Goal: Information Seeking & Learning: Check status

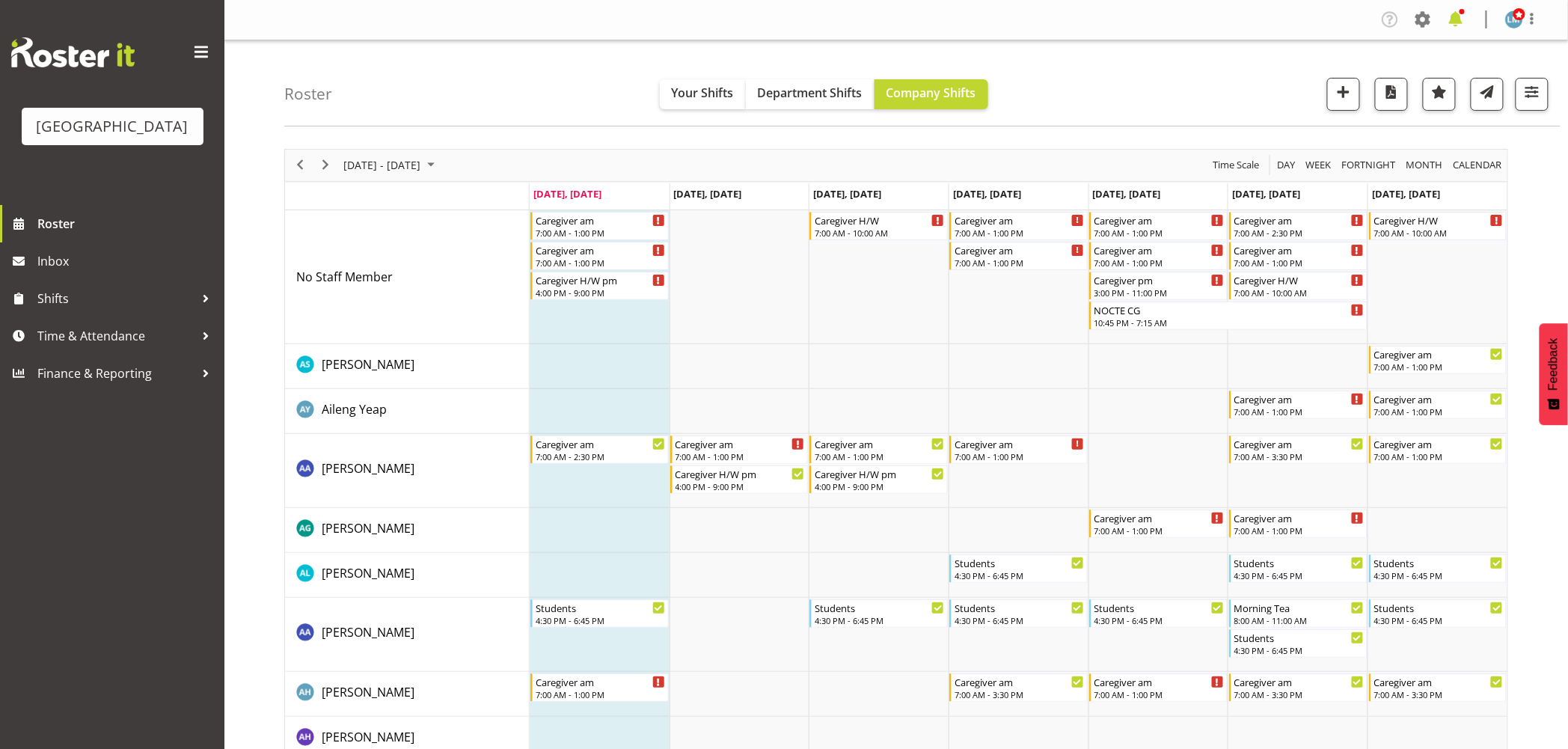
click at [1457, 25] on span at bounding box center [1456, 20] width 24 height 24
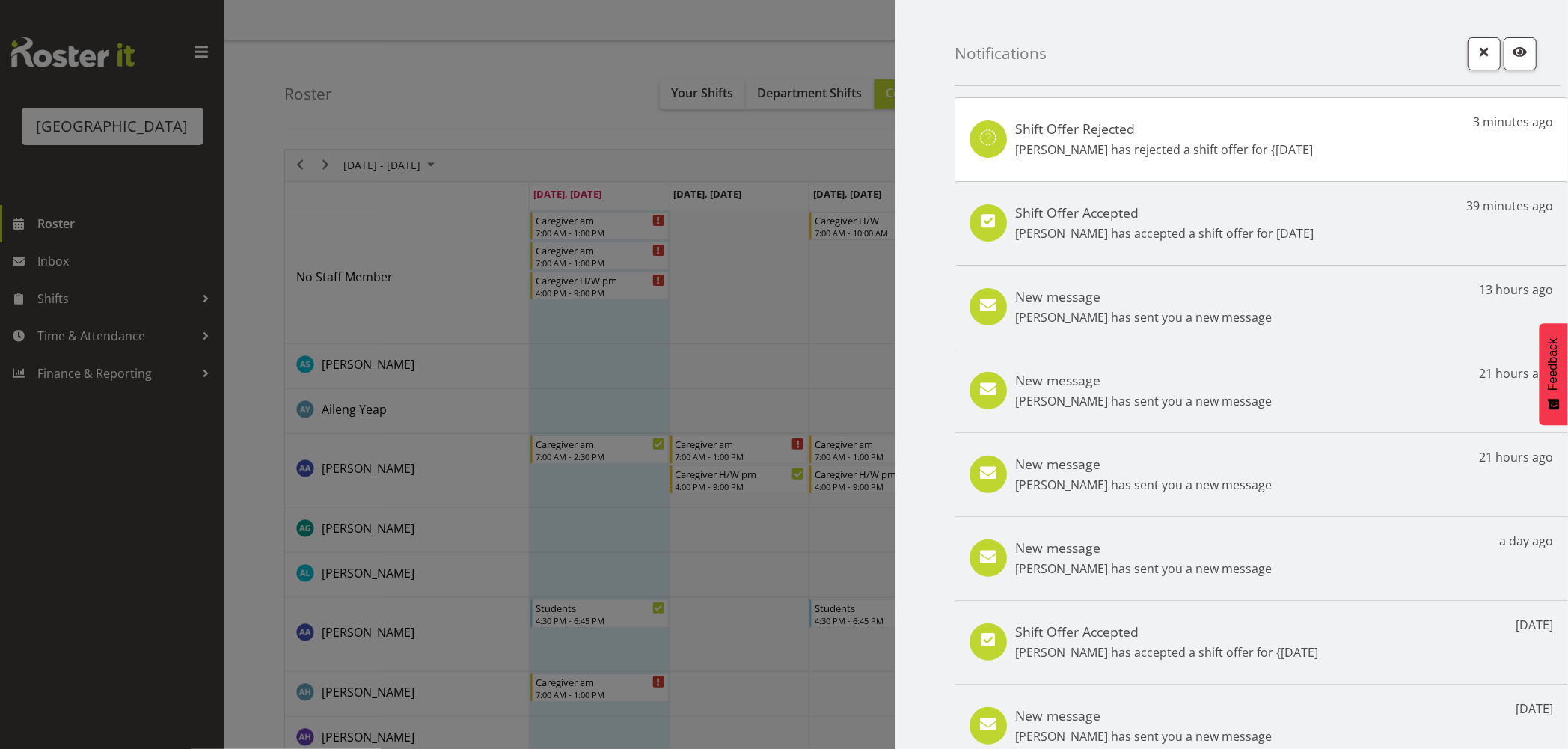
click at [155, 483] on div at bounding box center [784, 374] width 1568 height 749
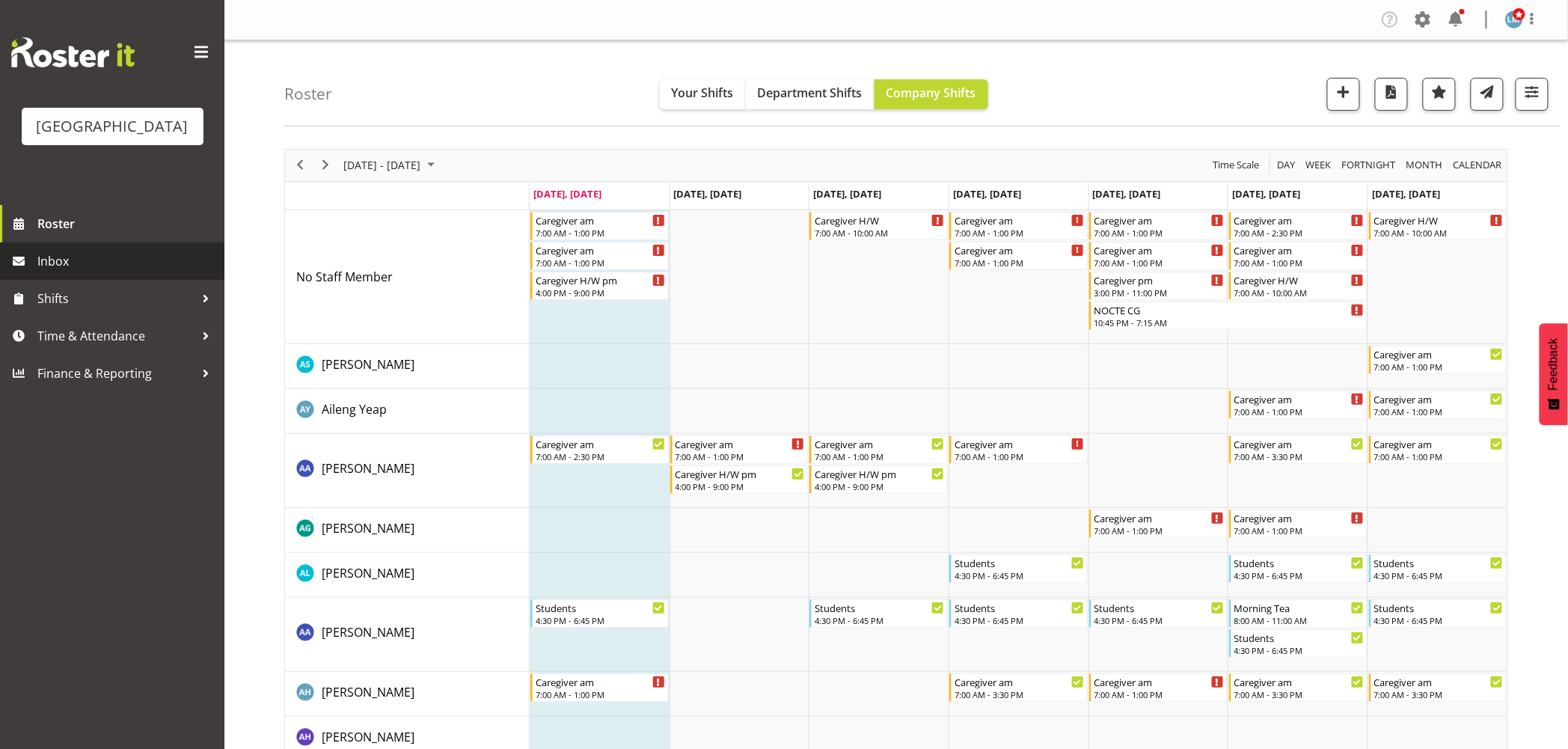
click at [36, 280] on link "Inbox" at bounding box center [112, 261] width 225 height 37
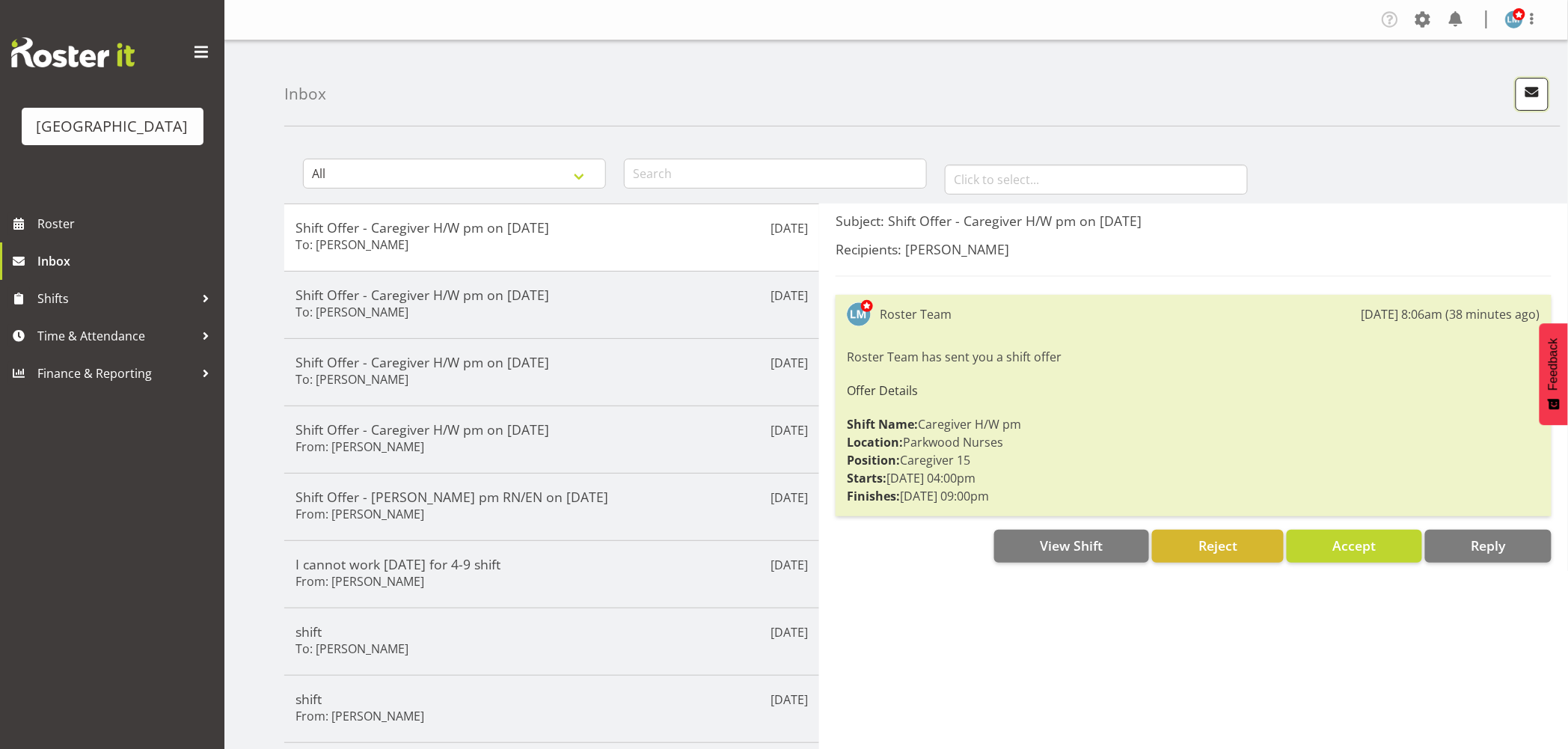
click at [1527, 88] on span "button" at bounding box center [1532, 92] width 20 height 20
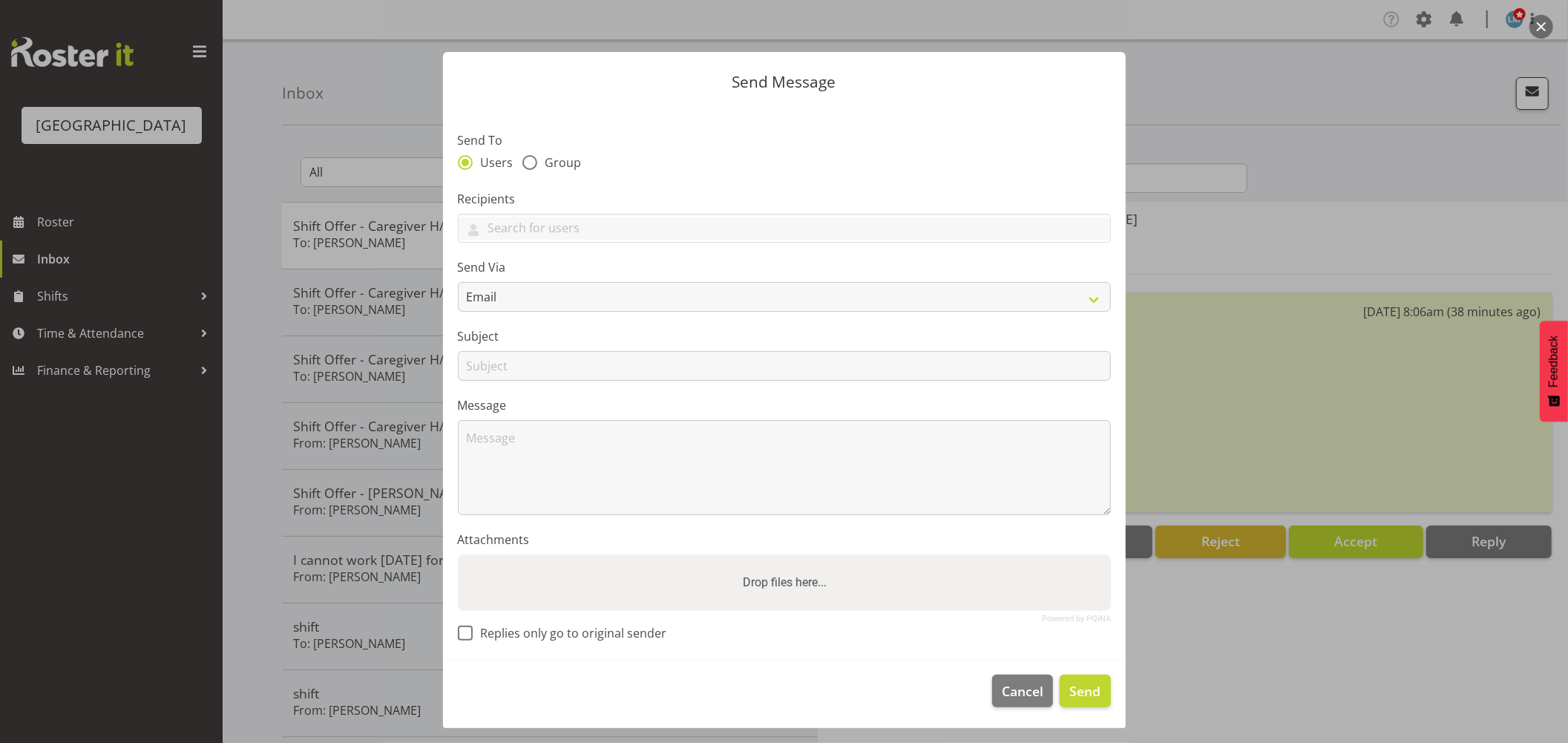
click at [1364, 164] on div at bounding box center [784, 372] width 1568 height 743
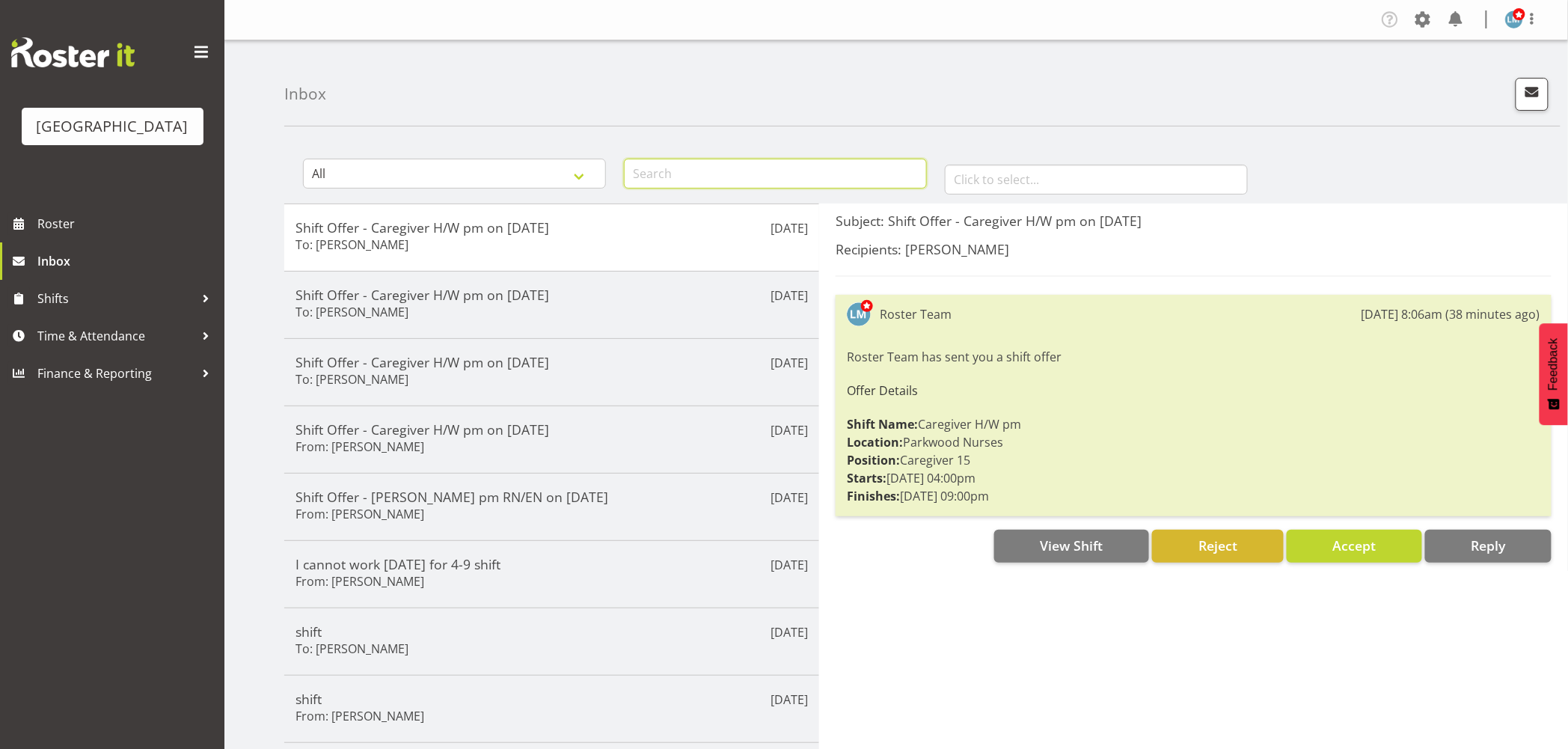
click at [674, 171] on input "text" at bounding box center [776, 174] width 303 height 30
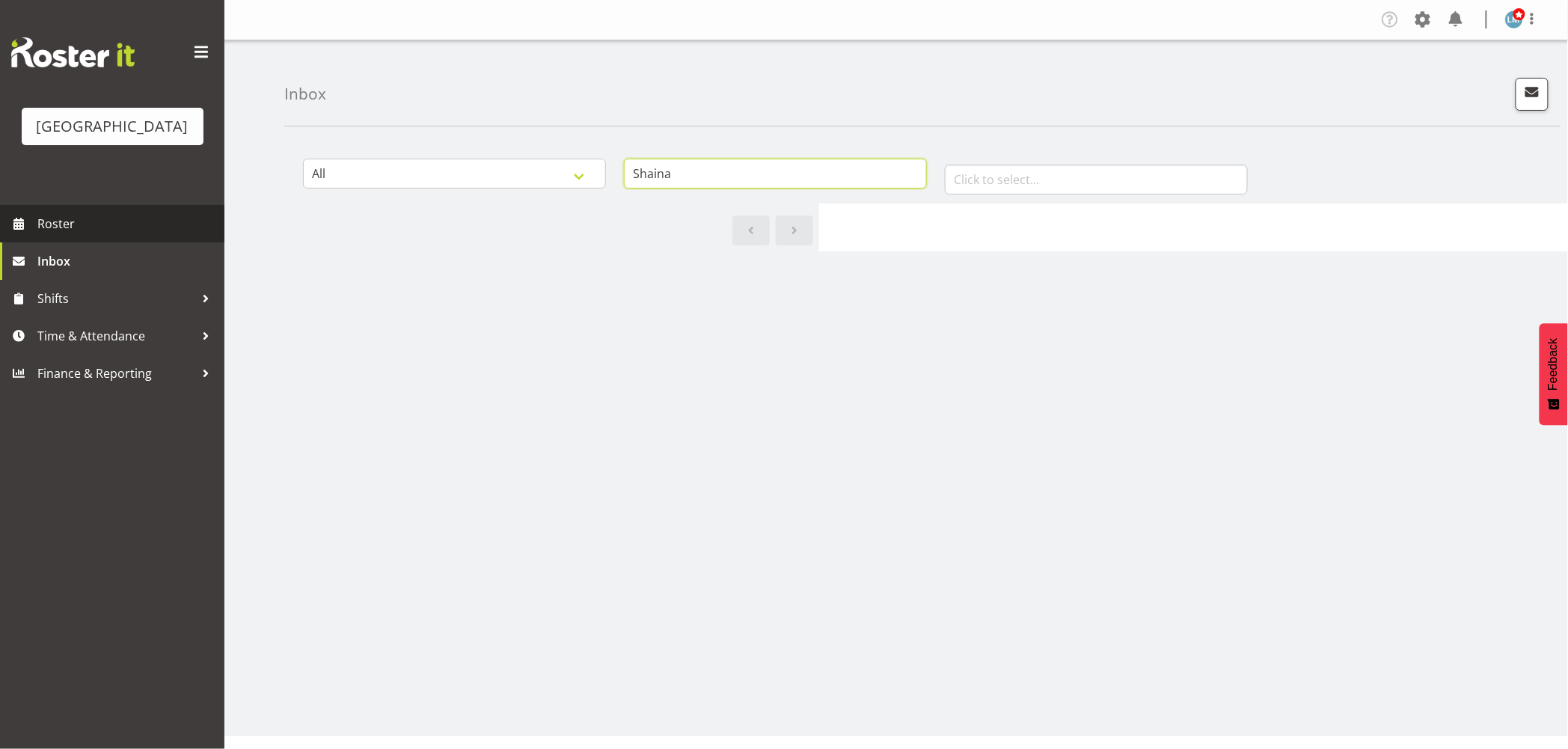
type input "Shaina"
click at [36, 243] on link "Roster" at bounding box center [112, 224] width 225 height 37
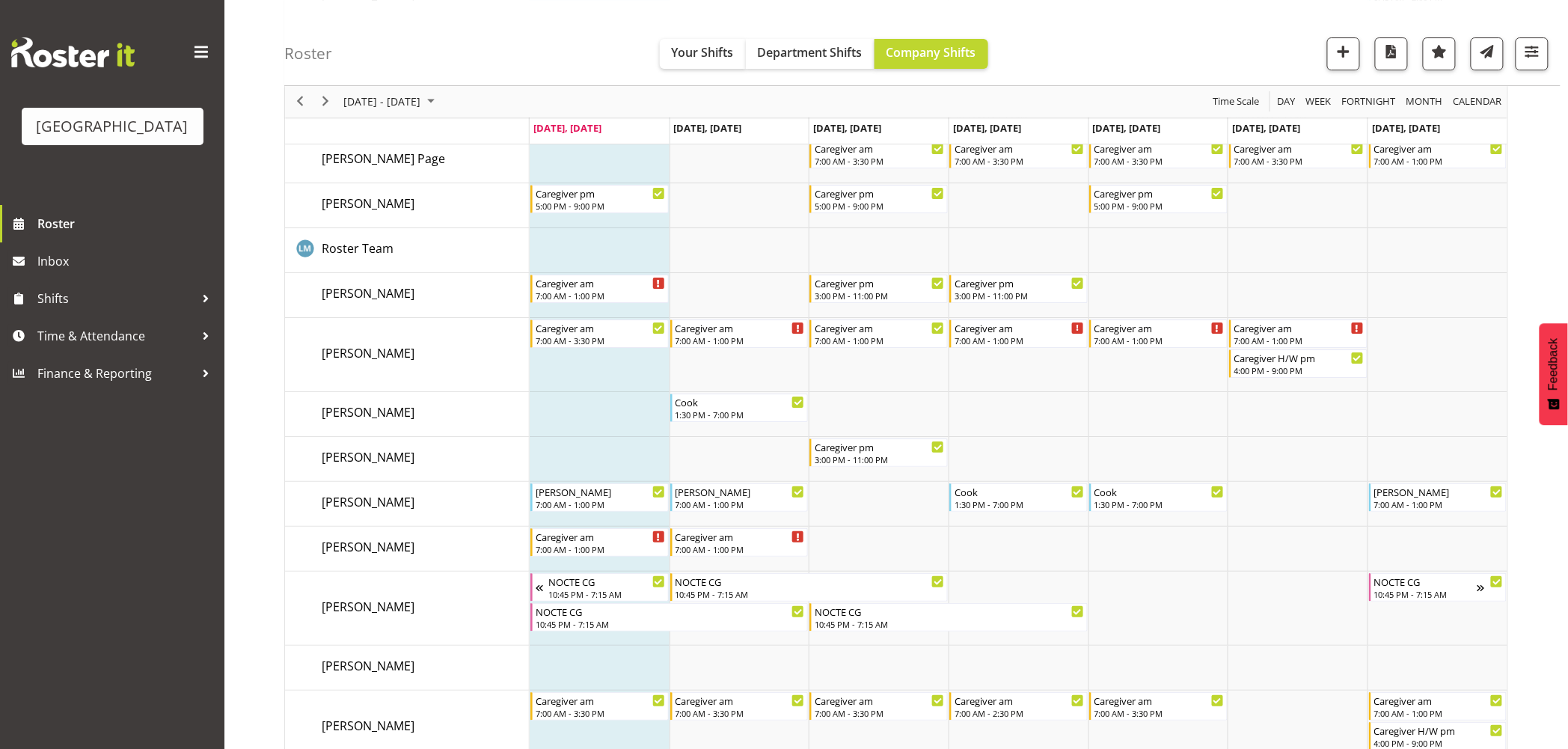
scroll to position [4656, 0]
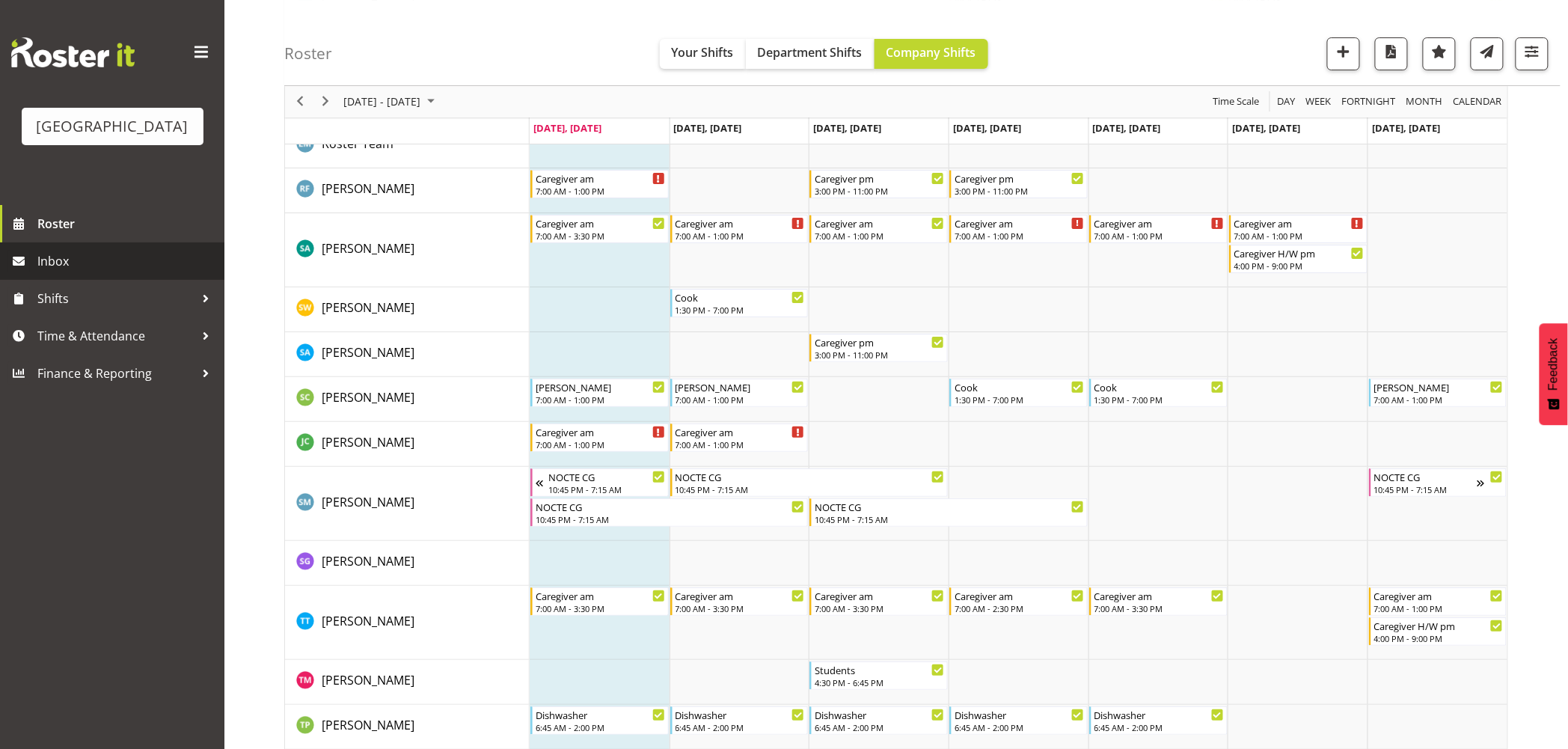
click at [48, 272] on span "Inbox" at bounding box center [126, 261] width 179 height 22
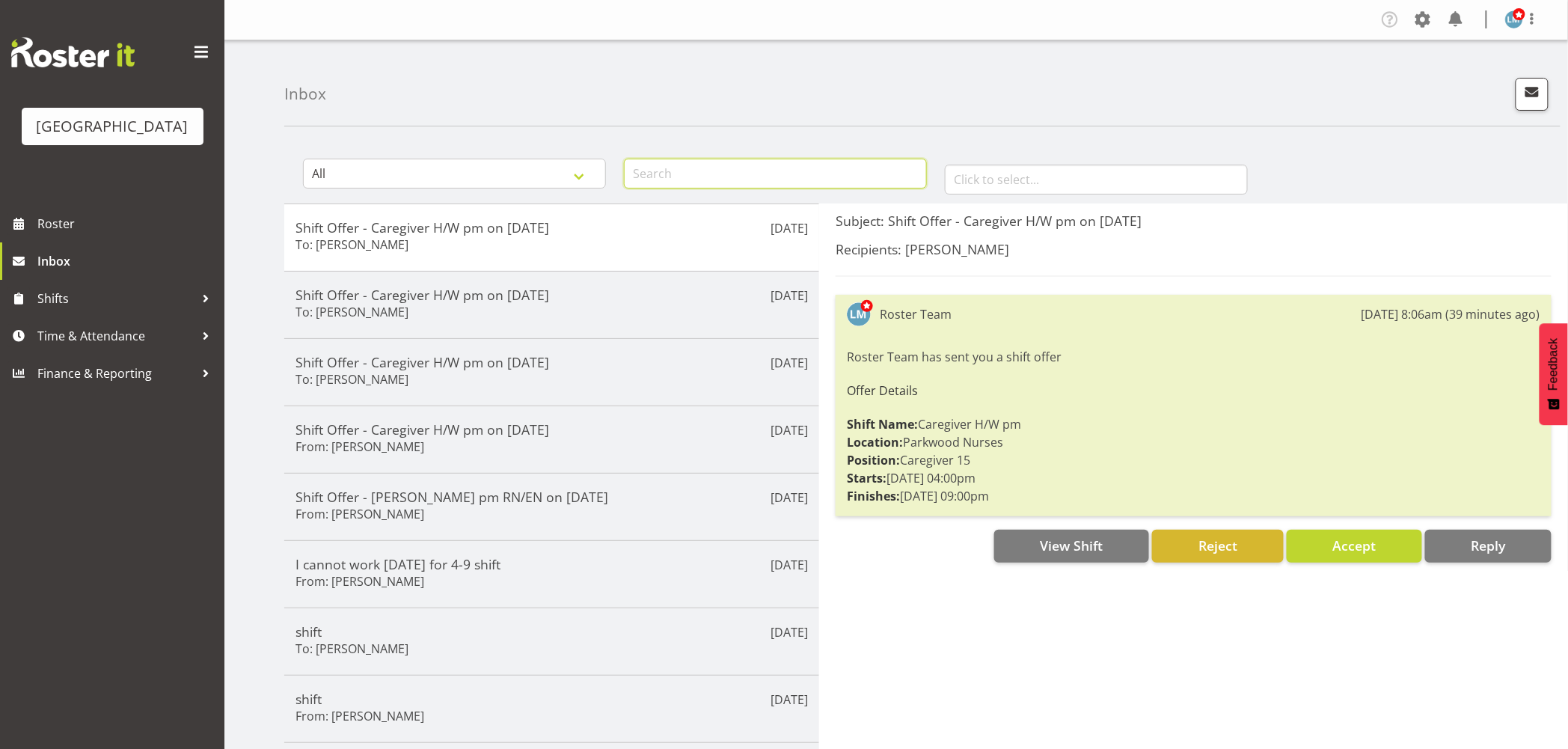
click at [694, 168] on input "text" at bounding box center [776, 174] width 303 height 30
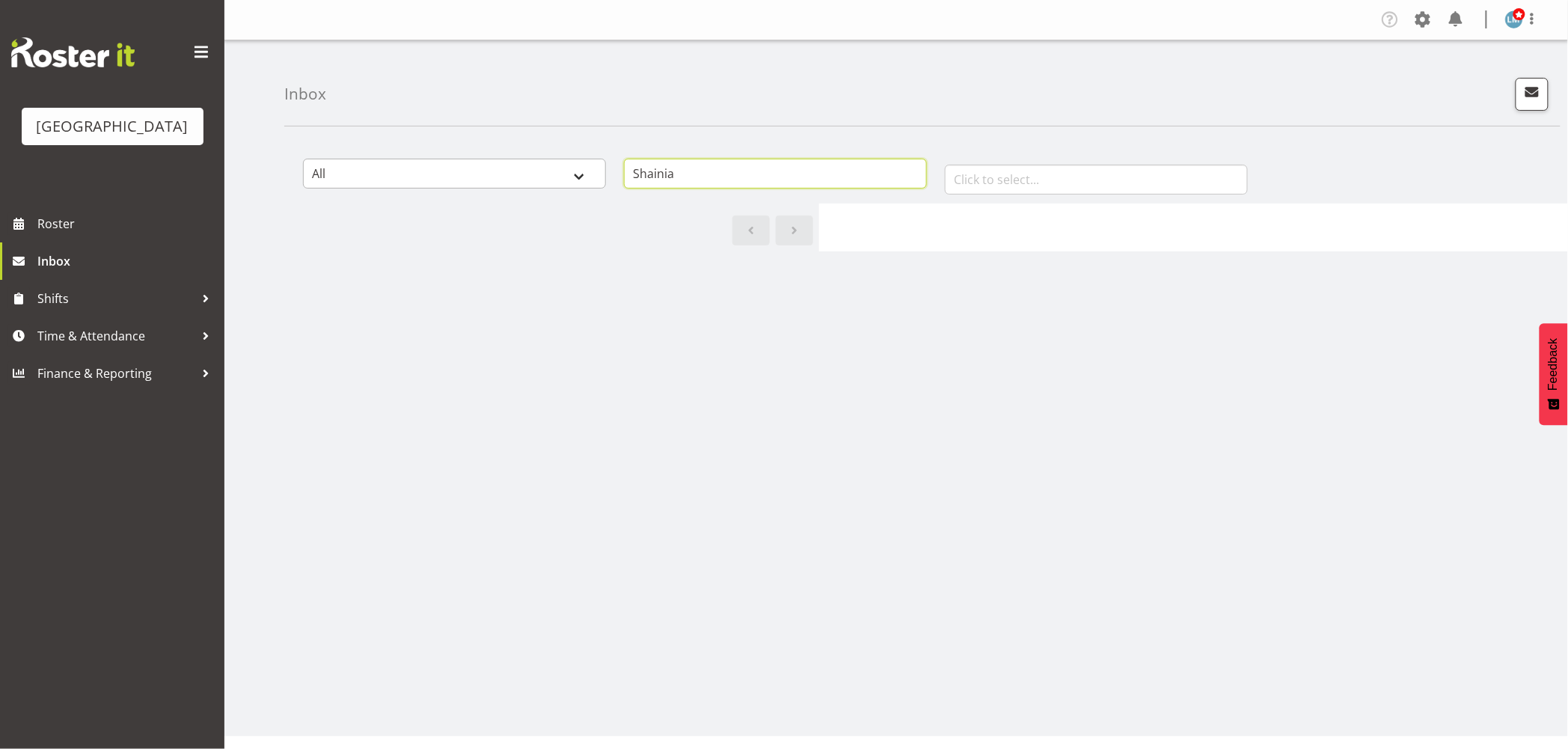
type input "Shainia"
click at [584, 167] on select "All General Shift Offers Shift Swap Offers Leave Requests" at bounding box center [454, 174] width 303 height 30
click at [303, 159] on select "All General Shift Offers Shift Swap Offers Leave Requests" at bounding box center [454, 174] width 303 height 30
click at [570, 175] on select "All General Shift Offers Shift Swap Offers Leave Requests" at bounding box center [454, 174] width 303 height 30
select select "all"
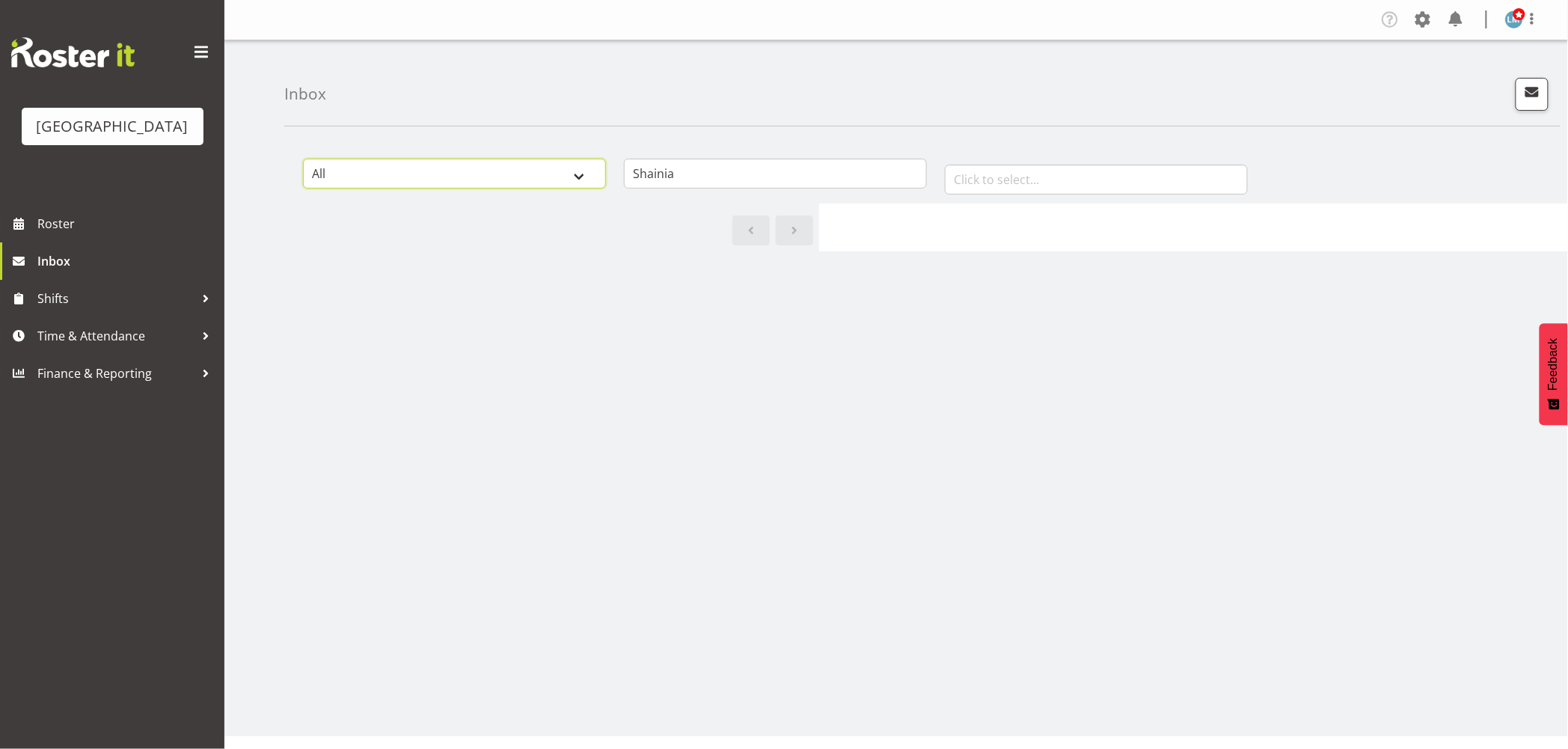
click at [303, 159] on select "All General Shift Offers Shift Swap Offers Leave Requests" at bounding box center [454, 174] width 303 height 30
click at [1139, 165] on input "text" at bounding box center [1096, 179] width 303 height 30
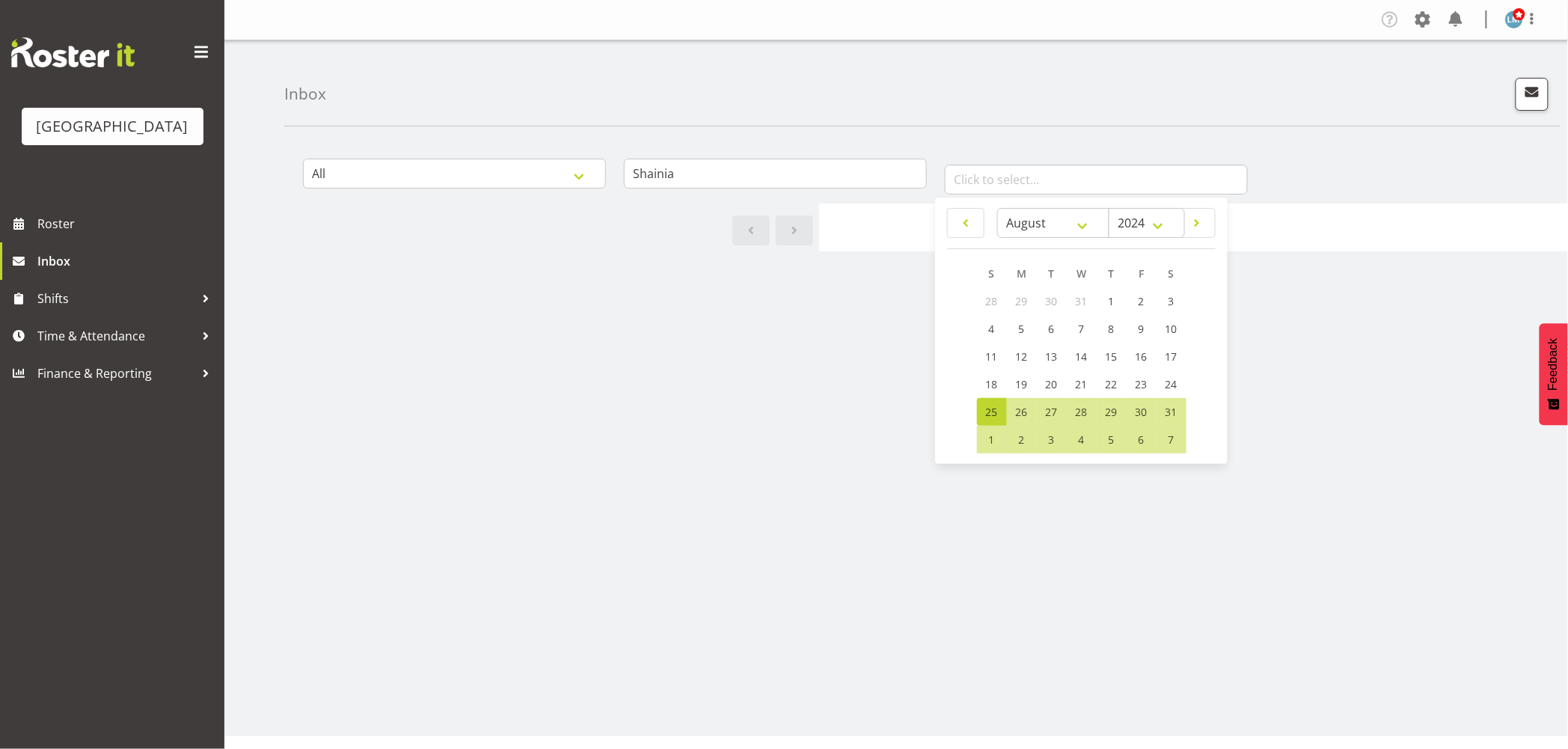
click at [1290, 414] on div "All General Shift Offers Shift Swap Offers Leave Requests Shainia January Febru…" at bounding box center [926, 437] width 1284 height 598
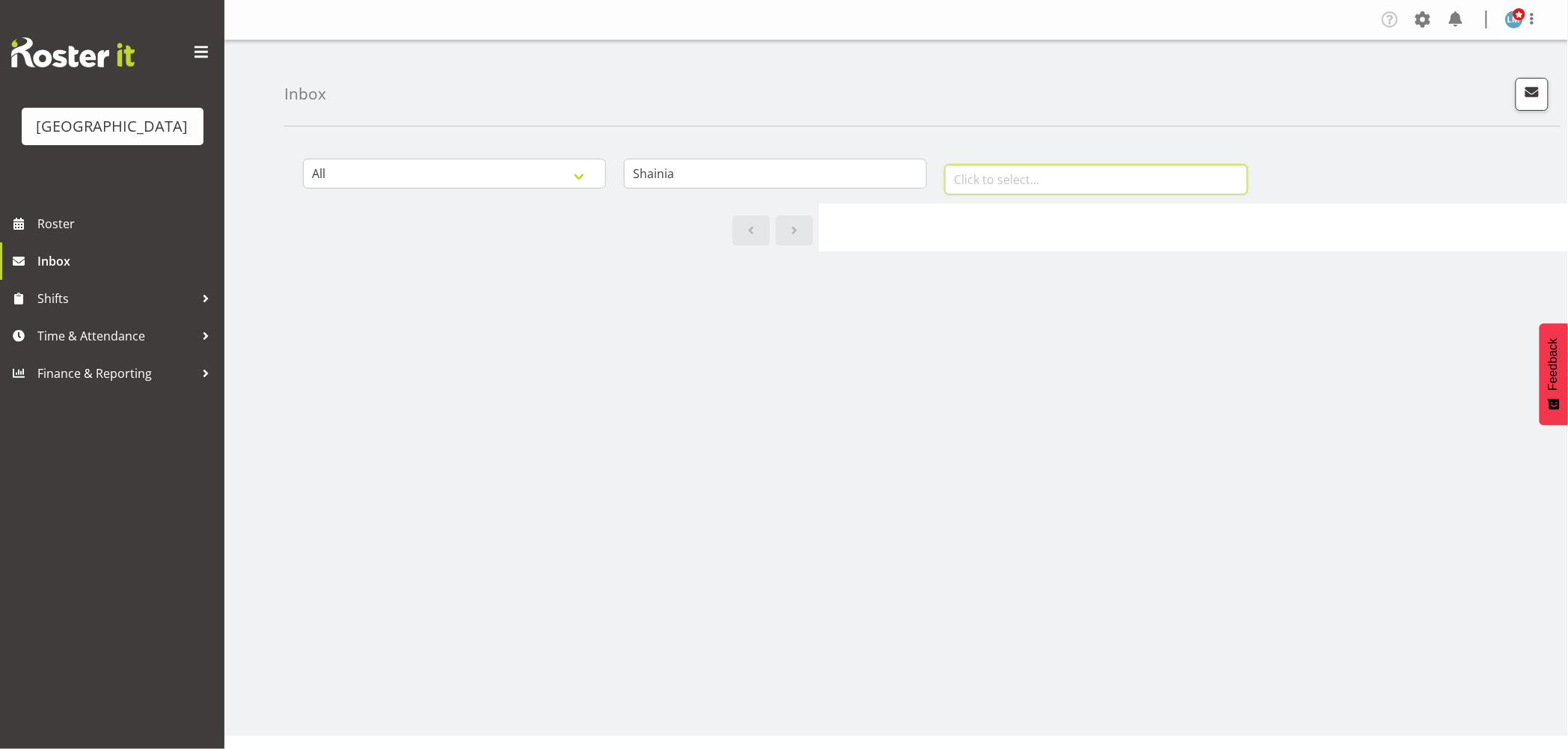
click at [1037, 171] on input "text" at bounding box center [1096, 179] width 303 height 30
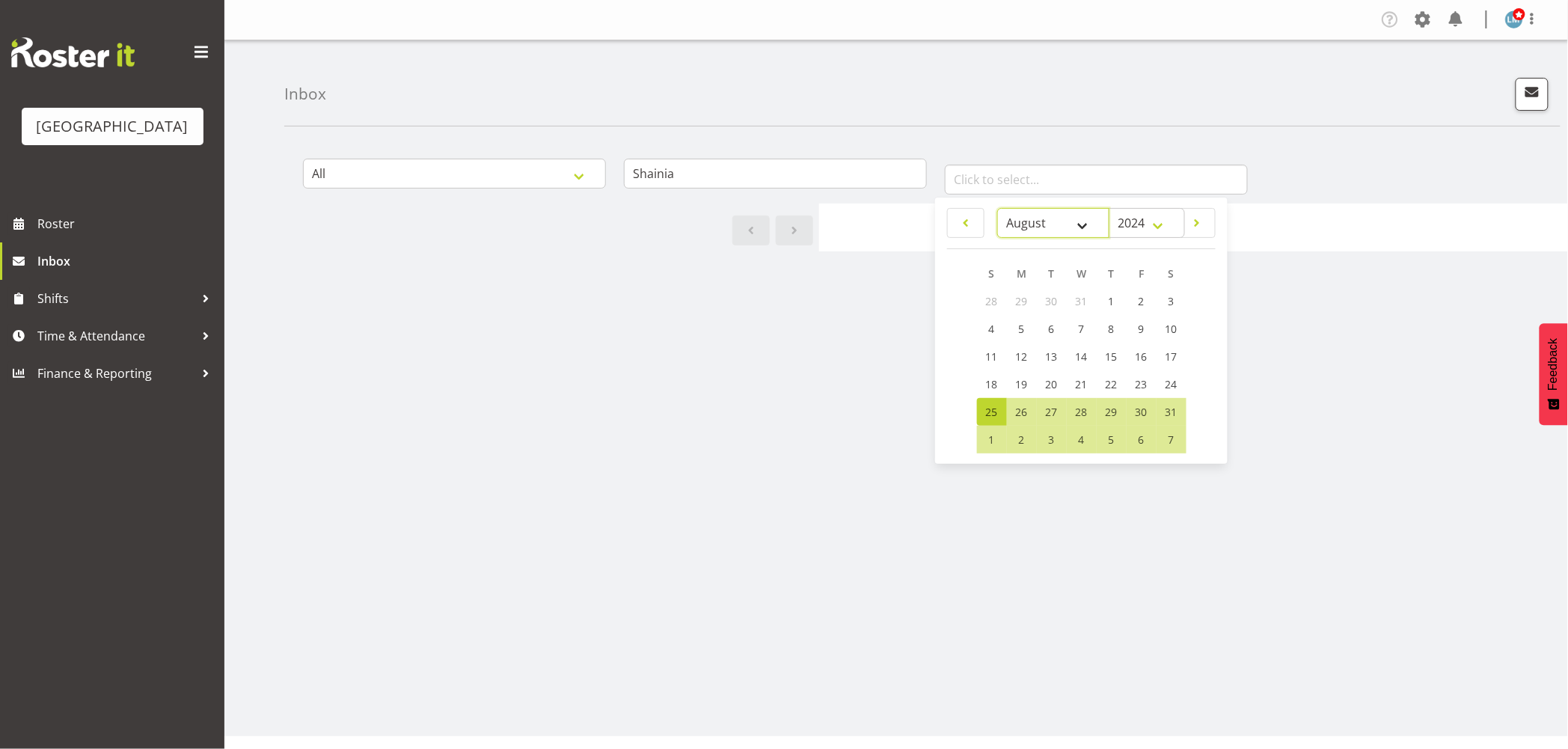
click at [1088, 217] on select "January February March April May June July August September October November De…" at bounding box center [1052, 223] width 112 height 30
click at [997, 208] on select "January February March April May June July August September October November De…" at bounding box center [1052, 223] width 112 height 30
click at [1089, 225] on select "January February March April May June July August September October November De…" at bounding box center [1052, 223] width 112 height 30
select select "7"
click at [997, 208] on select "January February March April May June July August September October November De…" at bounding box center [1052, 223] width 112 height 30
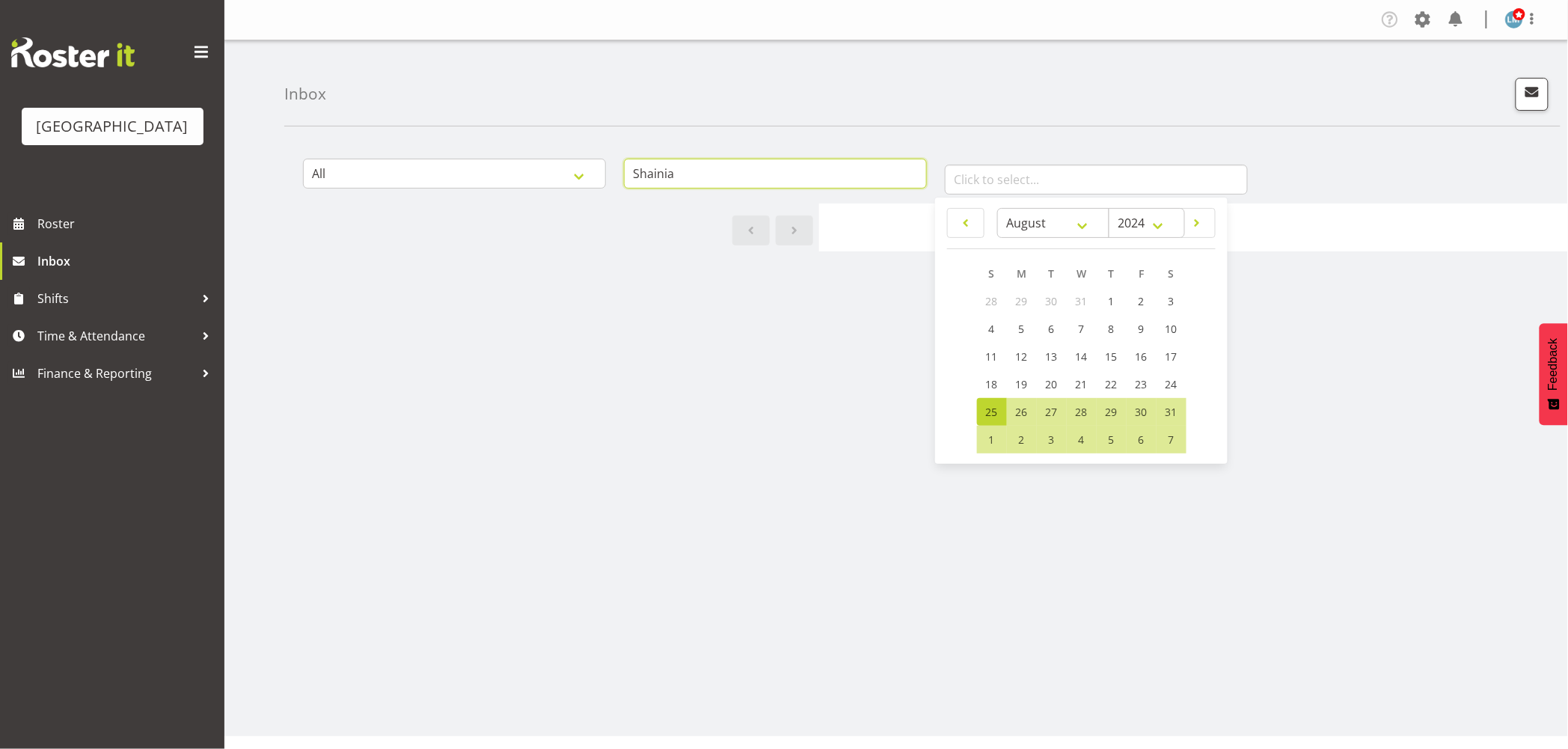
click at [701, 175] on input "Shainia" at bounding box center [776, 174] width 303 height 30
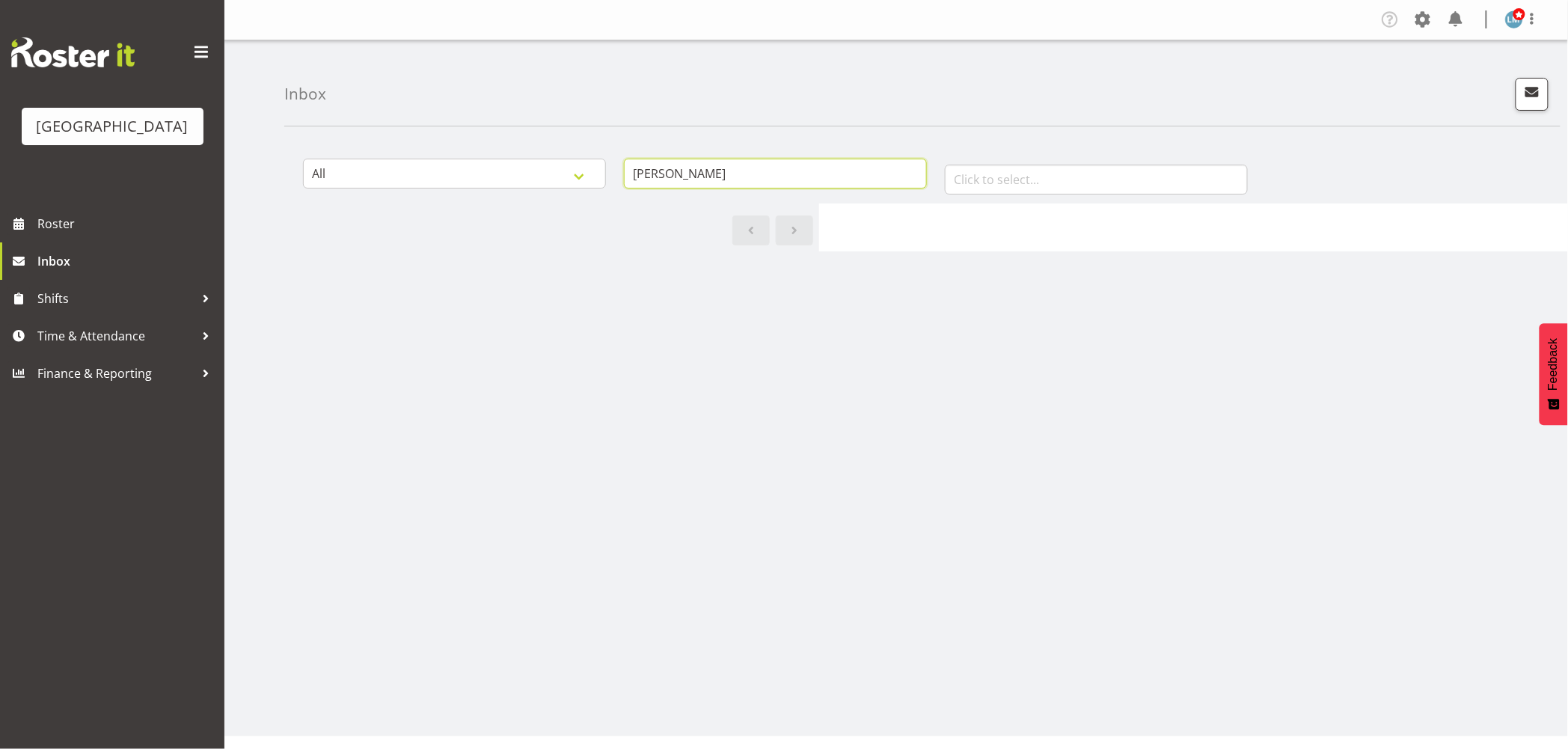
type input "Shainia Ali"
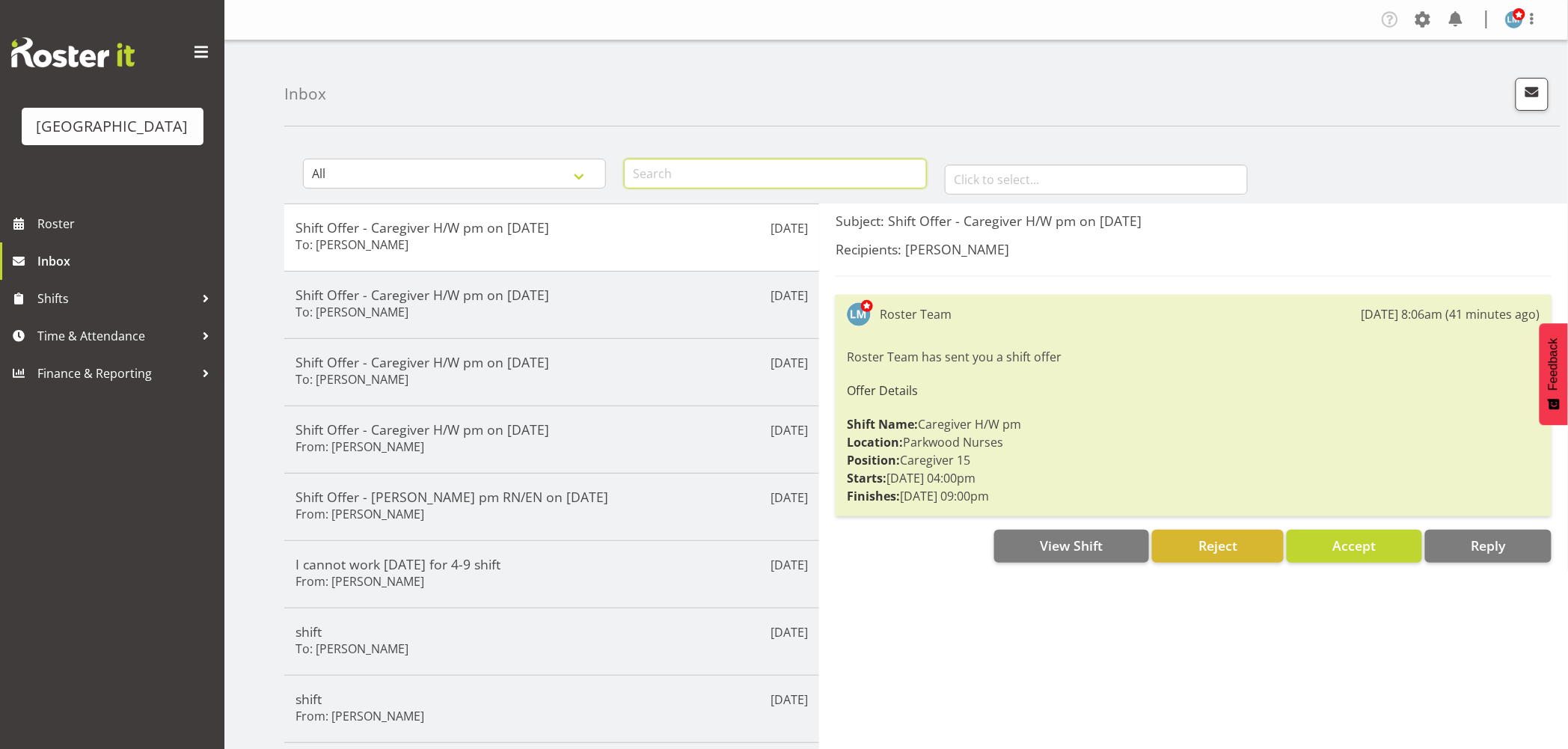
click at [724, 177] on input "text" at bounding box center [776, 174] width 303 height 30
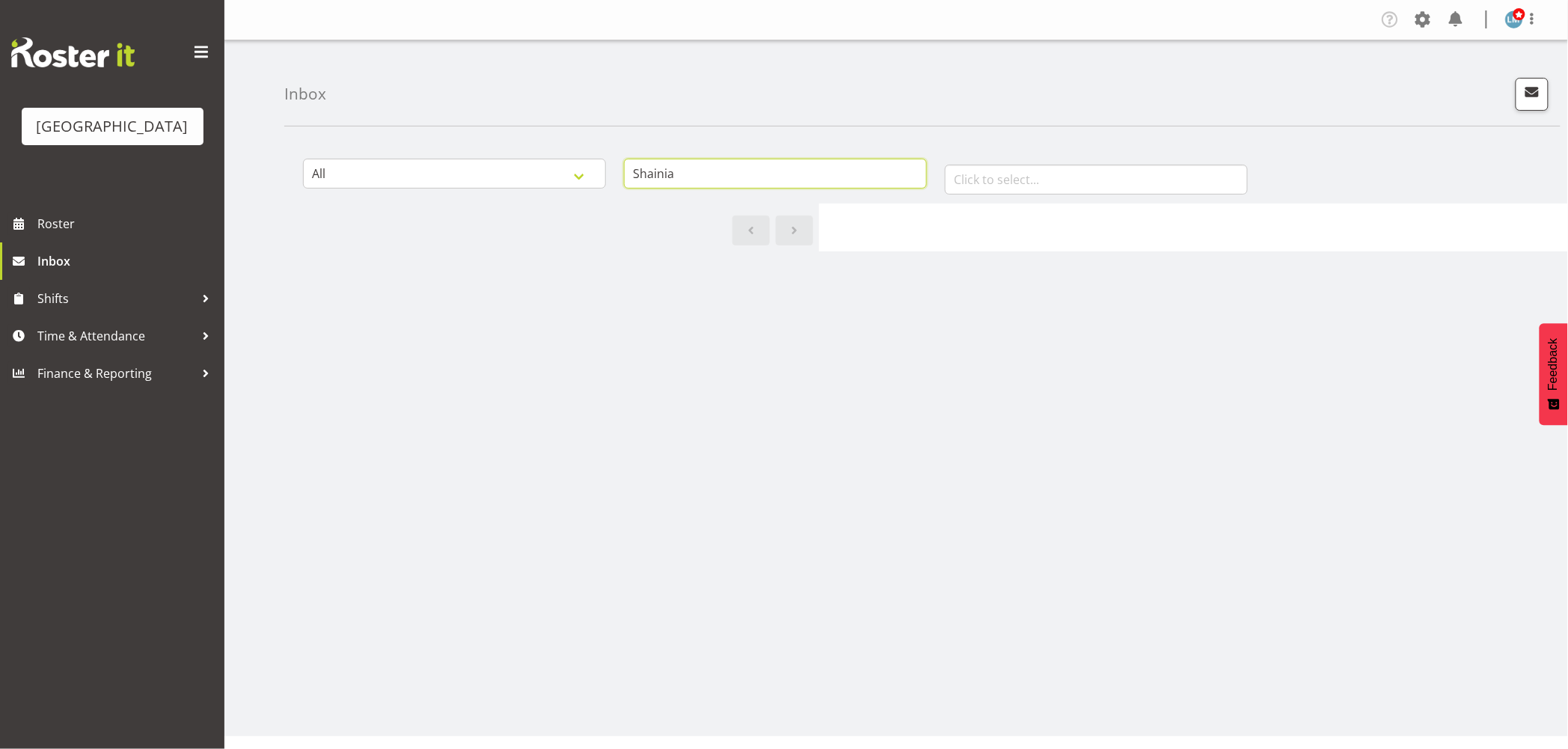
click at [677, 174] on input "Shainia" at bounding box center [776, 174] width 303 height 30
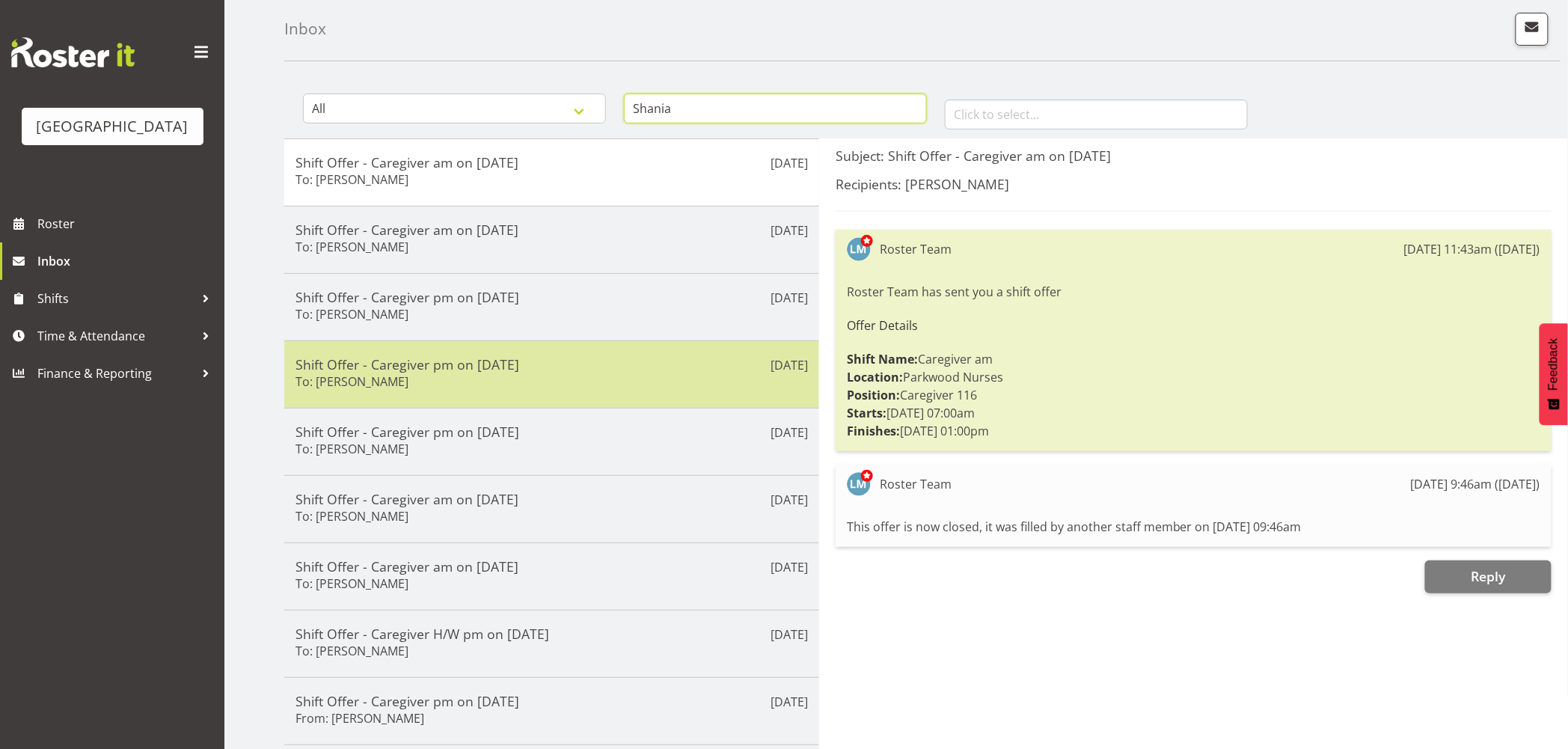
scroll to position [191, 0]
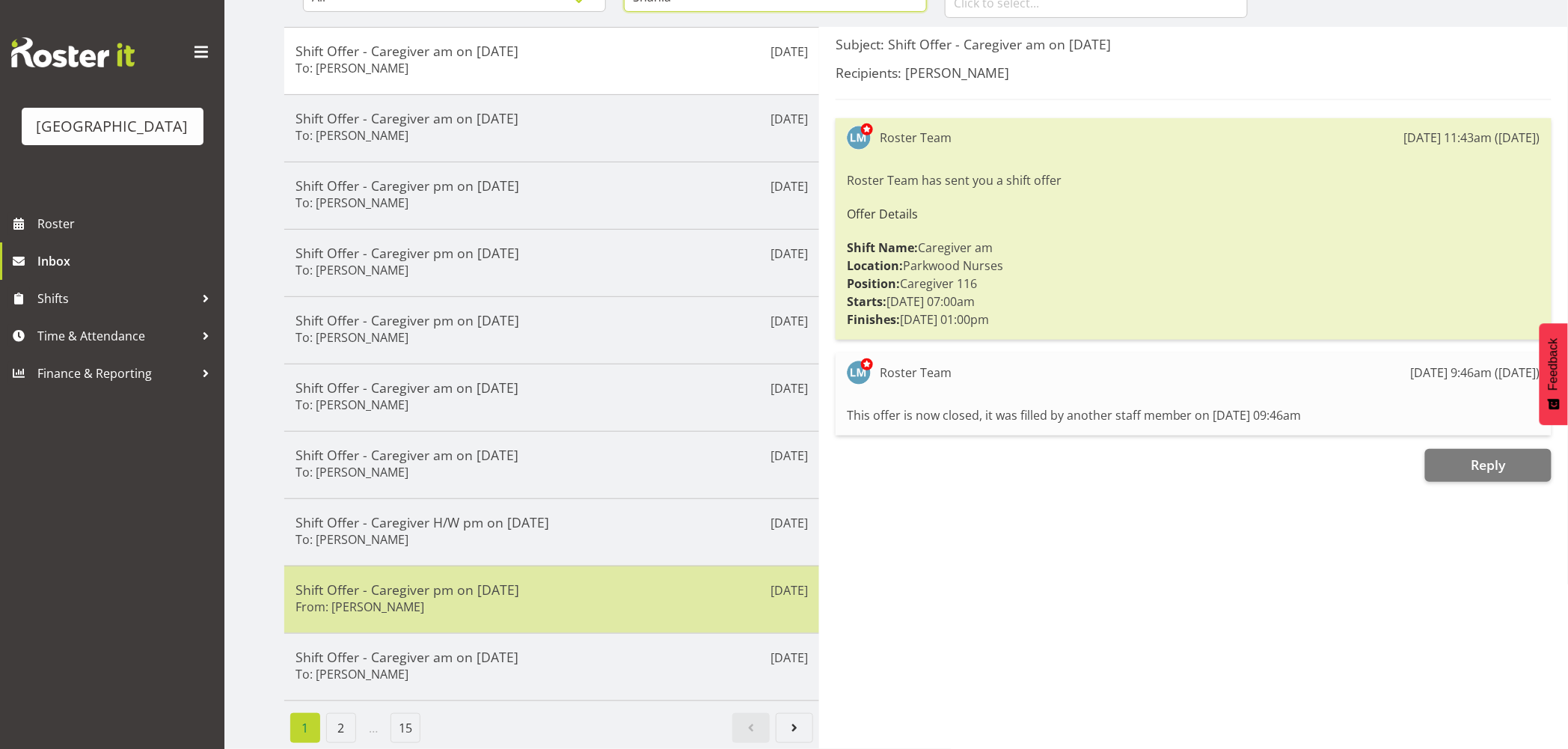
type input "Shania"
click at [493, 582] on h5 "Shift Offer - Caregiver pm on [DATE]" at bounding box center [552, 590] width 513 height 17
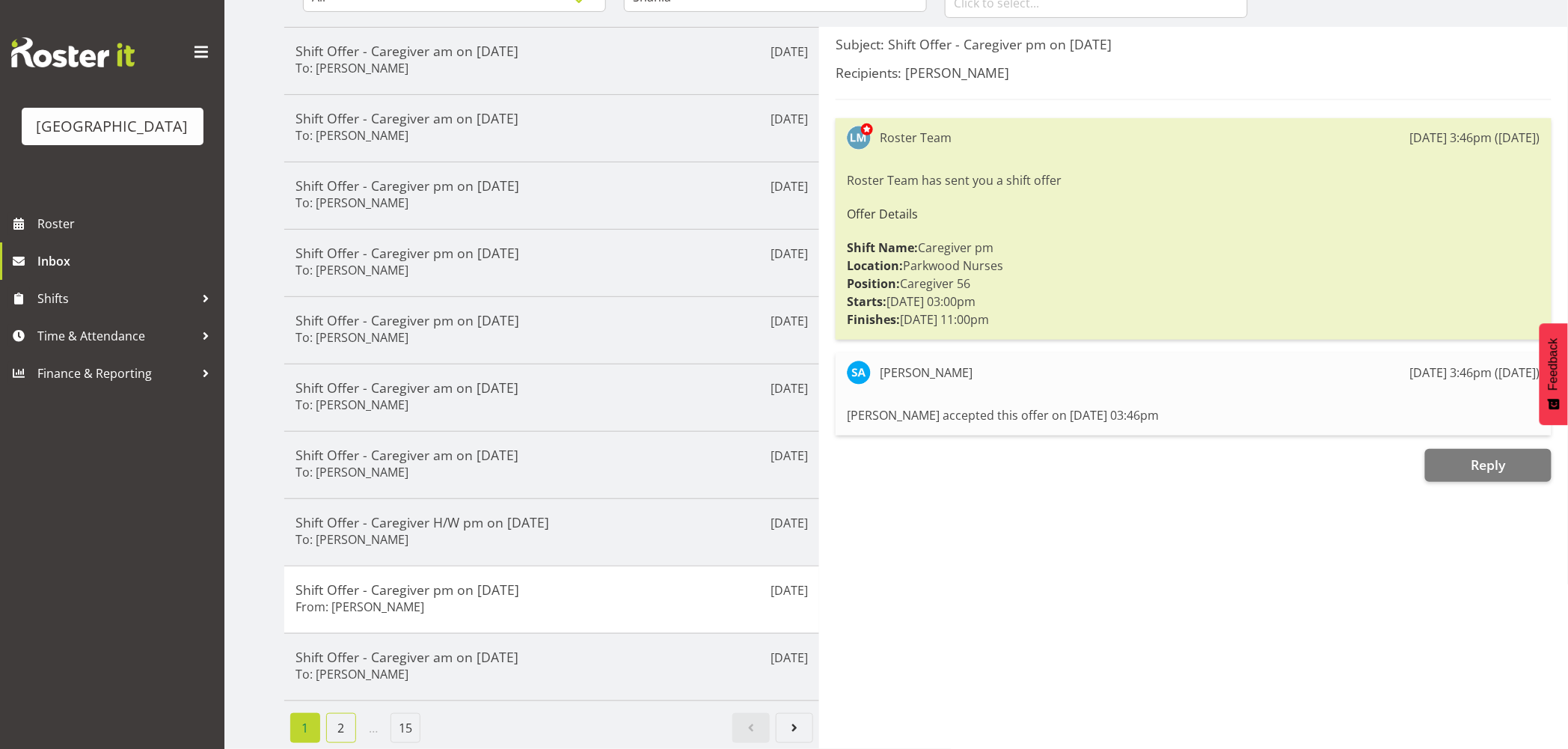
click at [346, 716] on link "2" at bounding box center [341, 728] width 30 height 30
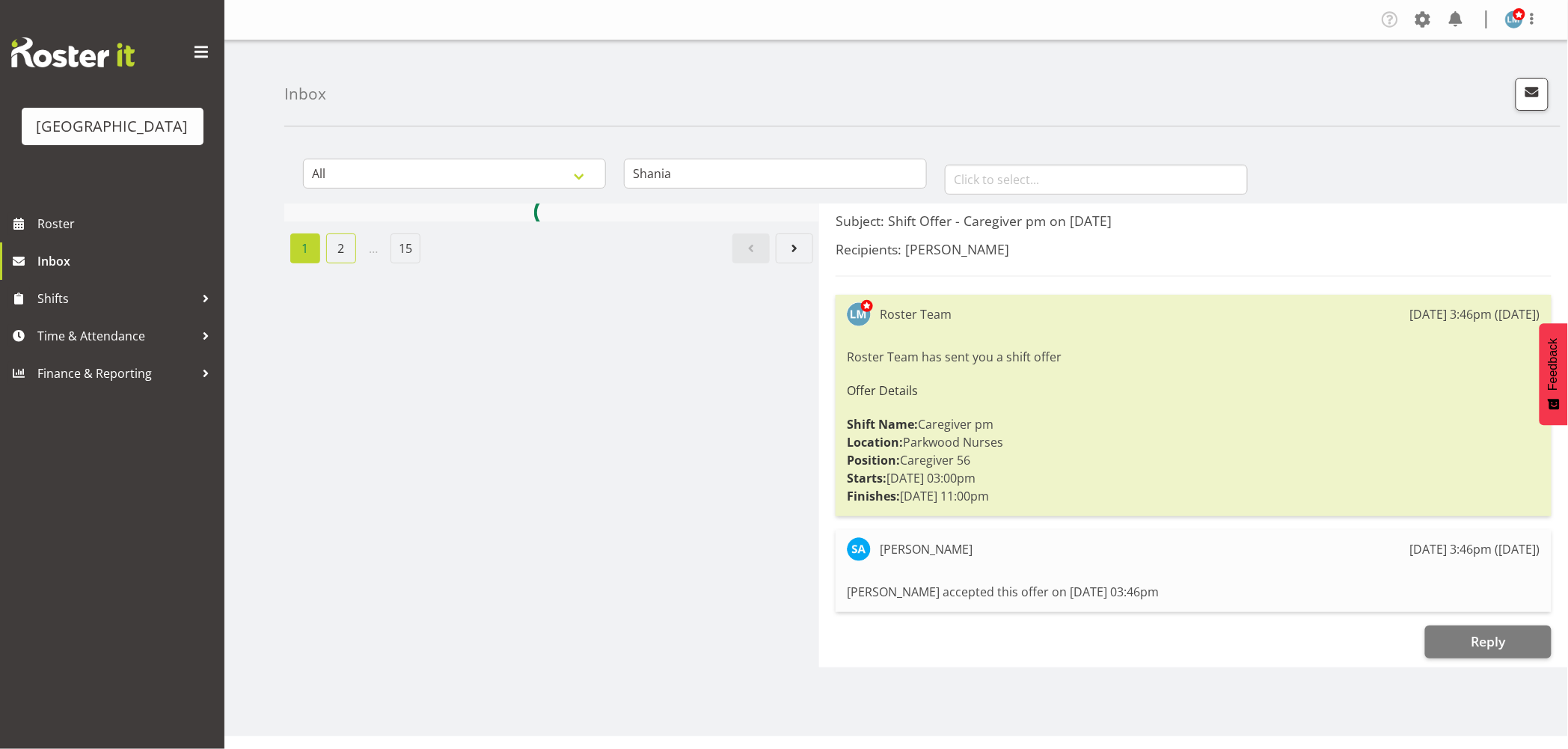
scroll to position [0, 0]
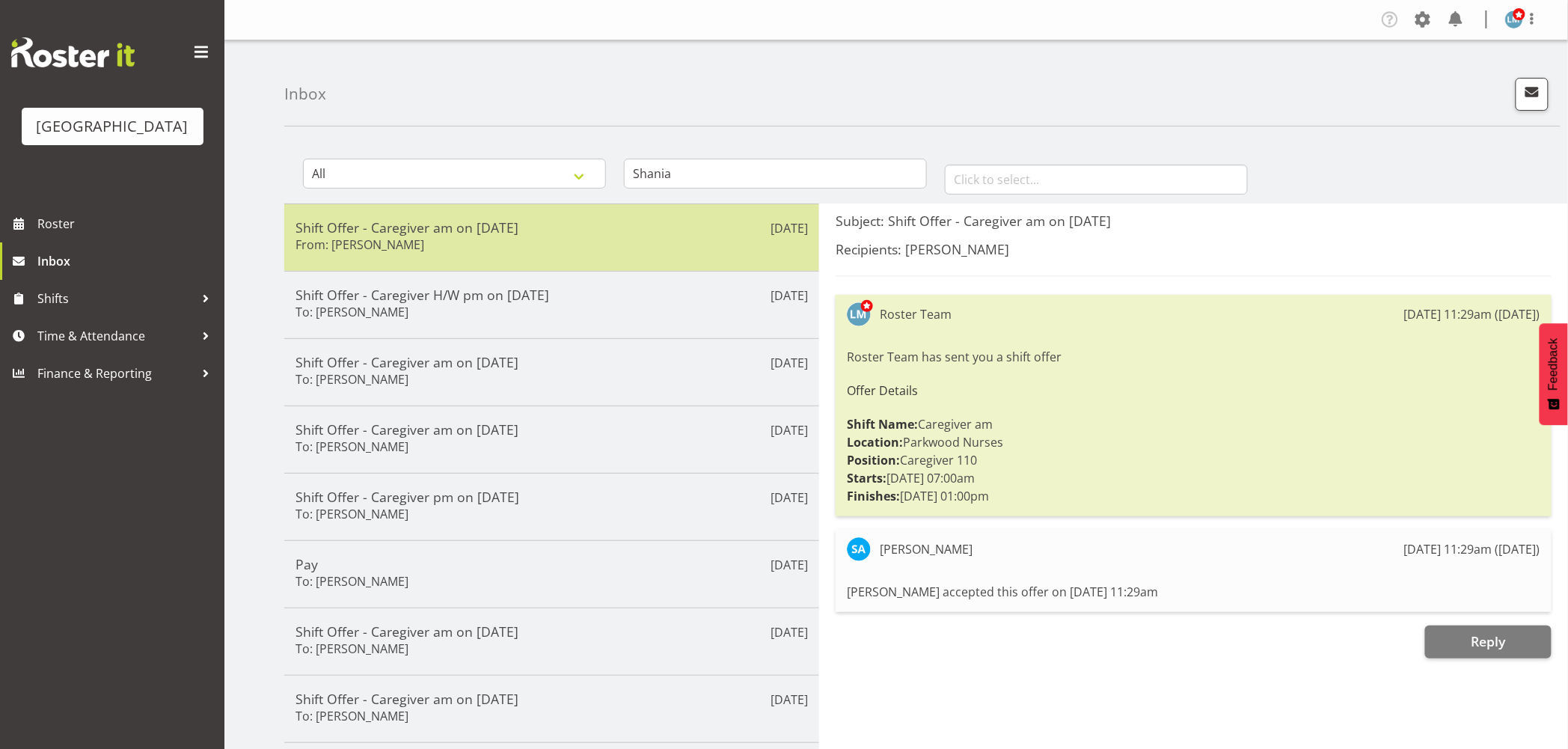
click at [496, 227] on h5 "Shift Offer - Caregiver am on 17/08/25" at bounding box center [552, 228] width 513 height 17
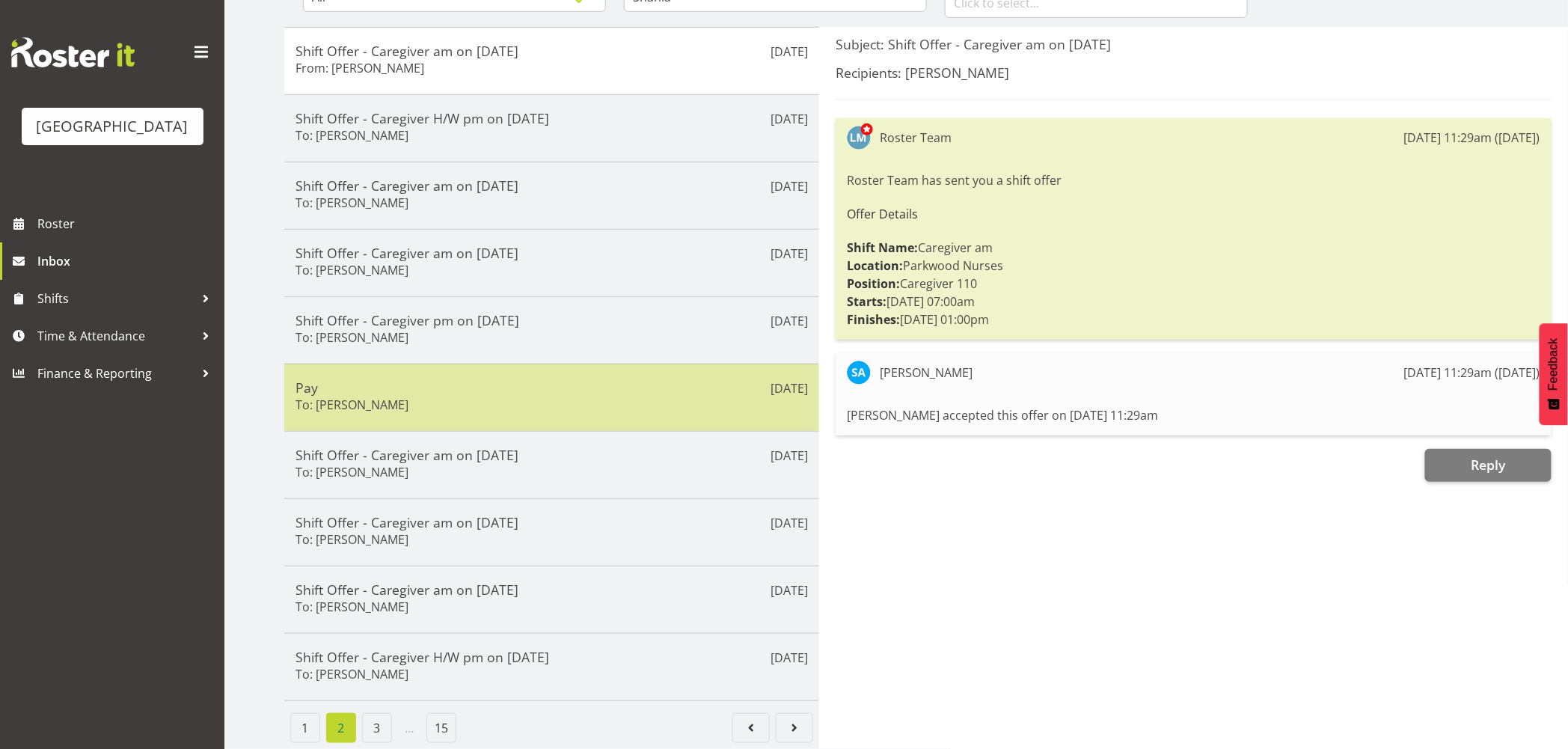
scroll to position [191, 0]
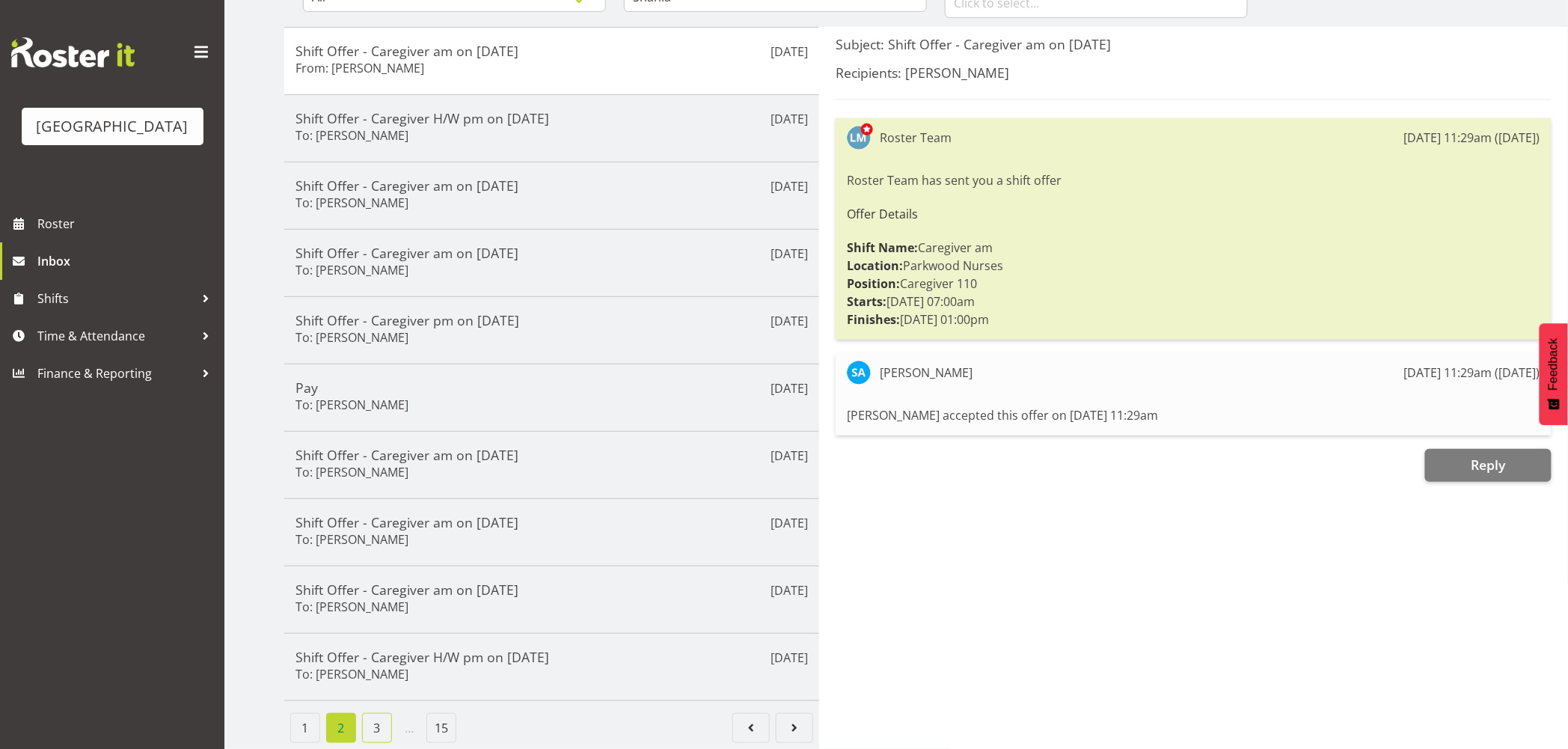
click at [380, 713] on link "3" at bounding box center [377, 728] width 30 height 30
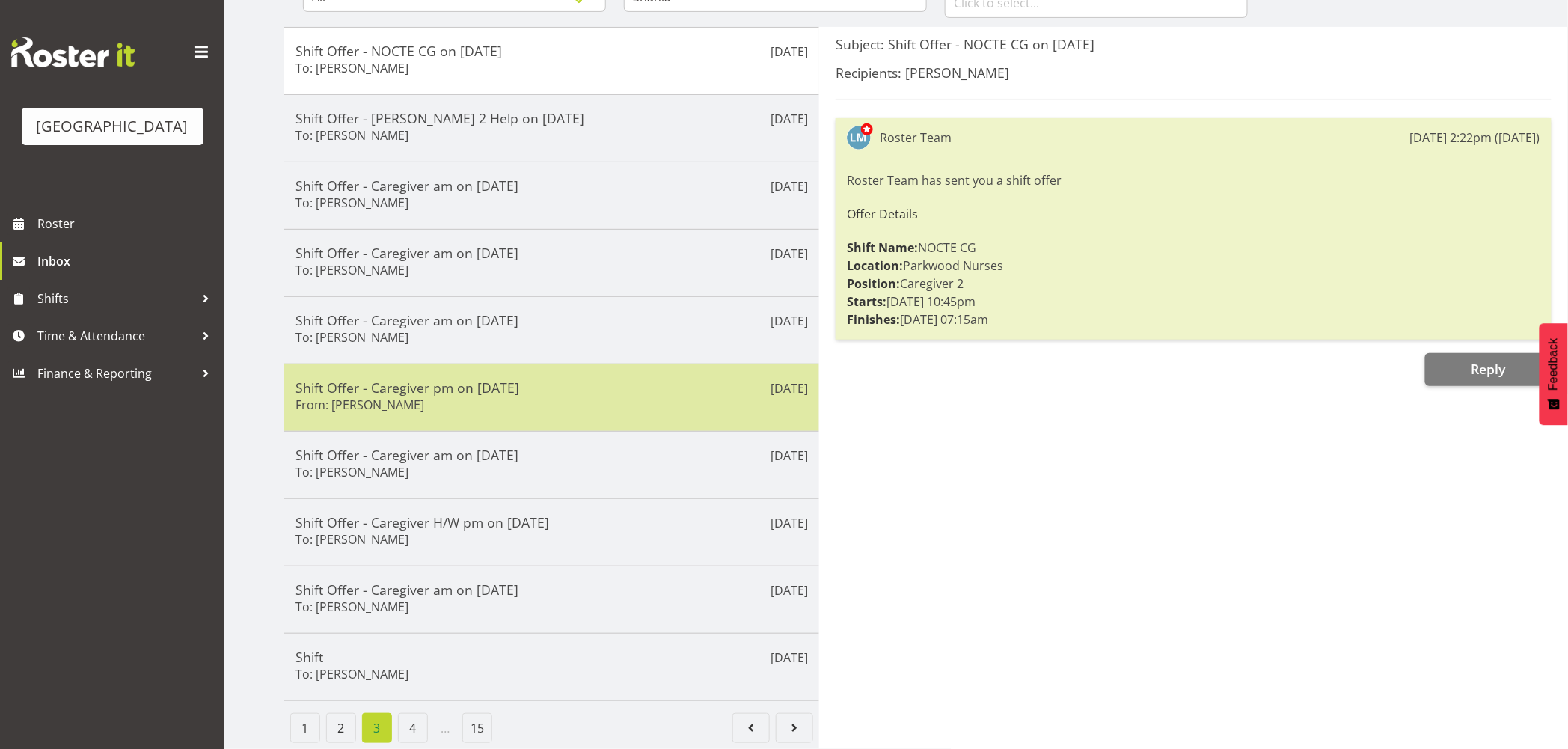
click at [483, 387] on div "Shift Offer - Caregiver pm on 31/07/25 From: Shania Ali" at bounding box center [552, 397] width 513 height 36
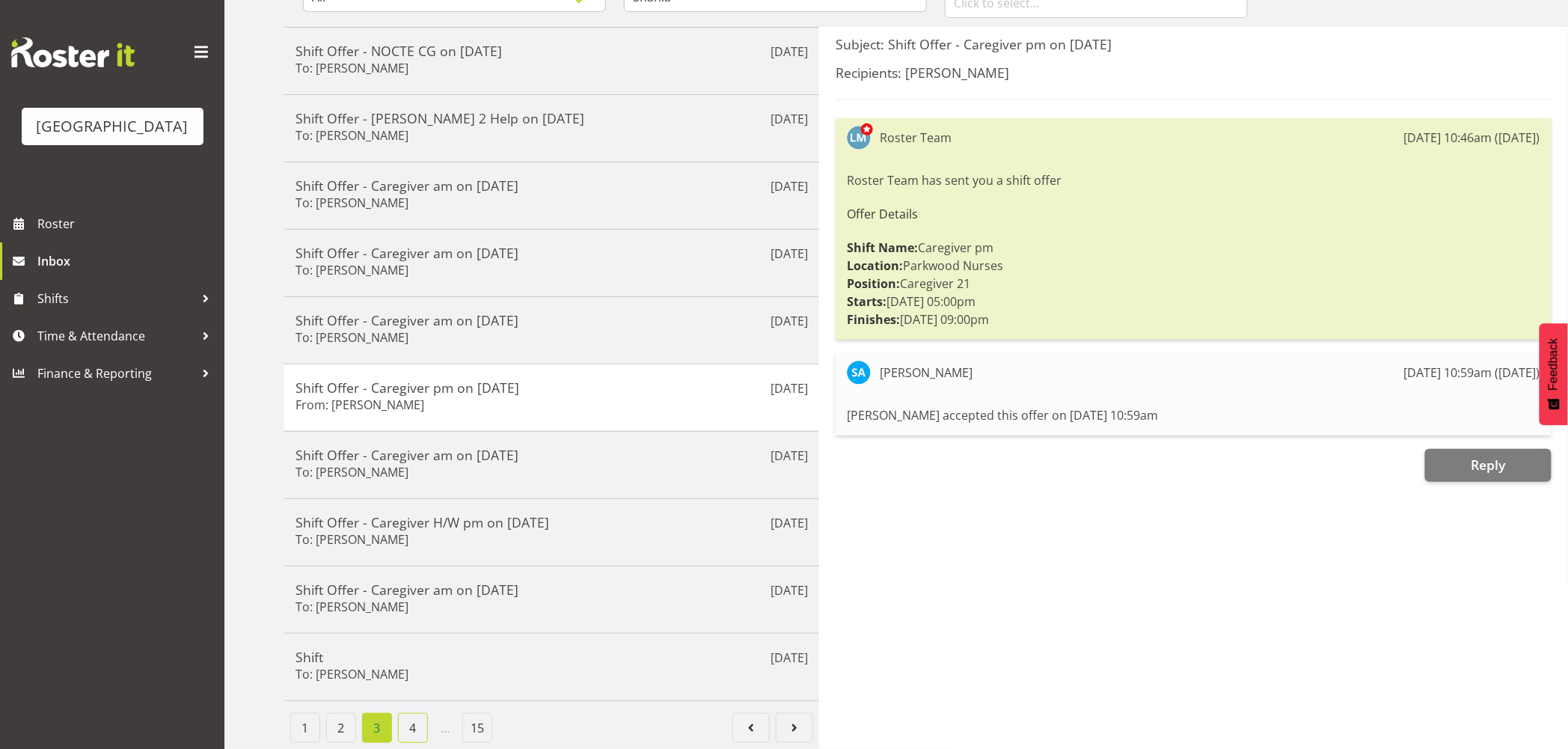
click at [412, 716] on link "4" at bounding box center [412, 728] width 30 height 30
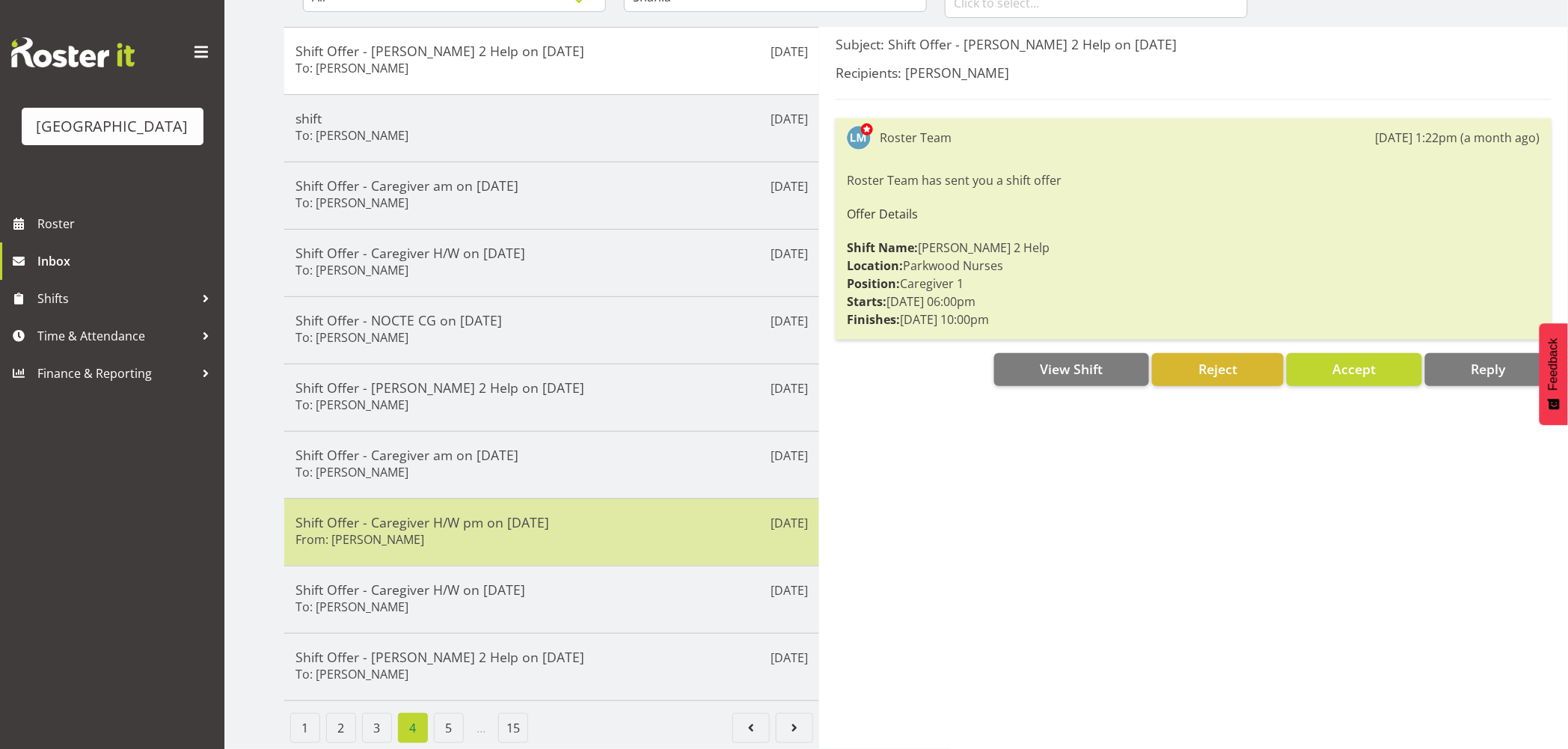
click at [457, 527] on div "Shift Offer - Caregiver H/W pm on 22/07/25 From: Shania Ali" at bounding box center [552, 532] width 513 height 36
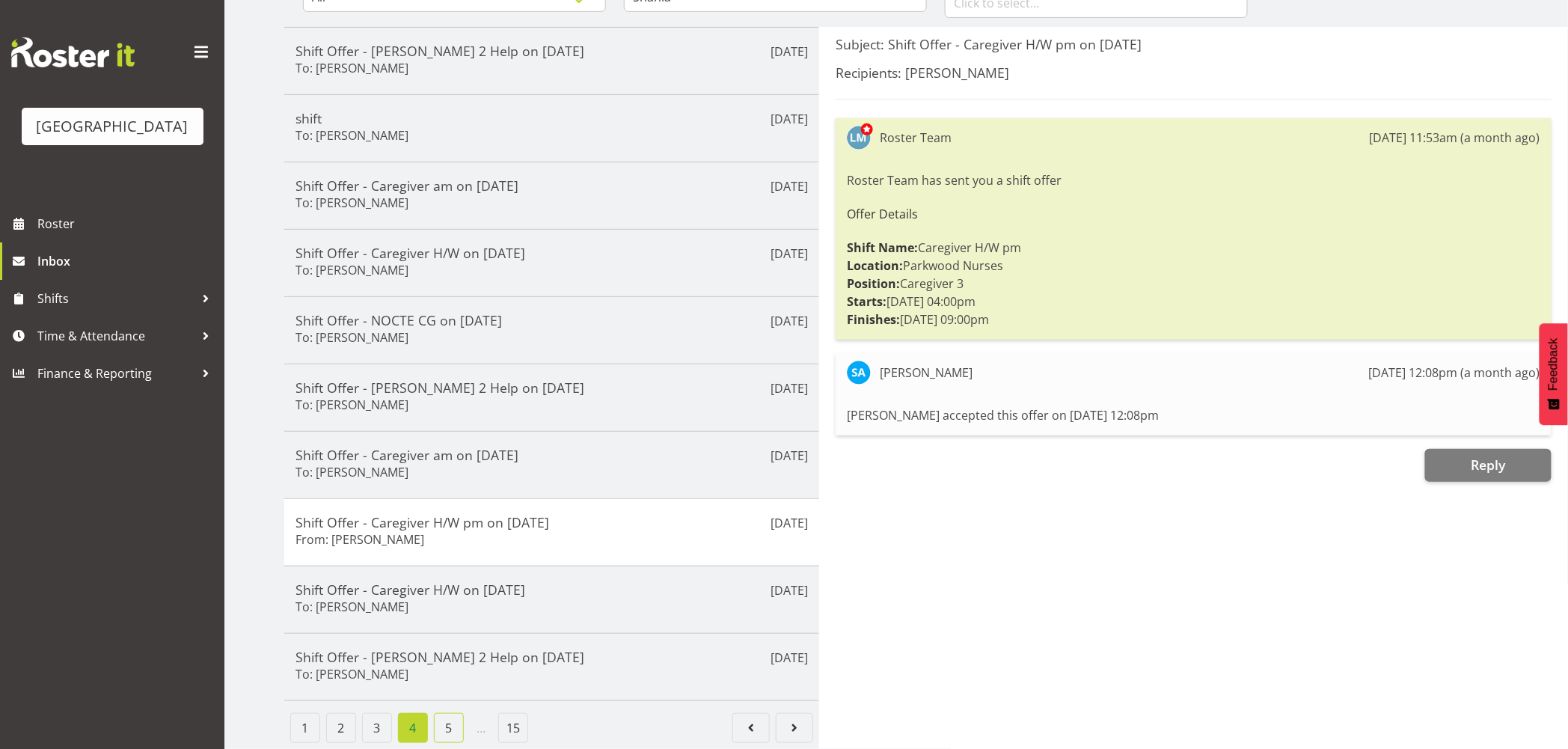
click at [451, 716] on link "5" at bounding box center [449, 728] width 30 height 30
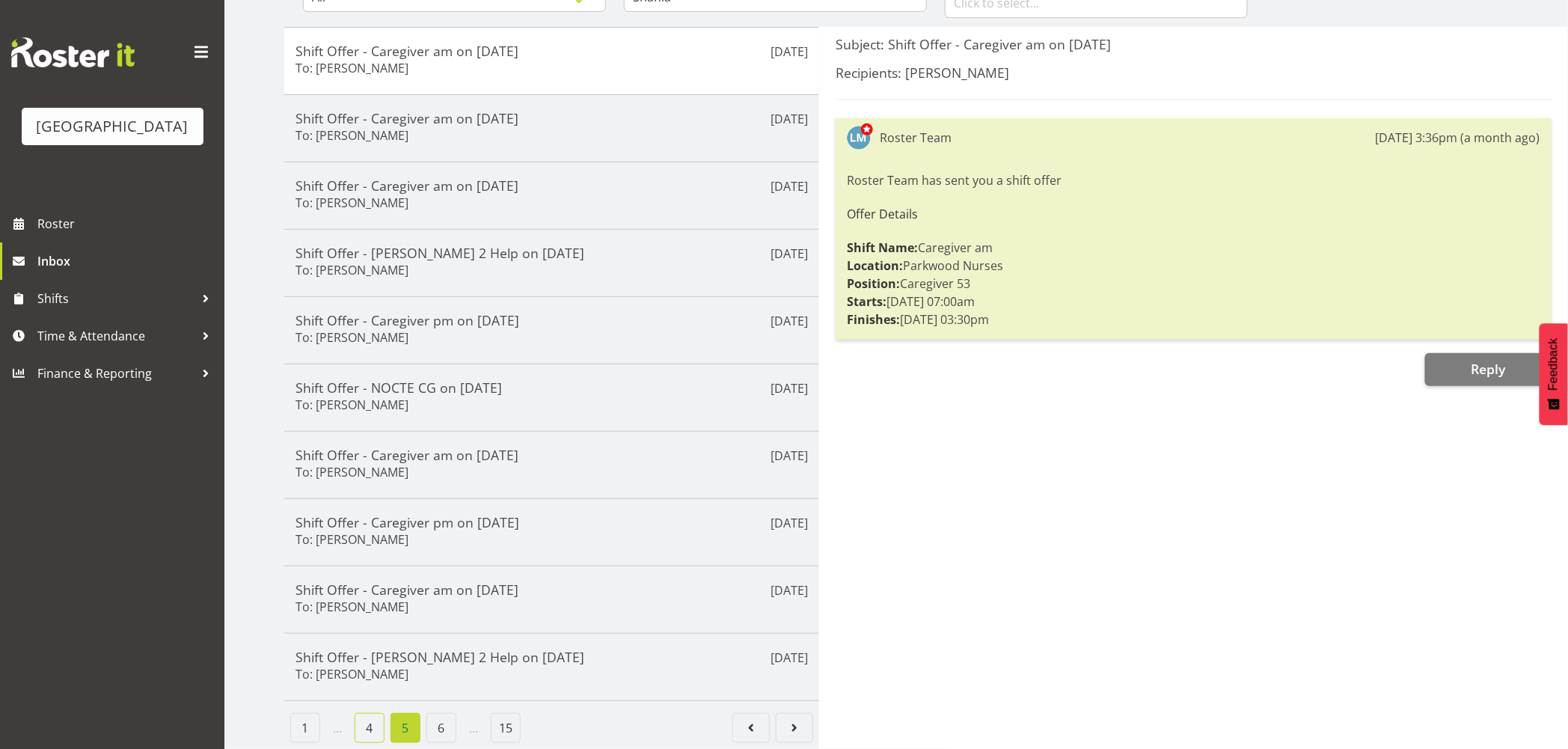
click at [371, 713] on link "4" at bounding box center [370, 728] width 30 height 30
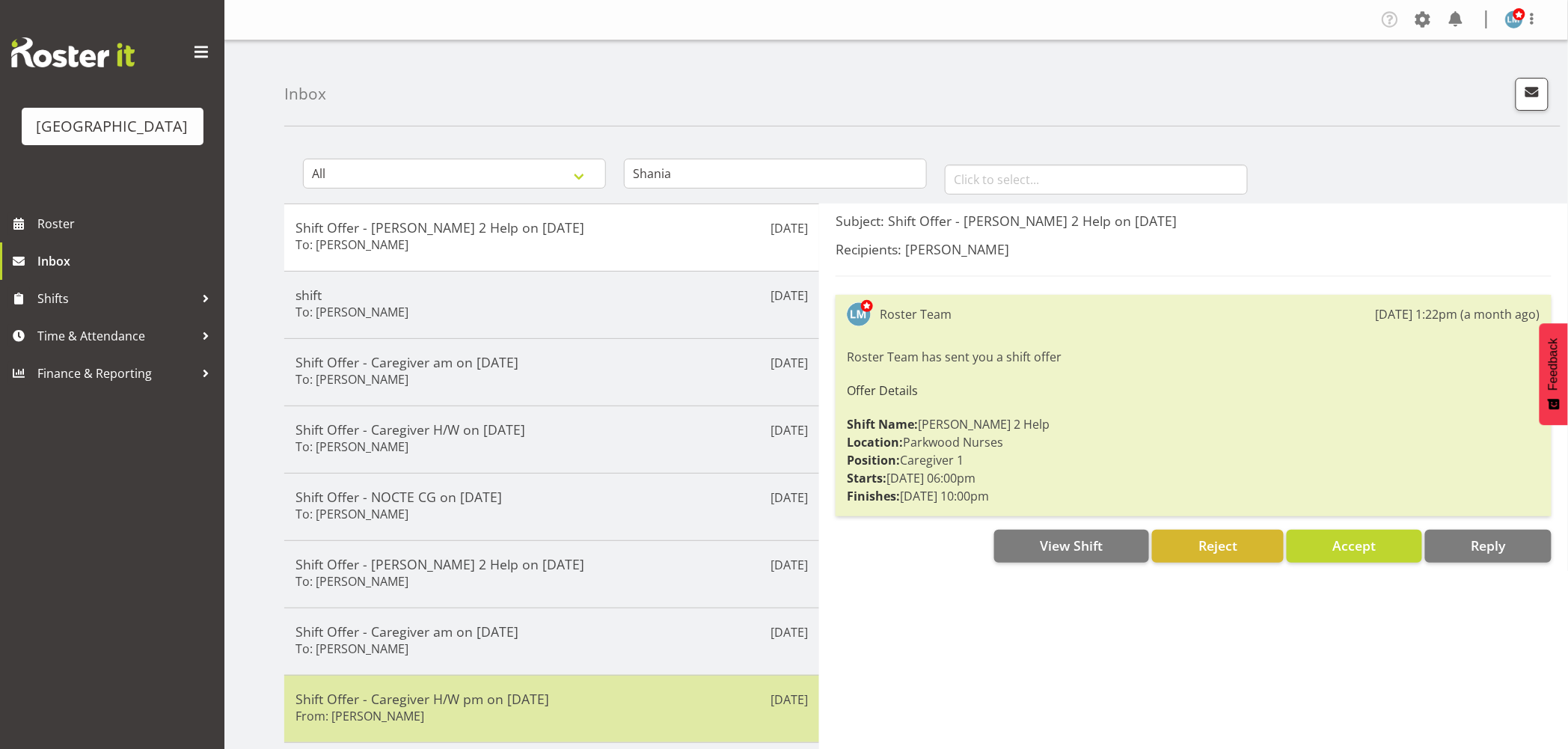
click at [378, 702] on h5 "Shift Offer - Caregiver H/W pm on 22/07/25" at bounding box center [552, 699] width 513 height 17
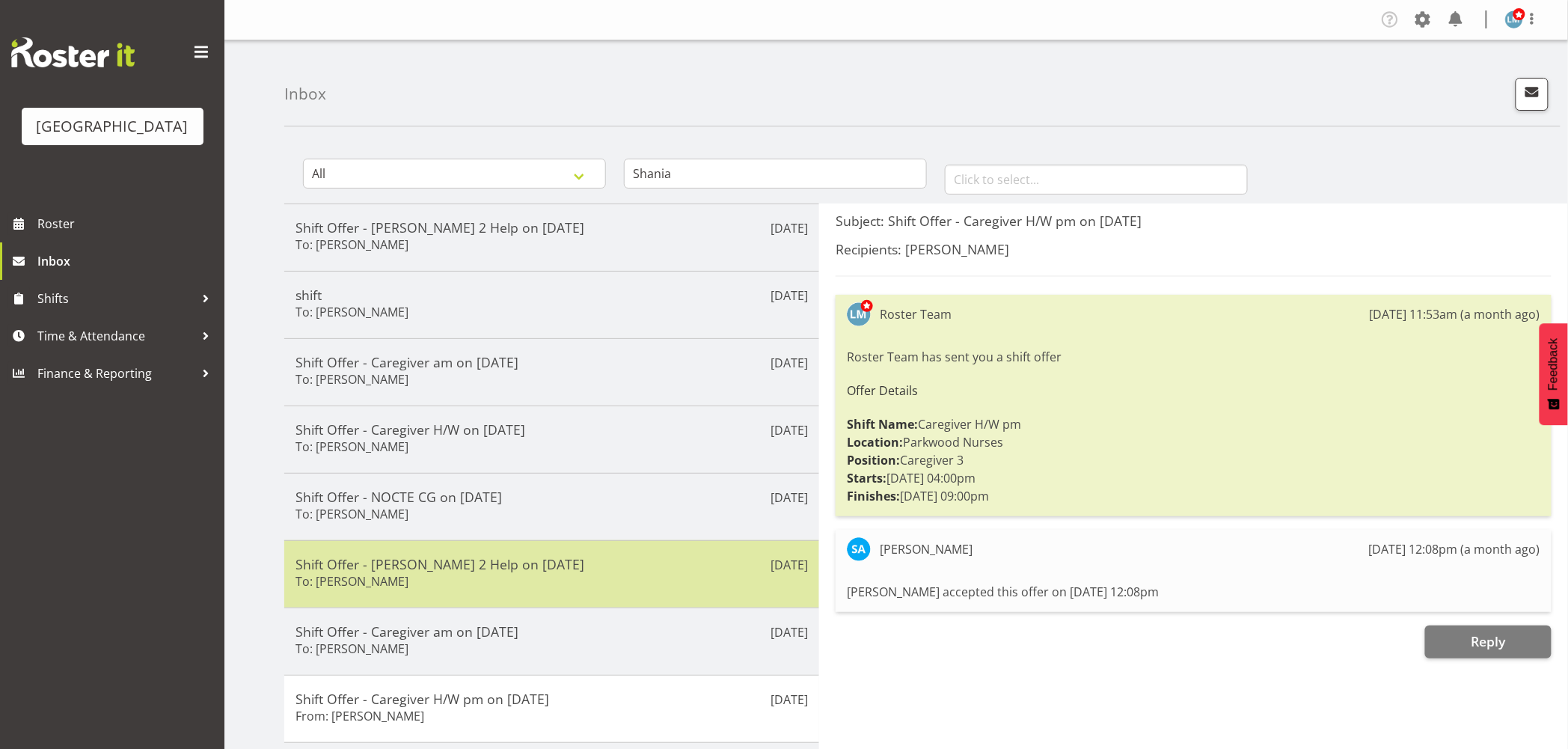
scroll to position [191, 0]
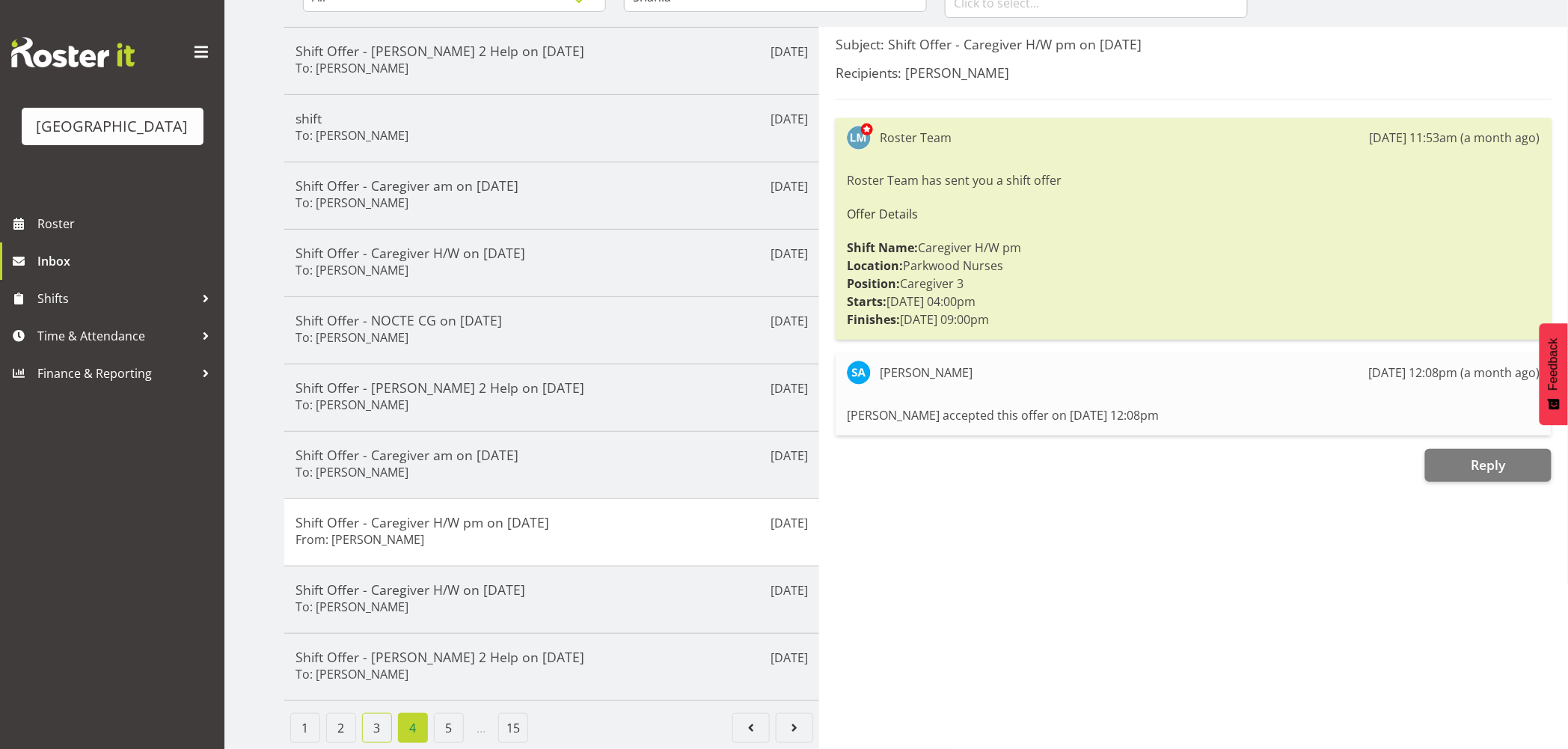
click at [370, 714] on link "3" at bounding box center [377, 728] width 30 height 30
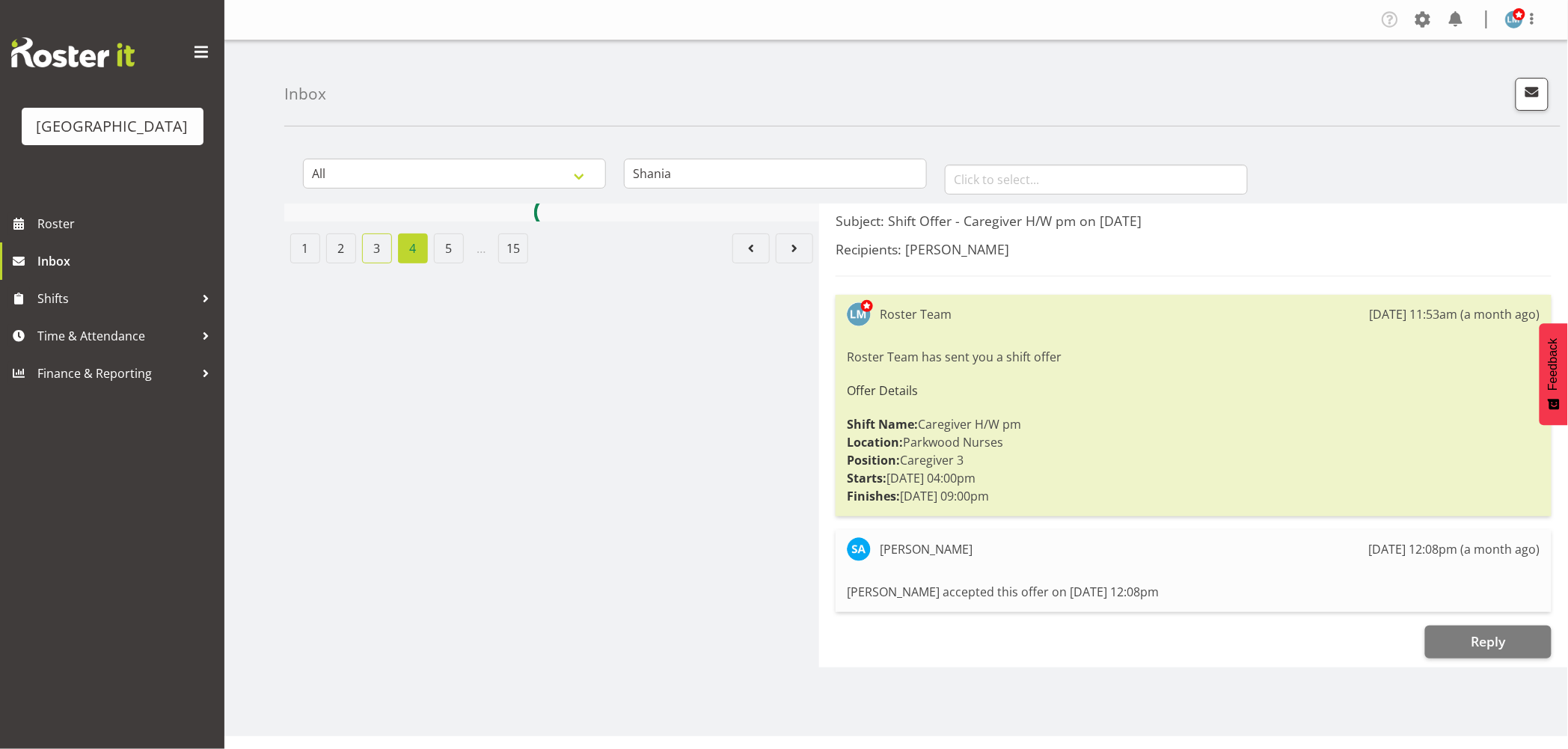
scroll to position [0, 0]
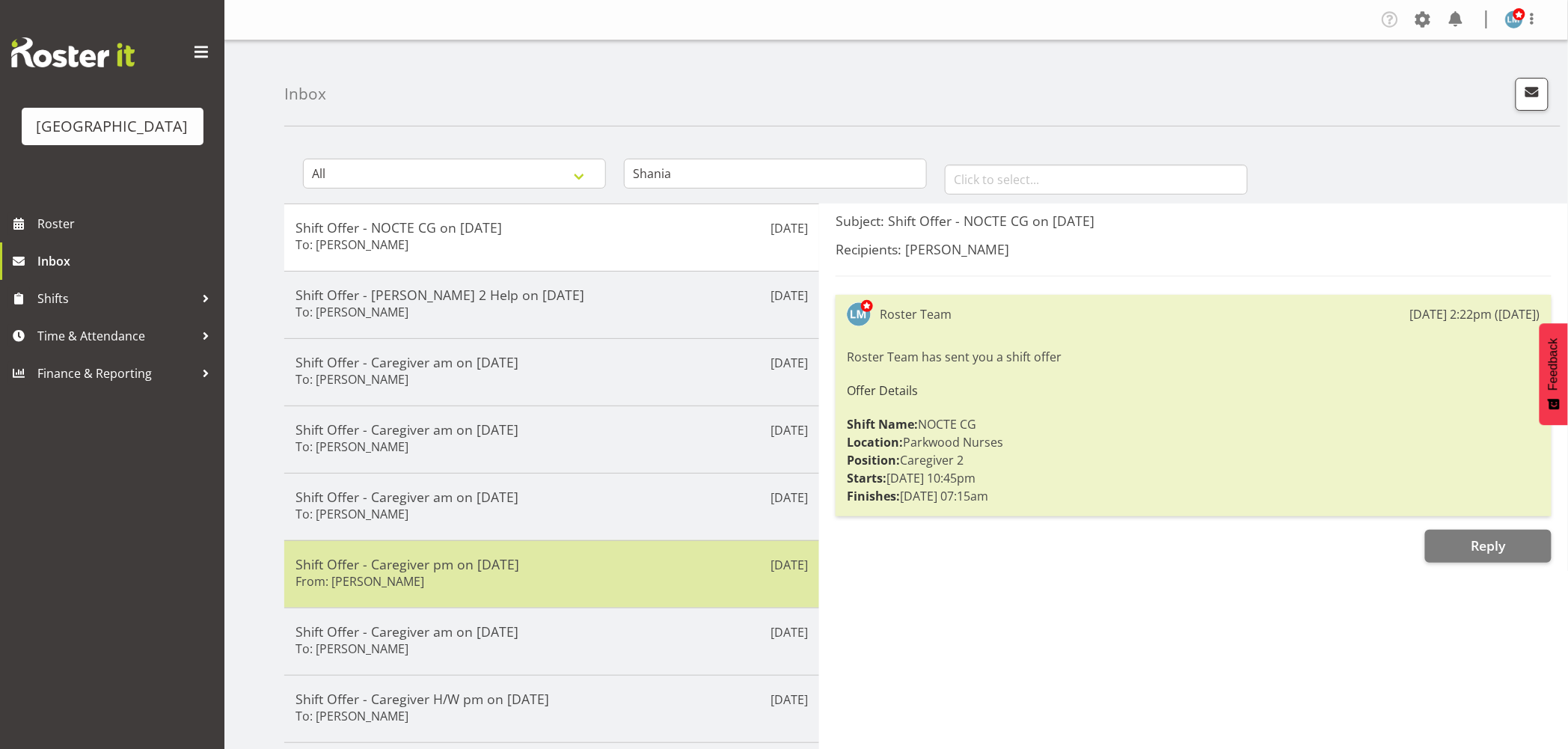
click at [371, 592] on div "Shift Offer - Caregiver pm on 31/07/25 From: Shania Ali" at bounding box center [552, 573] width 513 height 36
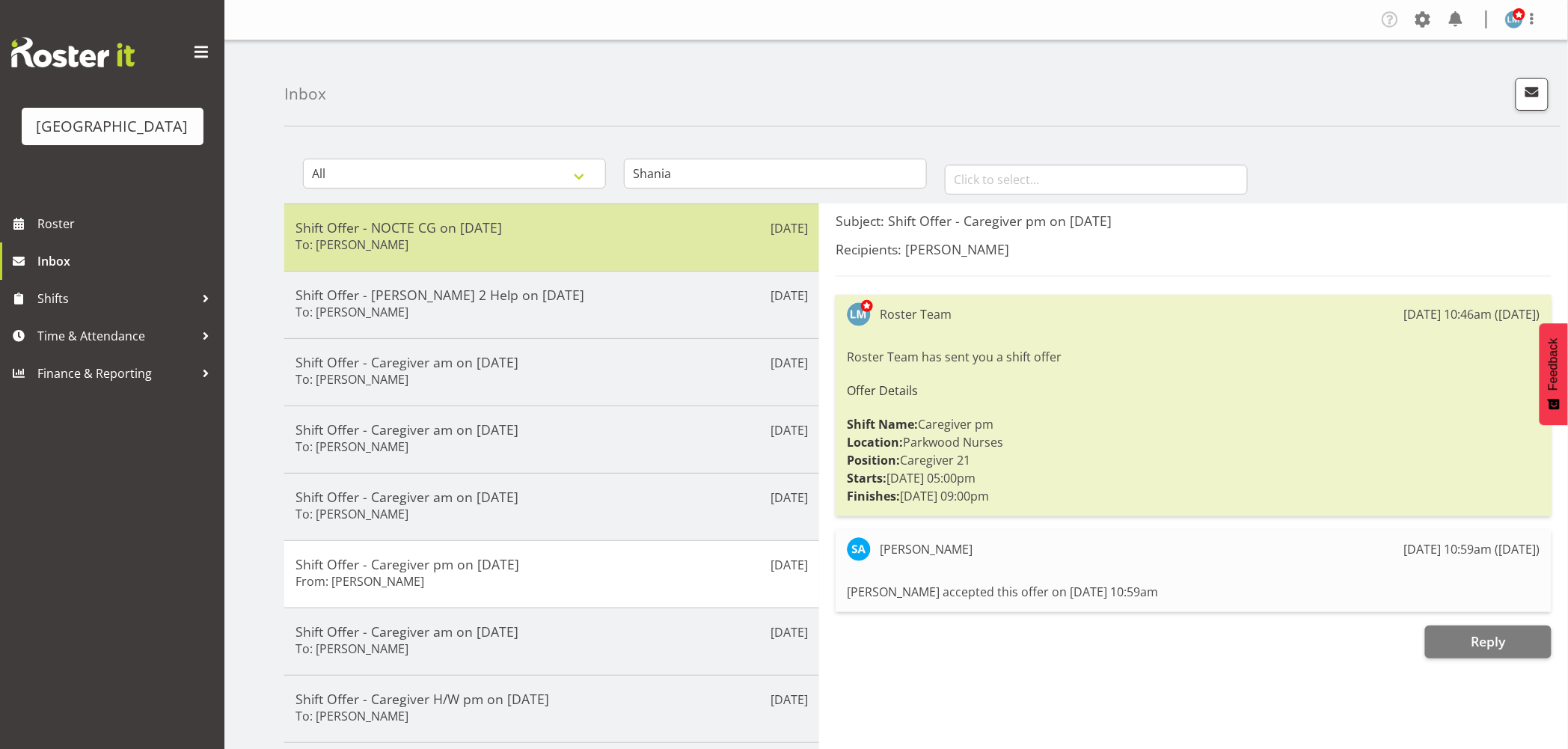
click at [424, 235] on h5 "Shift Offer - NOCTE CG on 11/08/25" at bounding box center [552, 228] width 513 height 17
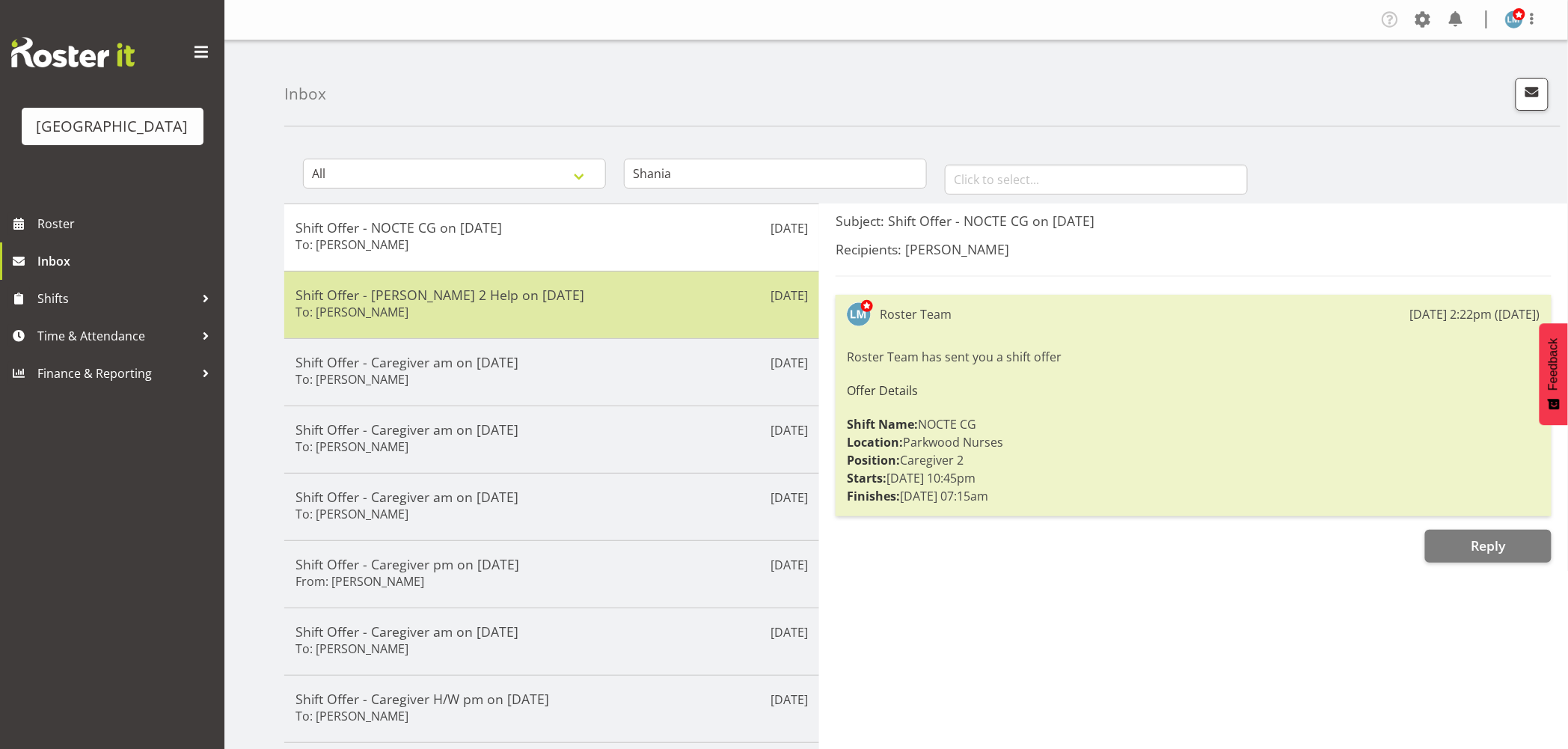
click at [436, 297] on h5 "Shift Offer - Ressie 2 Help on 11/08/25" at bounding box center [552, 295] width 513 height 17
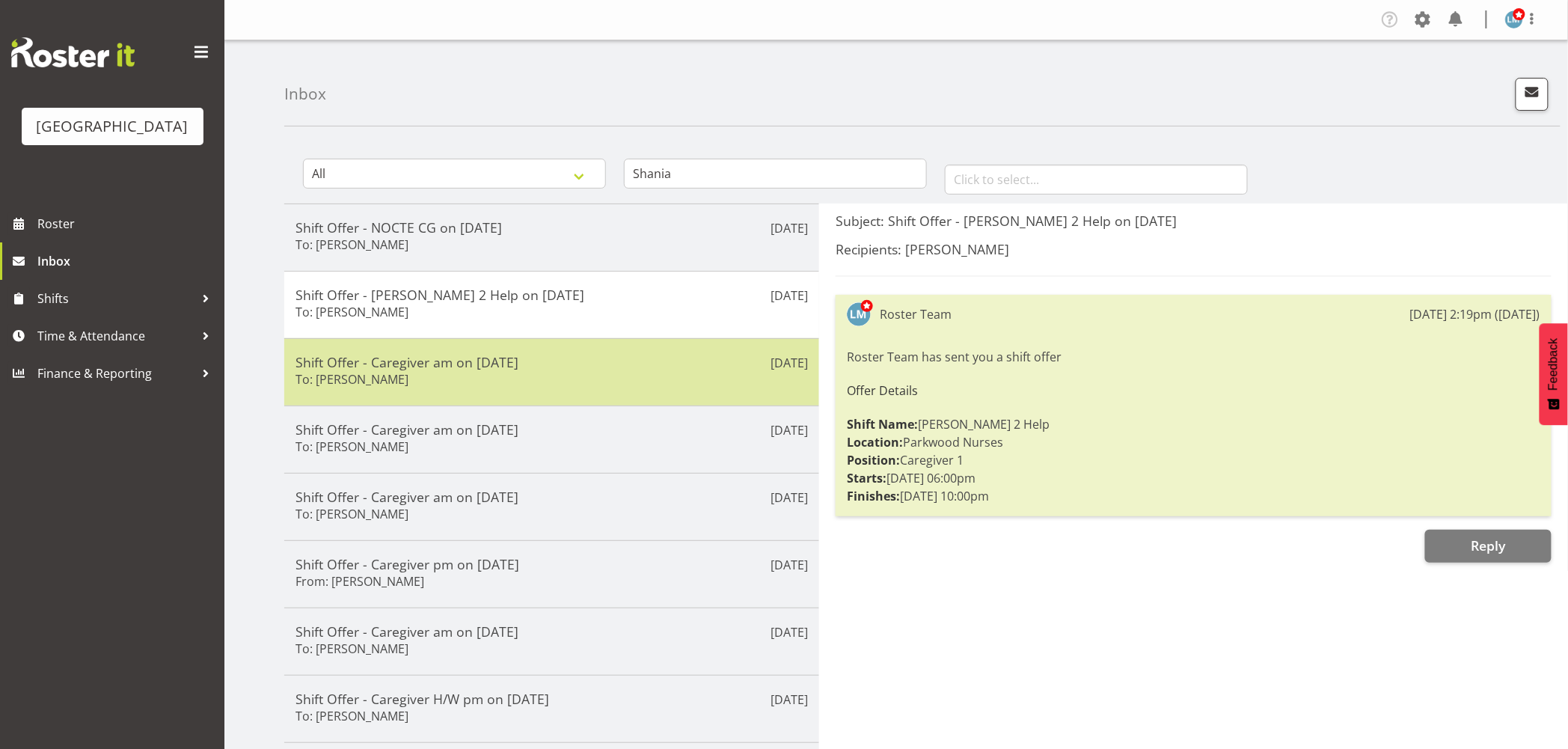
click at [445, 368] on h5 "Shift Offer - Caregiver am on 14/08/25" at bounding box center [552, 362] width 513 height 17
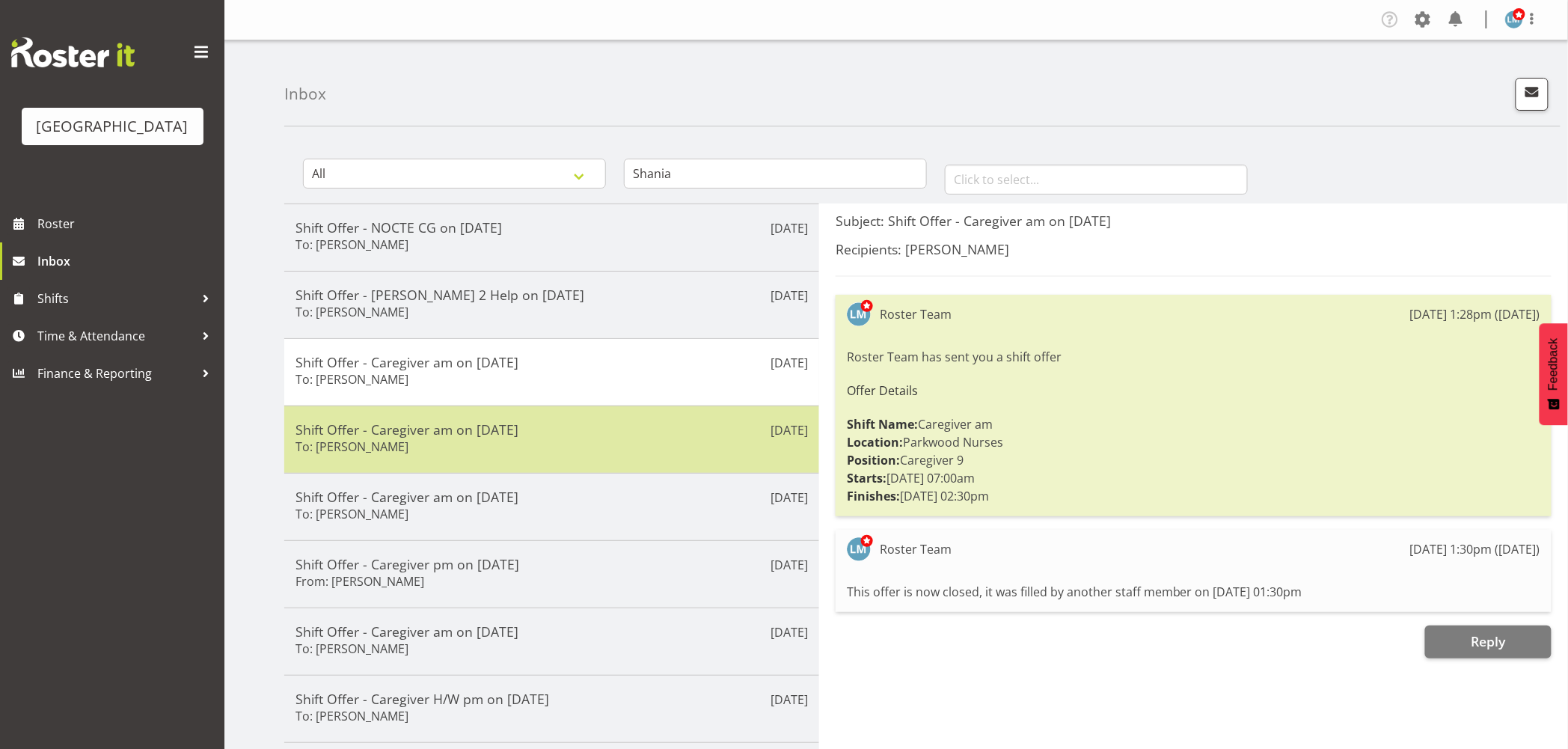
click at [415, 453] on div "Shift Offer - Caregiver am on 02/08/25 To: Shania Ali" at bounding box center [552, 439] width 513 height 36
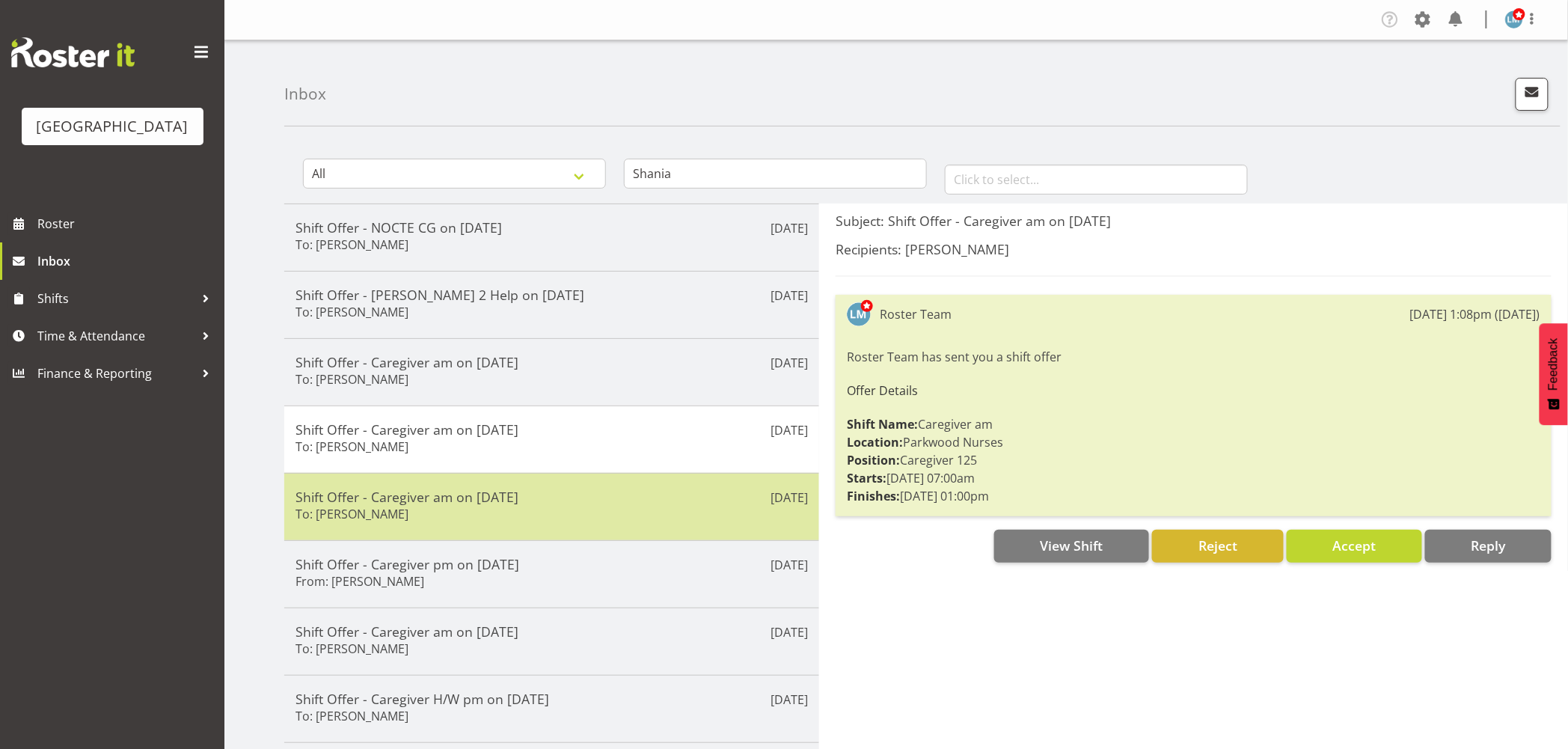
click at [421, 503] on h5 "Shift Offer - Caregiver am on 16/08/25" at bounding box center [552, 497] width 513 height 17
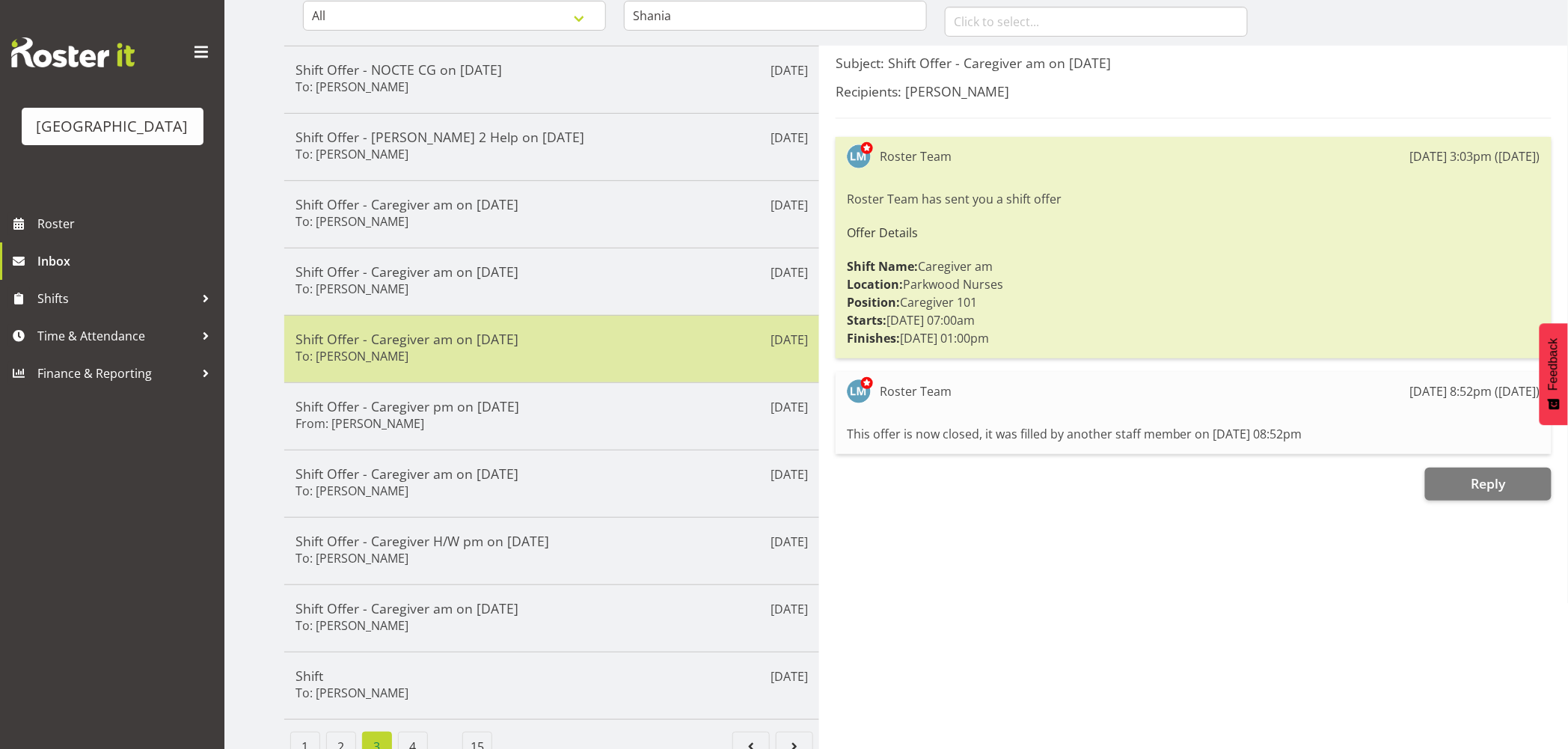
scroll to position [166, 0]
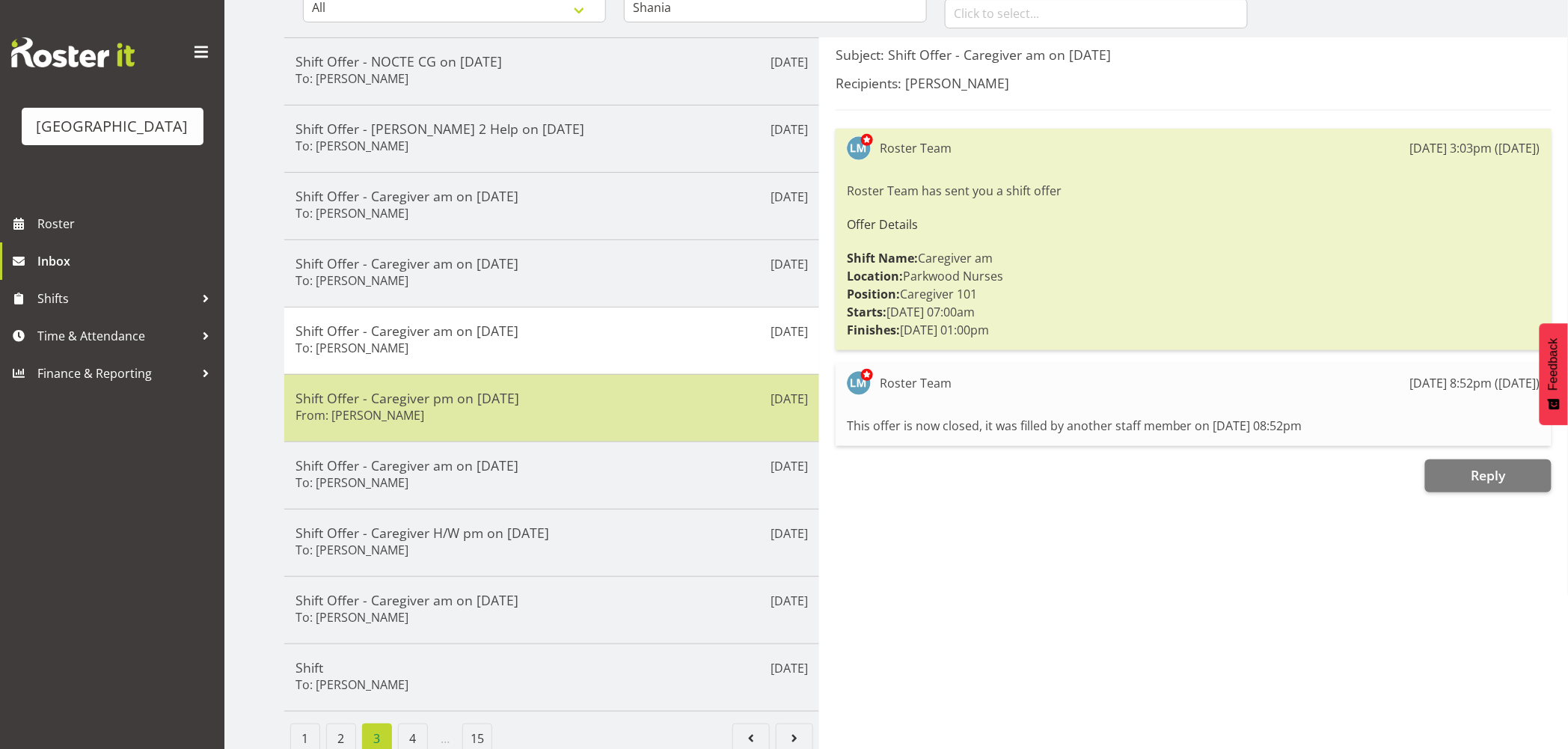
click at [406, 416] on div "Shift Offer - Caregiver pm on 31/07/25 From: Shania Ali" at bounding box center [552, 408] width 513 height 36
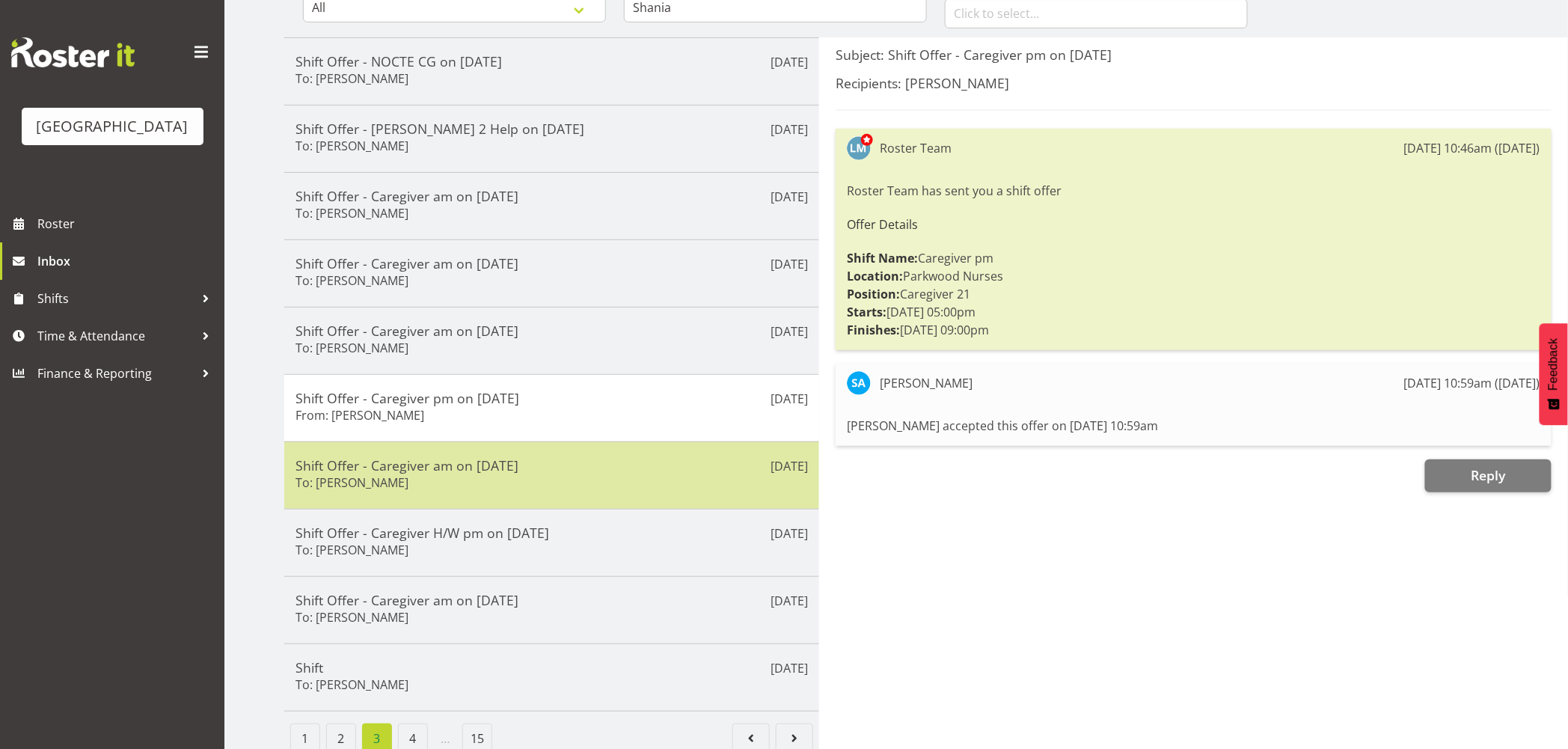
click at [412, 471] on h5 "Shift Offer - Caregiver am on 31/07/25" at bounding box center [552, 466] width 513 height 17
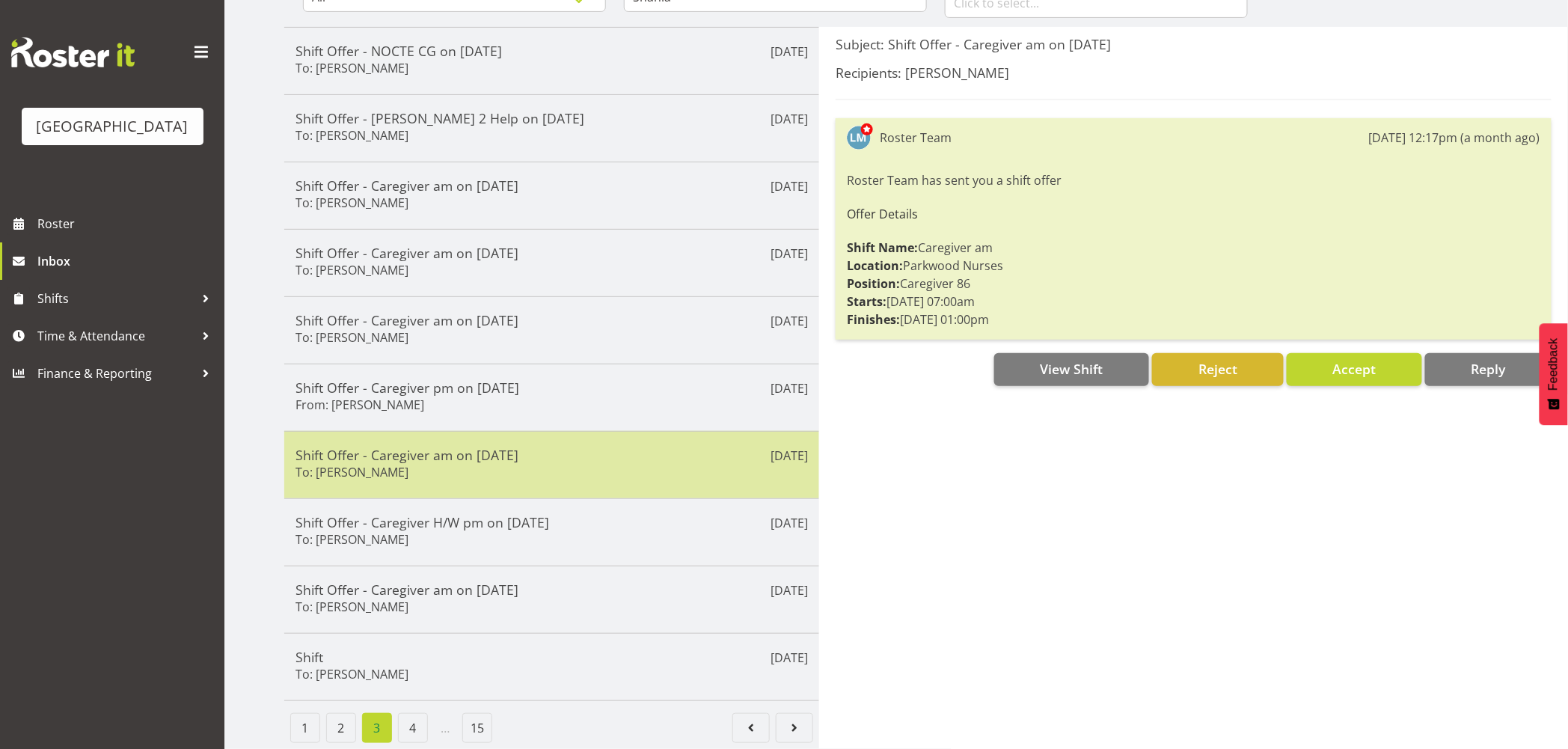
scroll to position [191, 0]
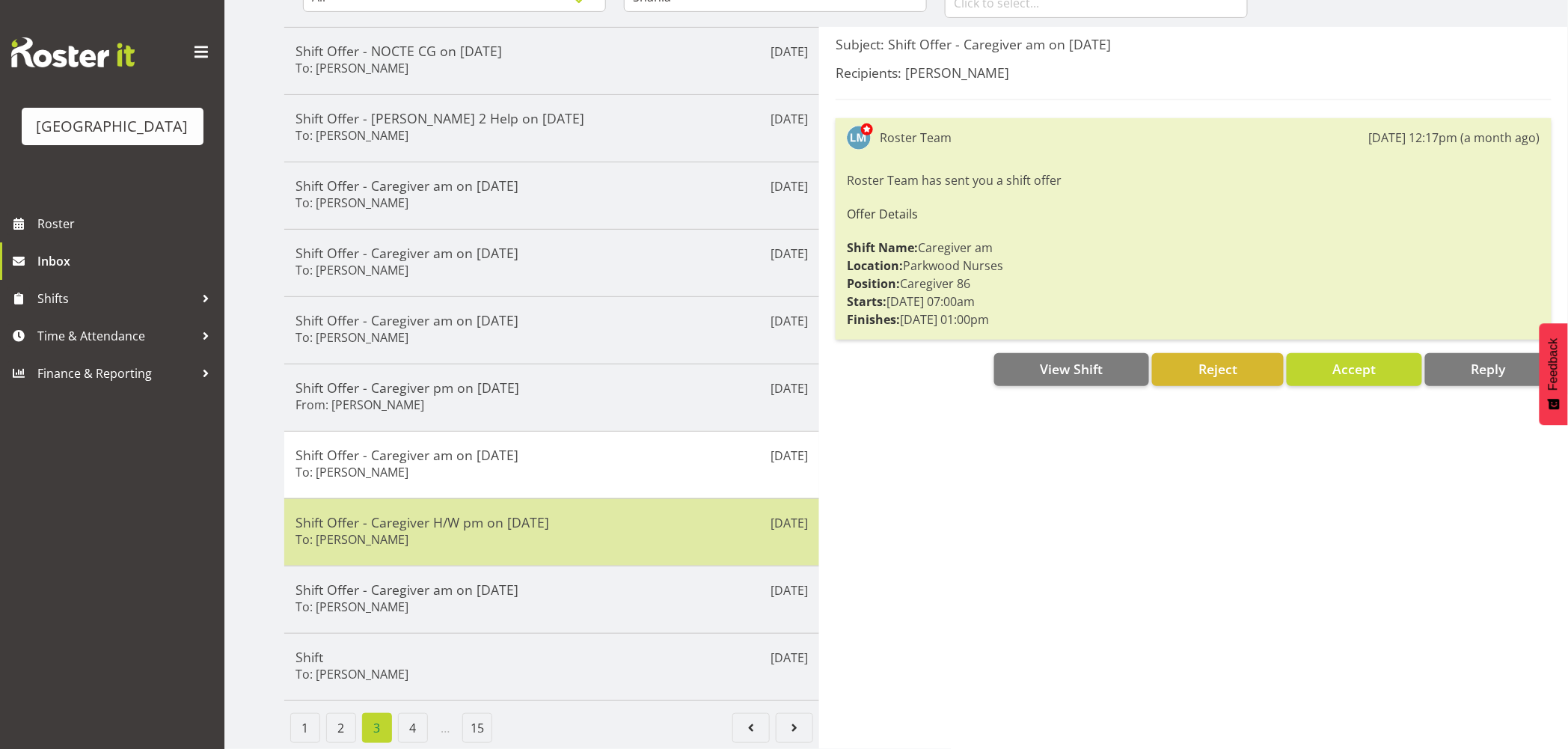
click at [417, 517] on h5 "Shift Offer - Caregiver H/W pm on 30/07/25" at bounding box center [552, 522] width 513 height 17
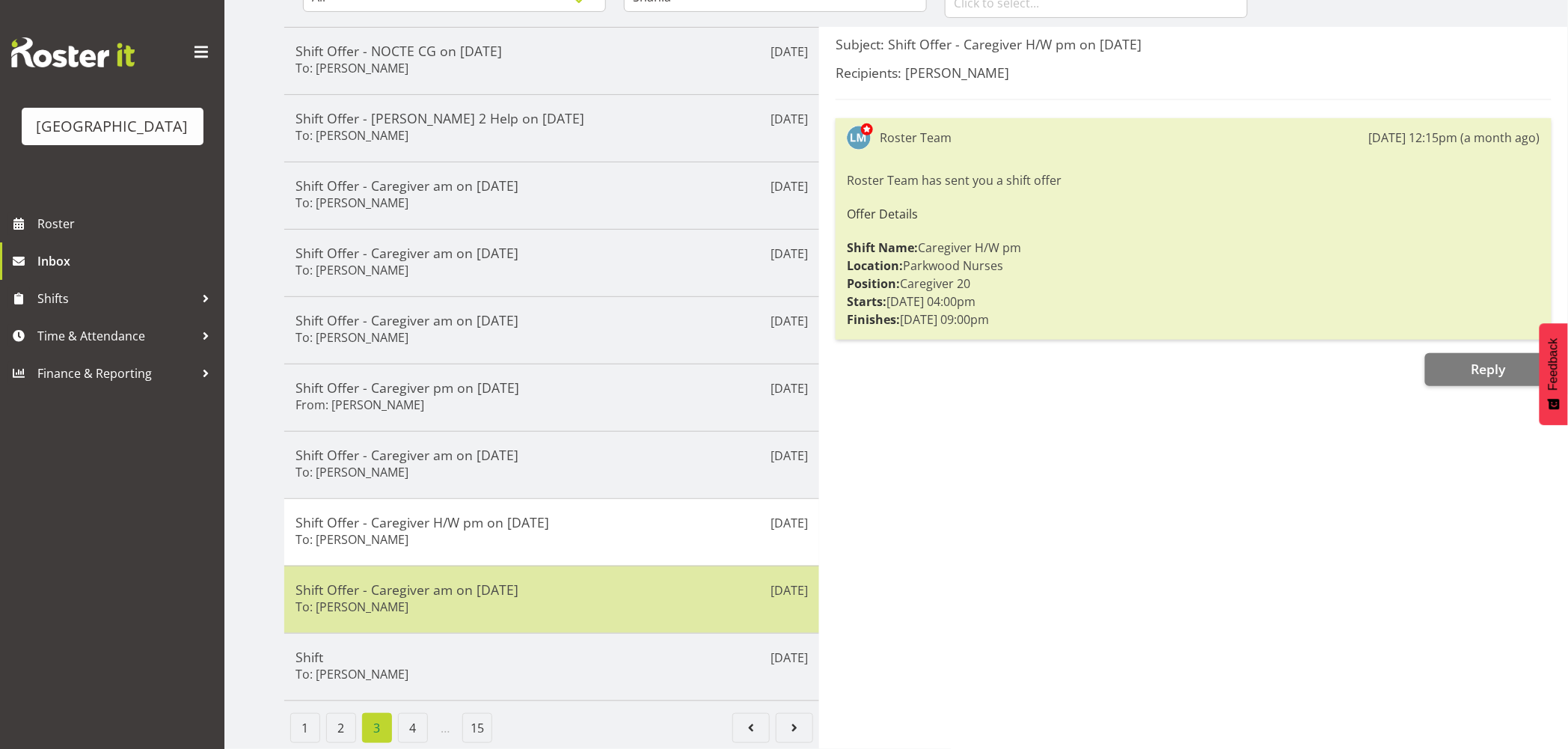
click at [412, 598] on div "Shift Offer - Caregiver am on 30/07/25 To: Shania Ali" at bounding box center [552, 599] width 513 height 36
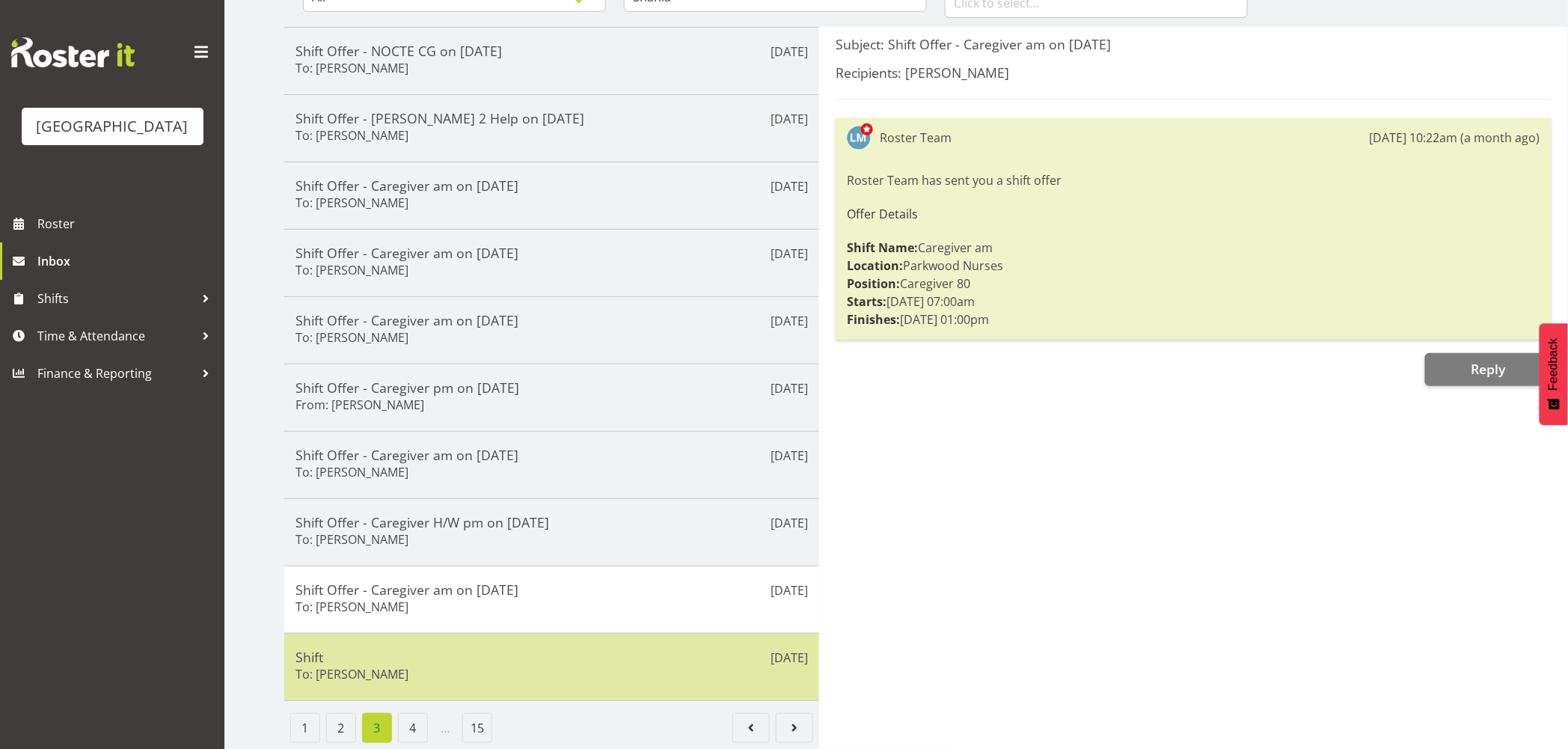
click at [402, 662] on div "Shift To: Shania Ali" at bounding box center [552, 666] width 513 height 36
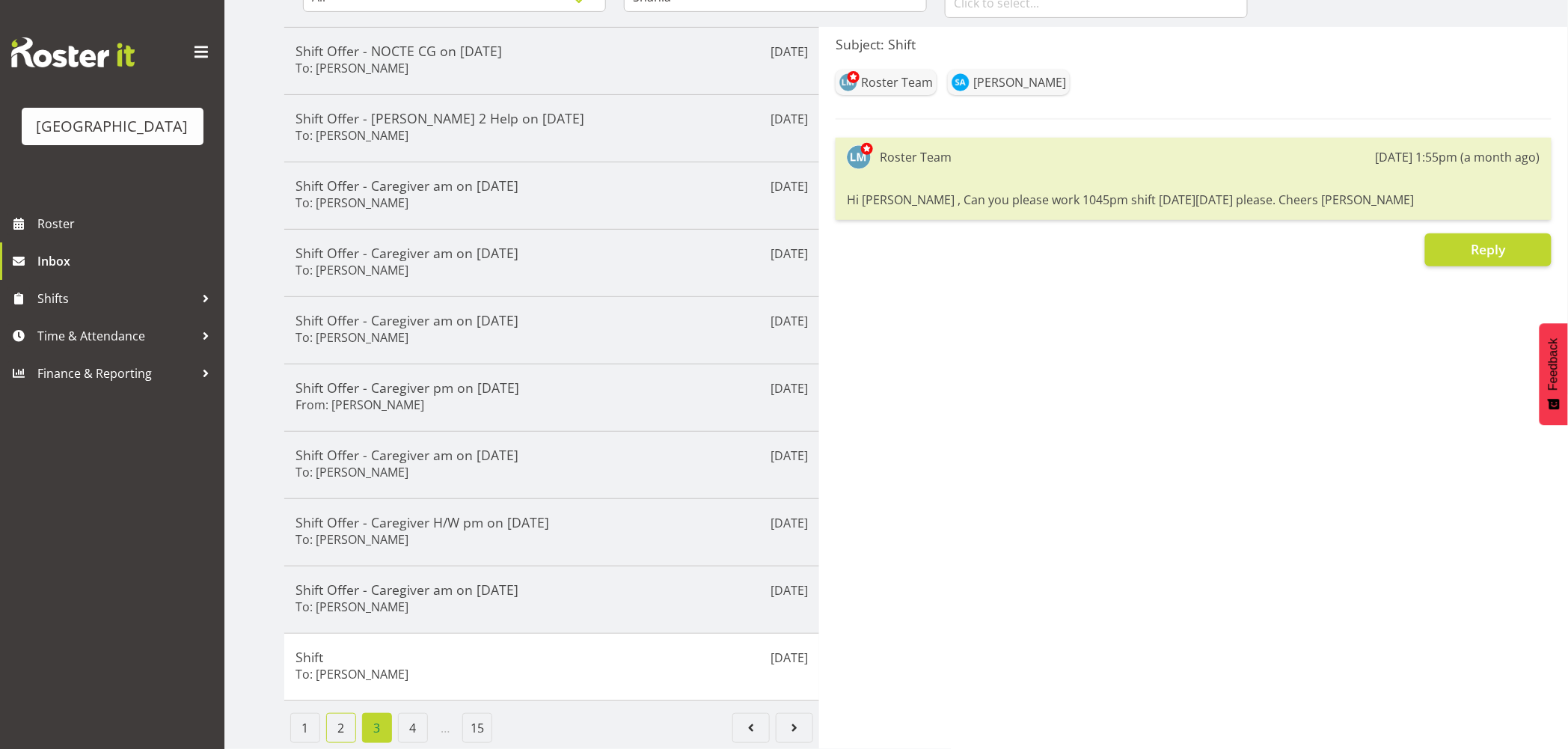
click at [342, 713] on link "2" at bounding box center [341, 728] width 30 height 30
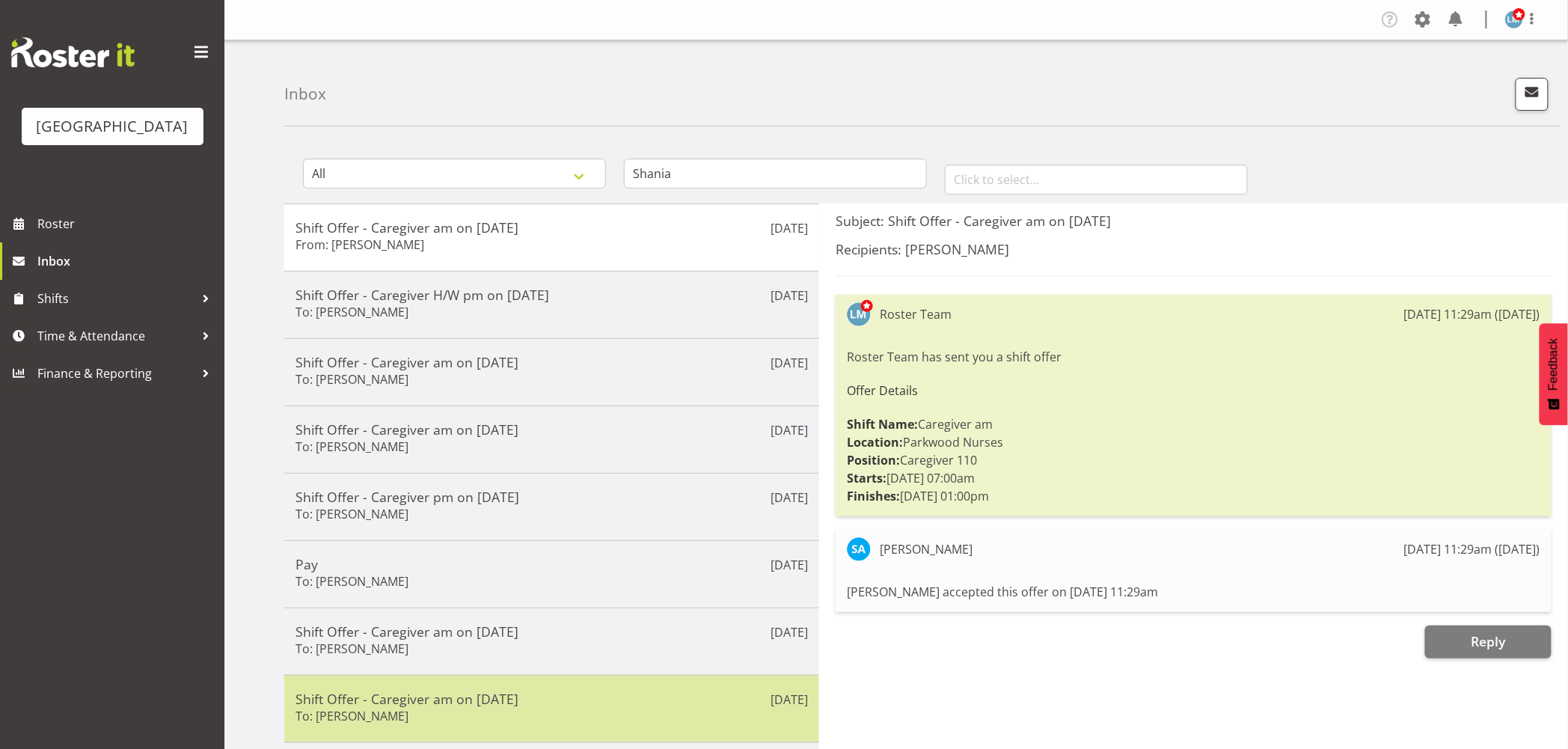
click at [436, 720] on div "Shift Offer - Caregiver am on 07/08/25 To: Shania Ali" at bounding box center [552, 708] width 513 height 36
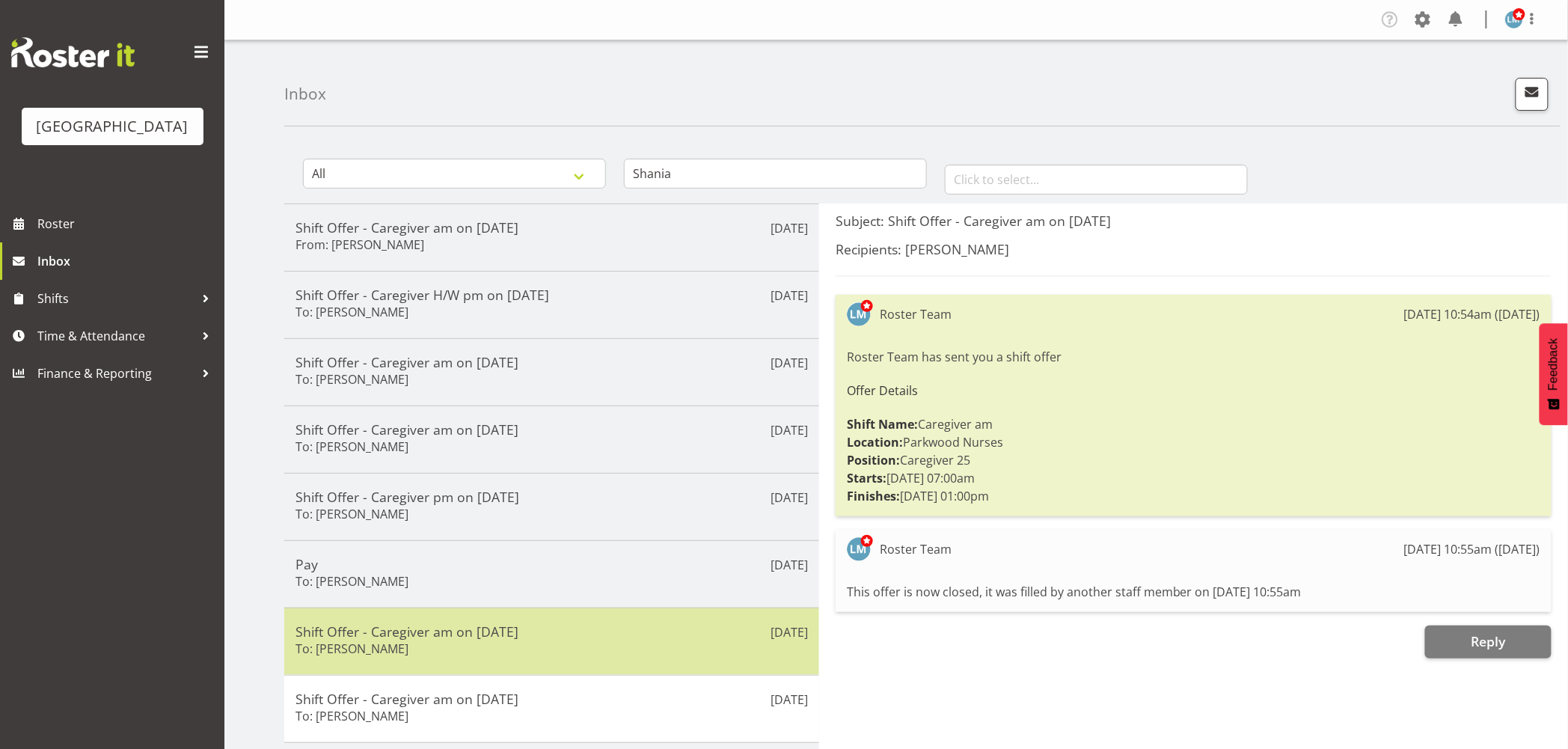
click at [425, 634] on h5 "Shift Offer - Caregiver am on 15/08/25" at bounding box center [552, 632] width 513 height 17
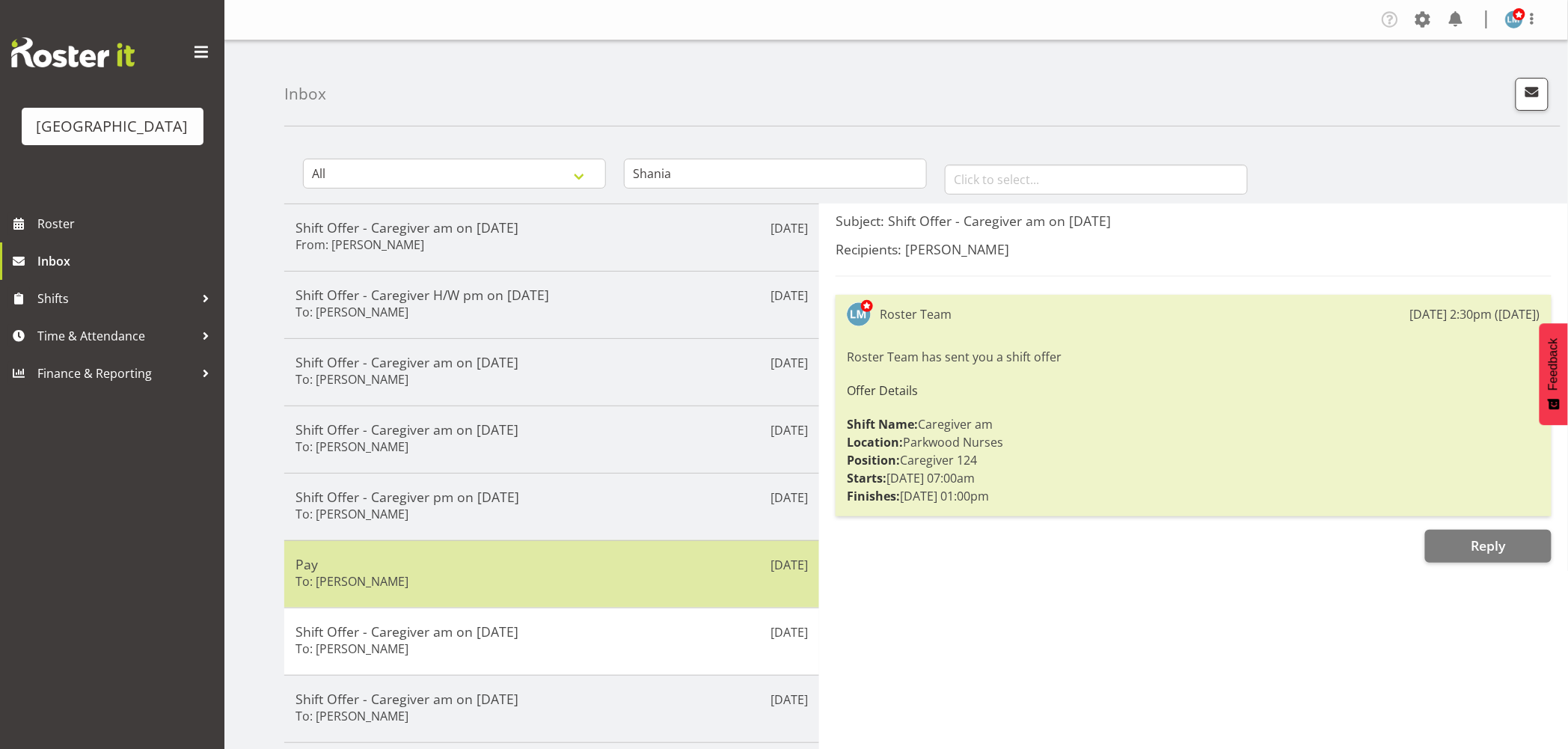
click at [421, 582] on div "Pay To: Shania Ali" at bounding box center [552, 573] width 513 height 36
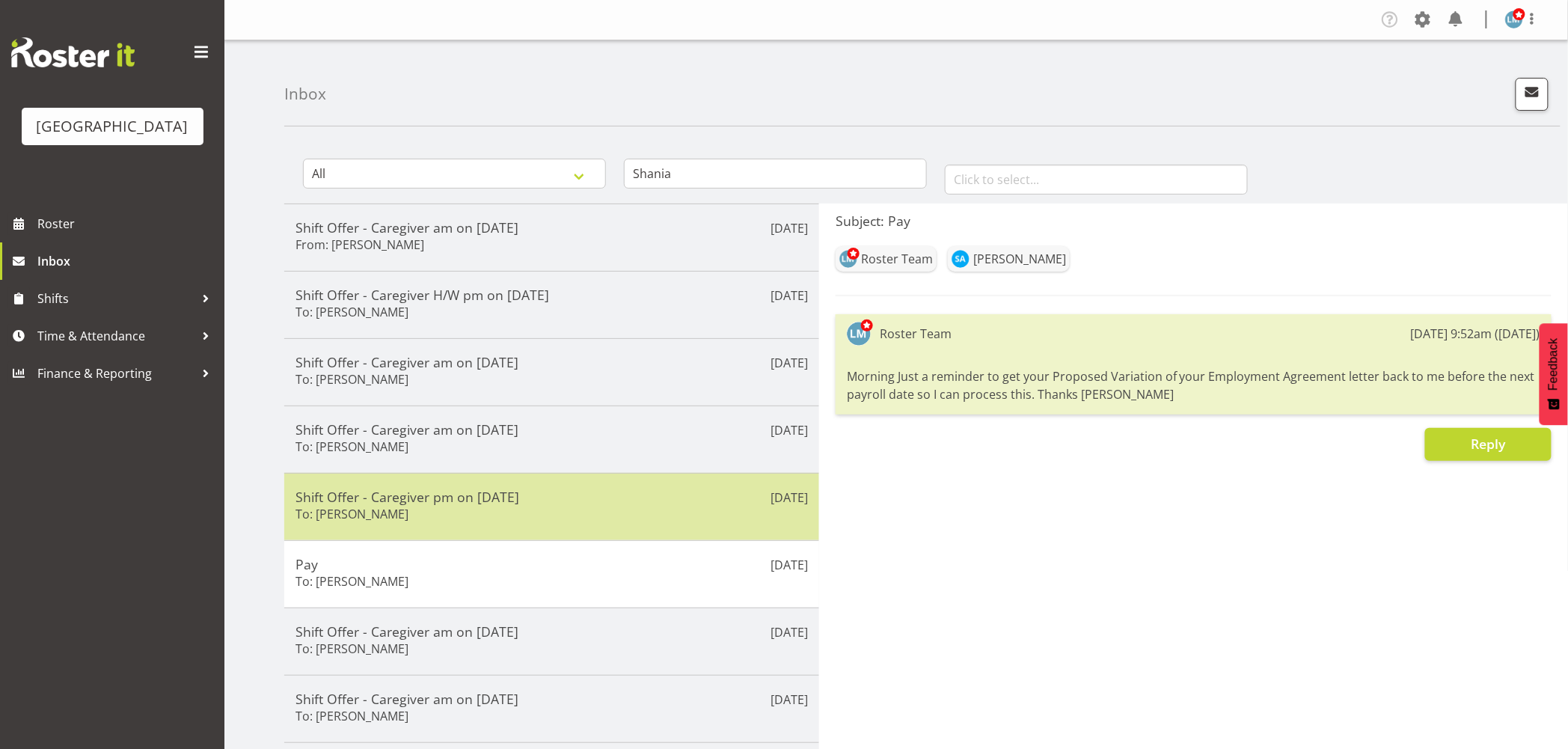
click at [446, 510] on div "Shift Offer - Caregiver pm on 11/08/25 To: Shania Ali" at bounding box center [552, 506] width 513 height 36
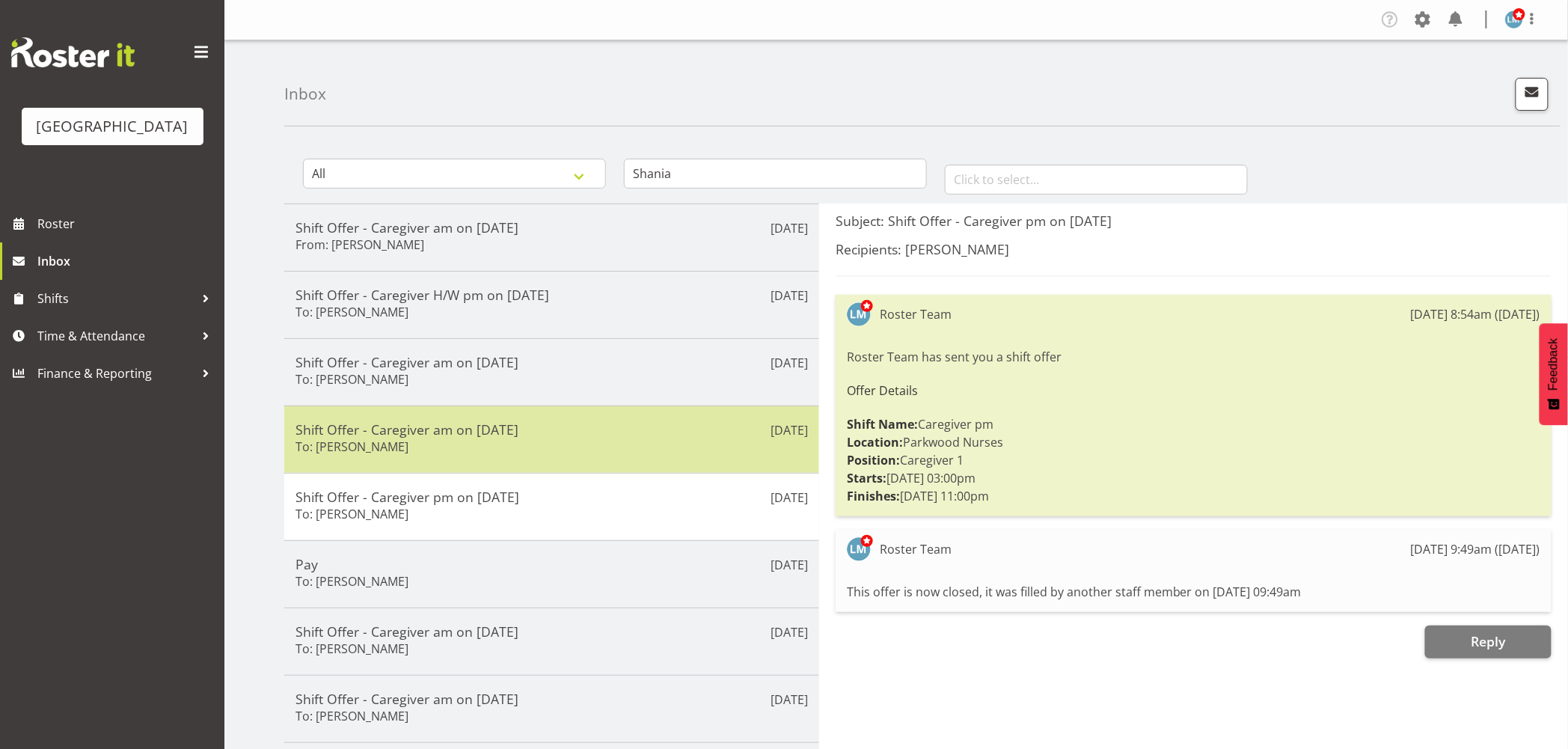
click at [447, 453] on div "Shift Offer - Caregiver am on 12/08/25 To: Shania Ali" at bounding box center [552, 439] width 513 height 36
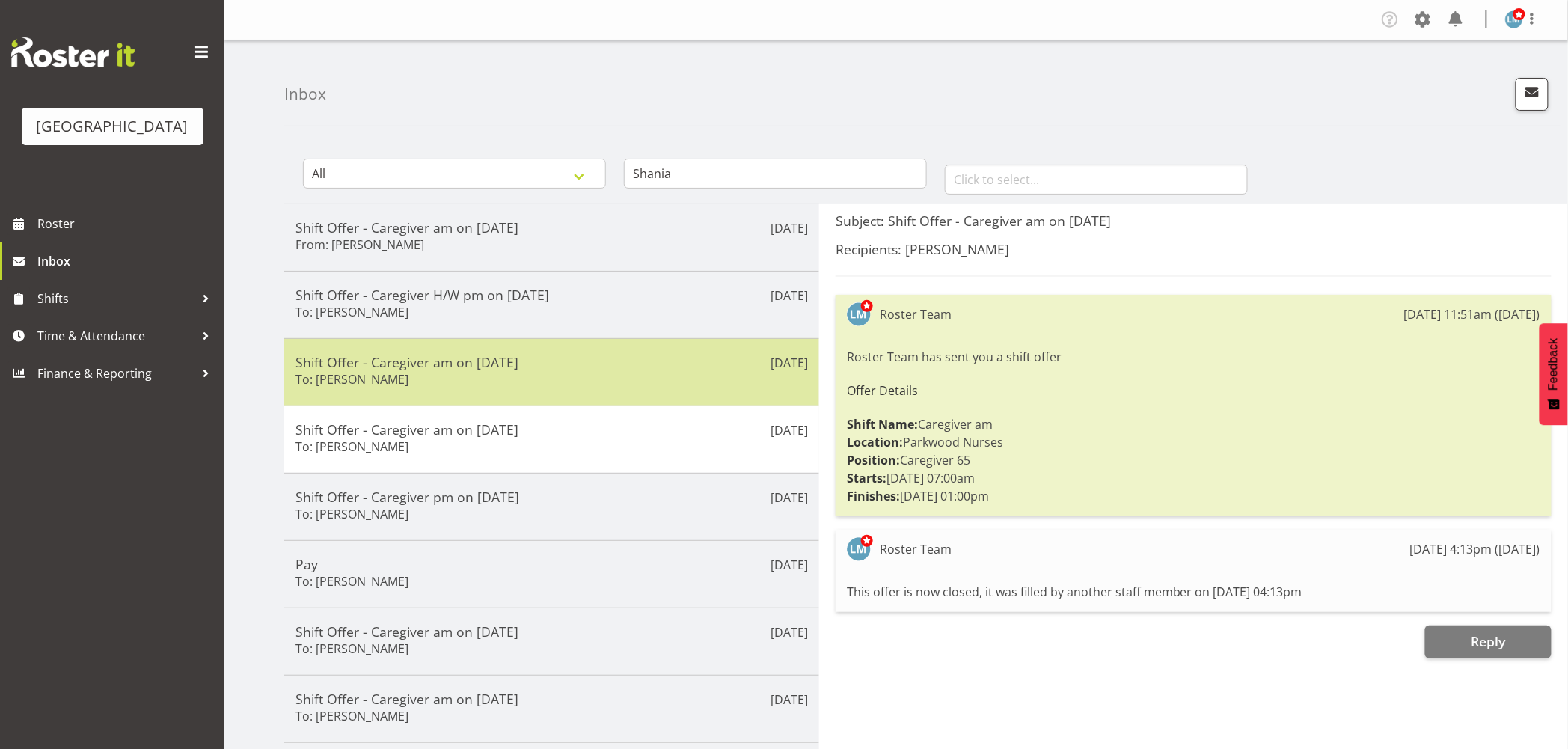
click at [451, 380] on div "Shift Offer - Caregiver am on 15/08/25 To: Shania Ali" at bounding box center [552, 372] width 513 height 36
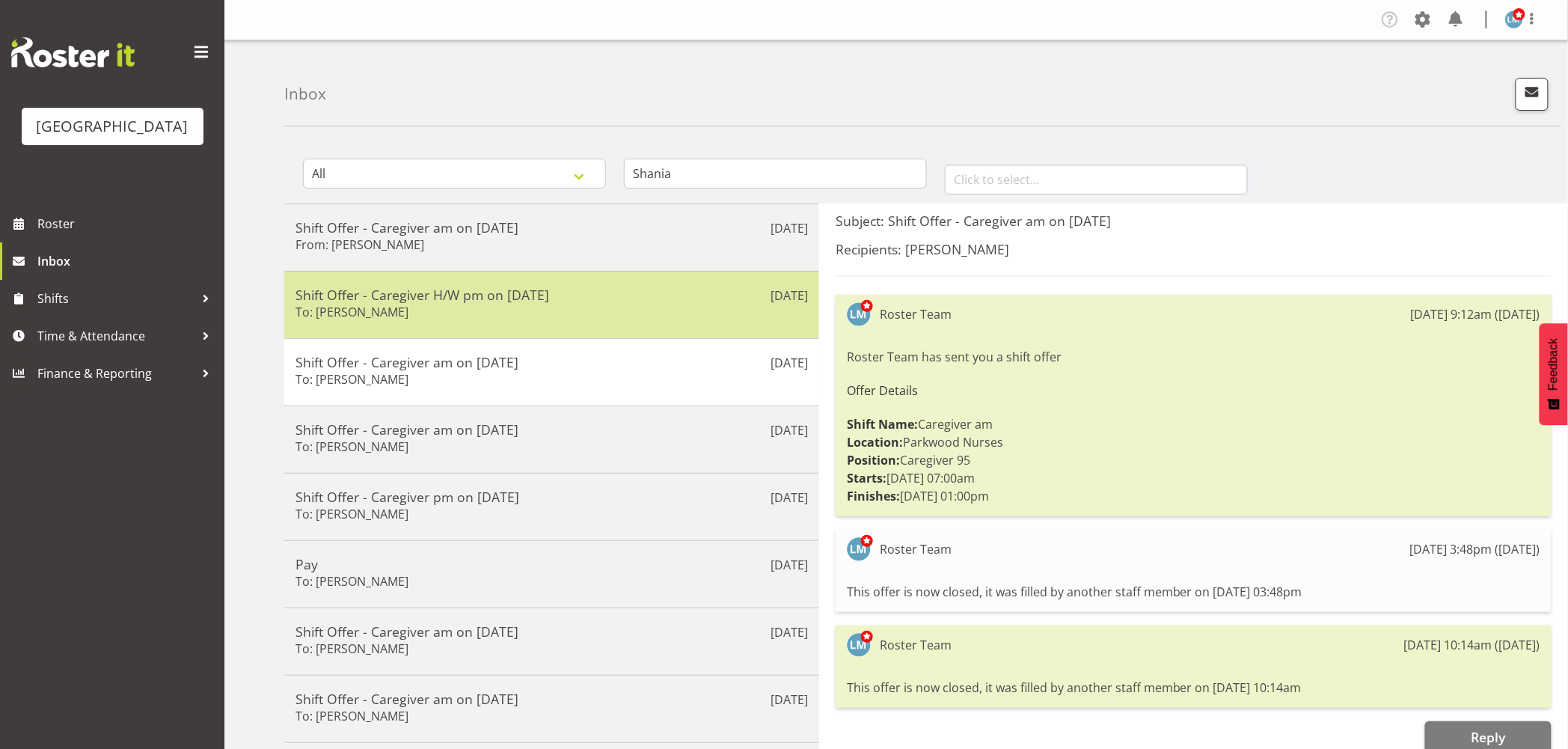
click at [425, 309] on div "Shift Offer - Caregiver H/W pm on 13/08/25 To: Shania Ali" at bounding box center [552, 304] width 513 height 36
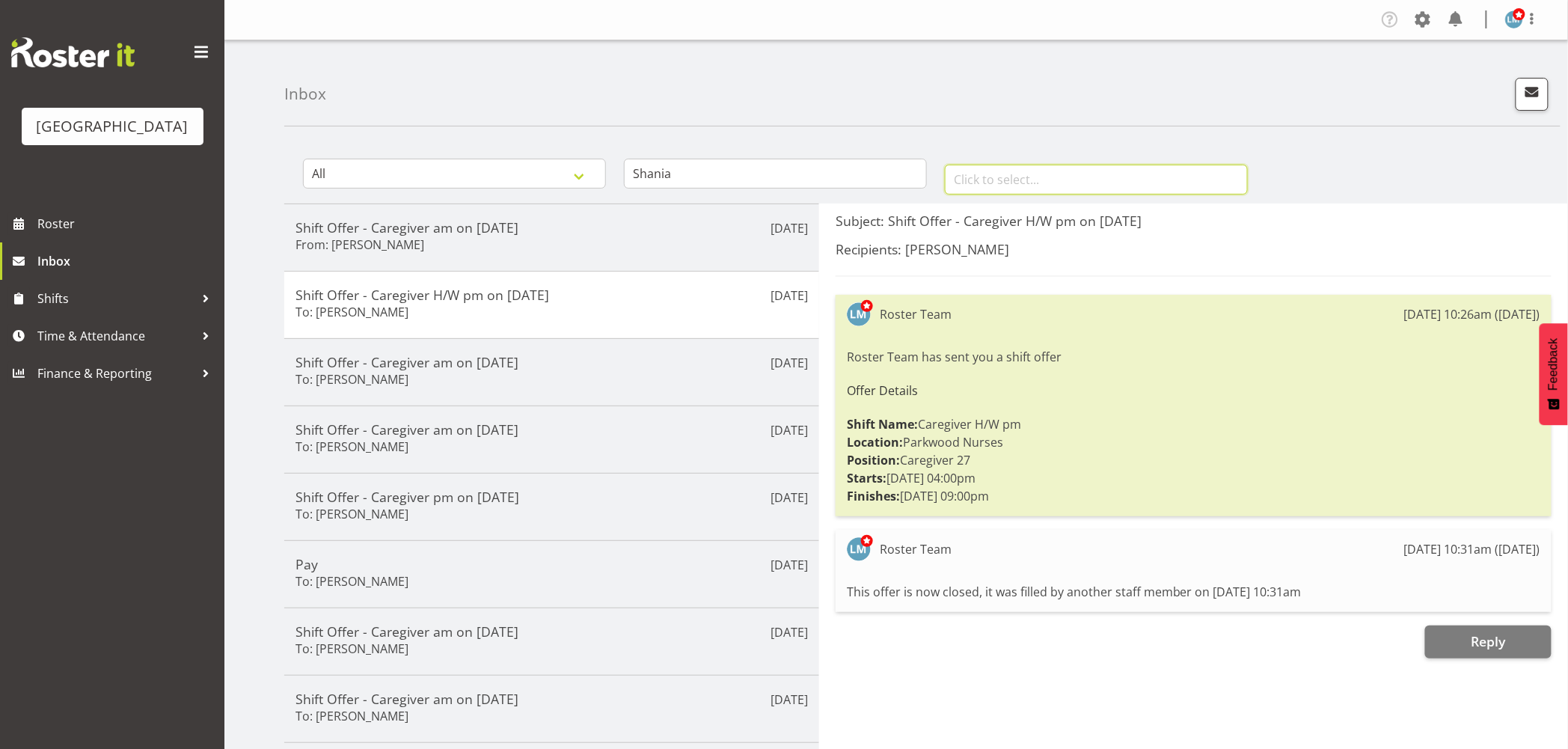
click at [974, 177] on input "text" at bounding box center [1096, 179] width 303 height 30
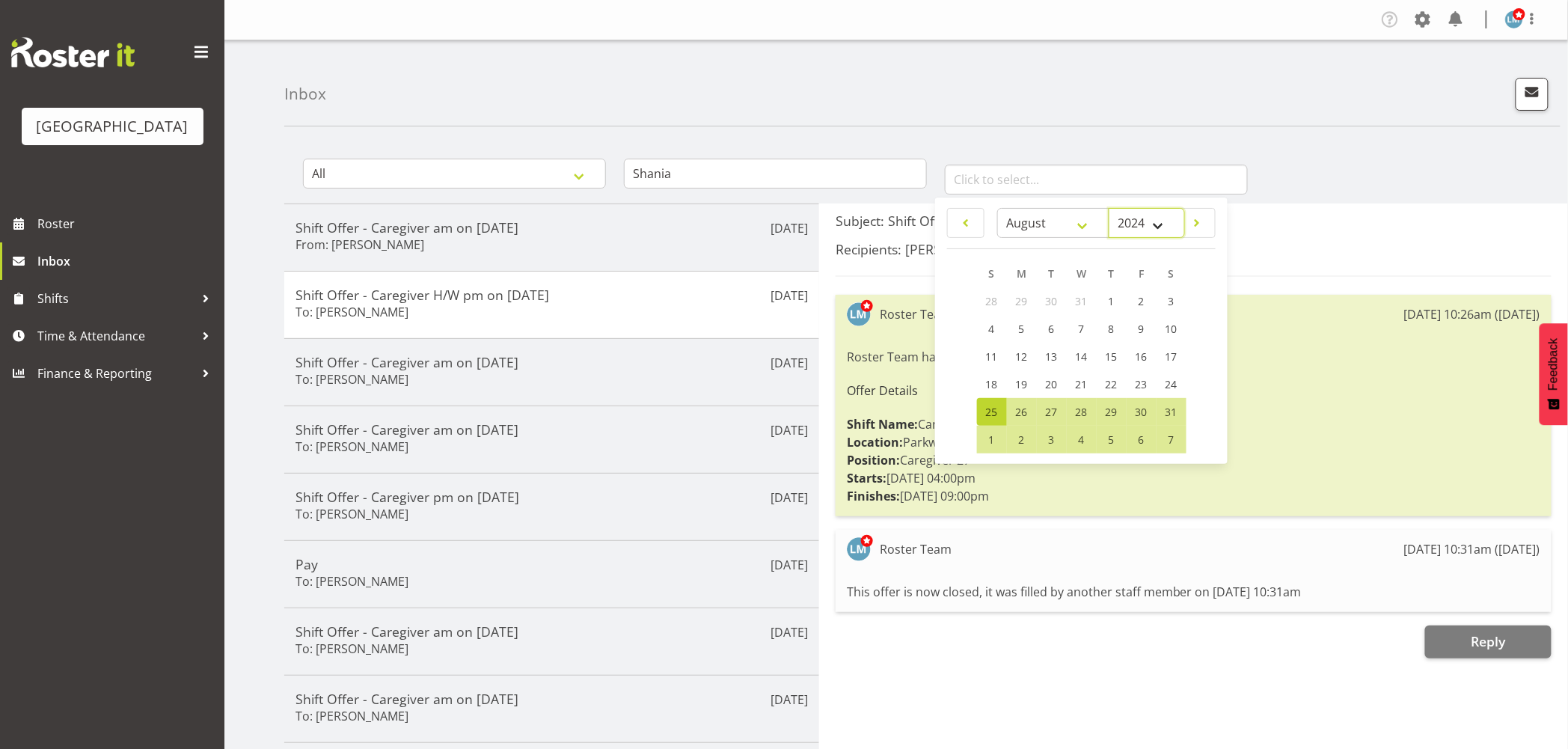
click at [1162, 225] on select "2034 2033 2032 2031 2030 2029 2028 2027 2026 2025 2024 2023 2022 2021 2020 2019…" at bounding box center [1146, 223] width 76 height 30
select select "2025"
click at [1108, 208] on select "2034 2033 2032 2031 2030 2029 2028 2027 2026 2025 2024 2023 2022 2021 2020 2019…" at bounding box center [1146, 223] width 76 height 30
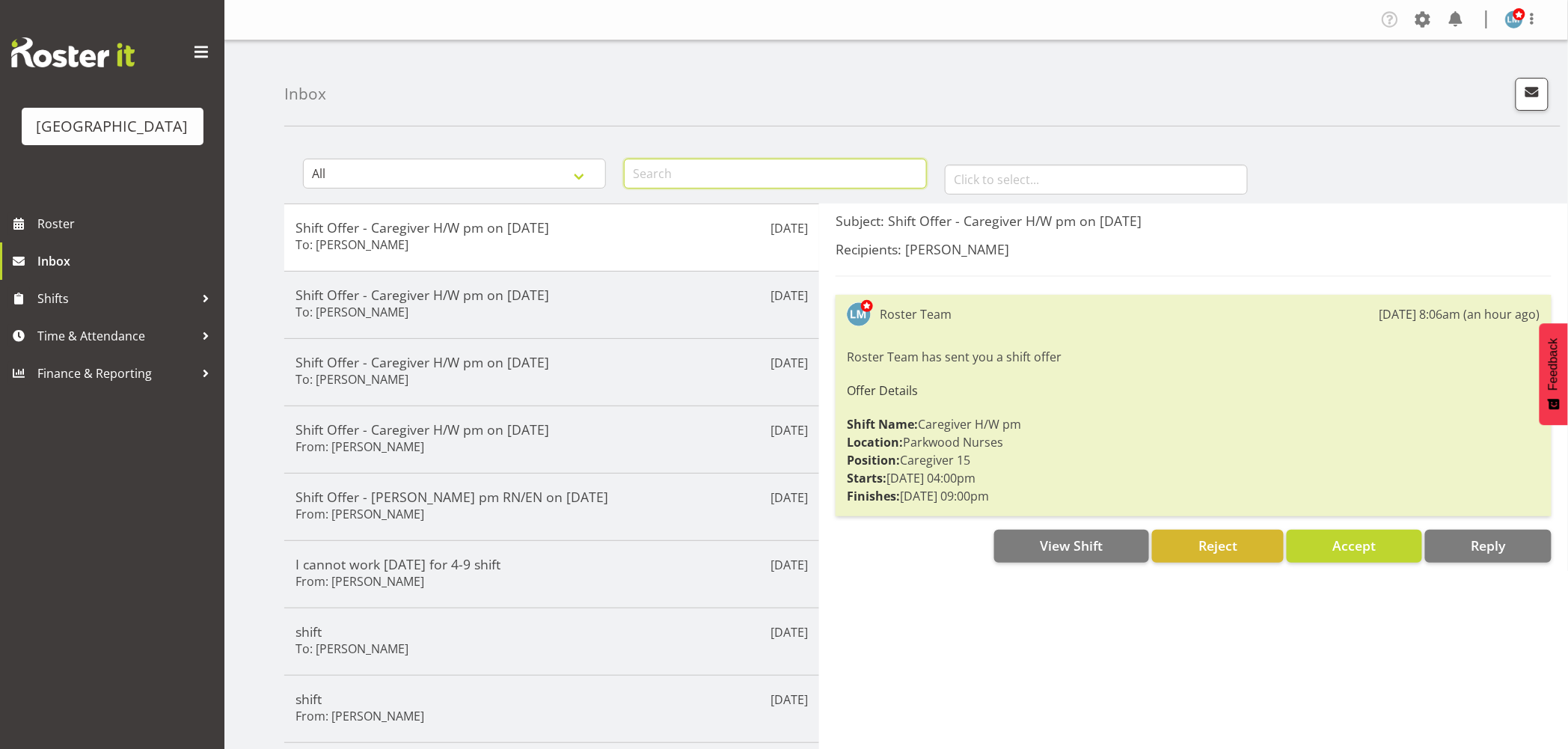
click at [662, 169] on input "text" at bounding box center [776, 174] width 303 height 30
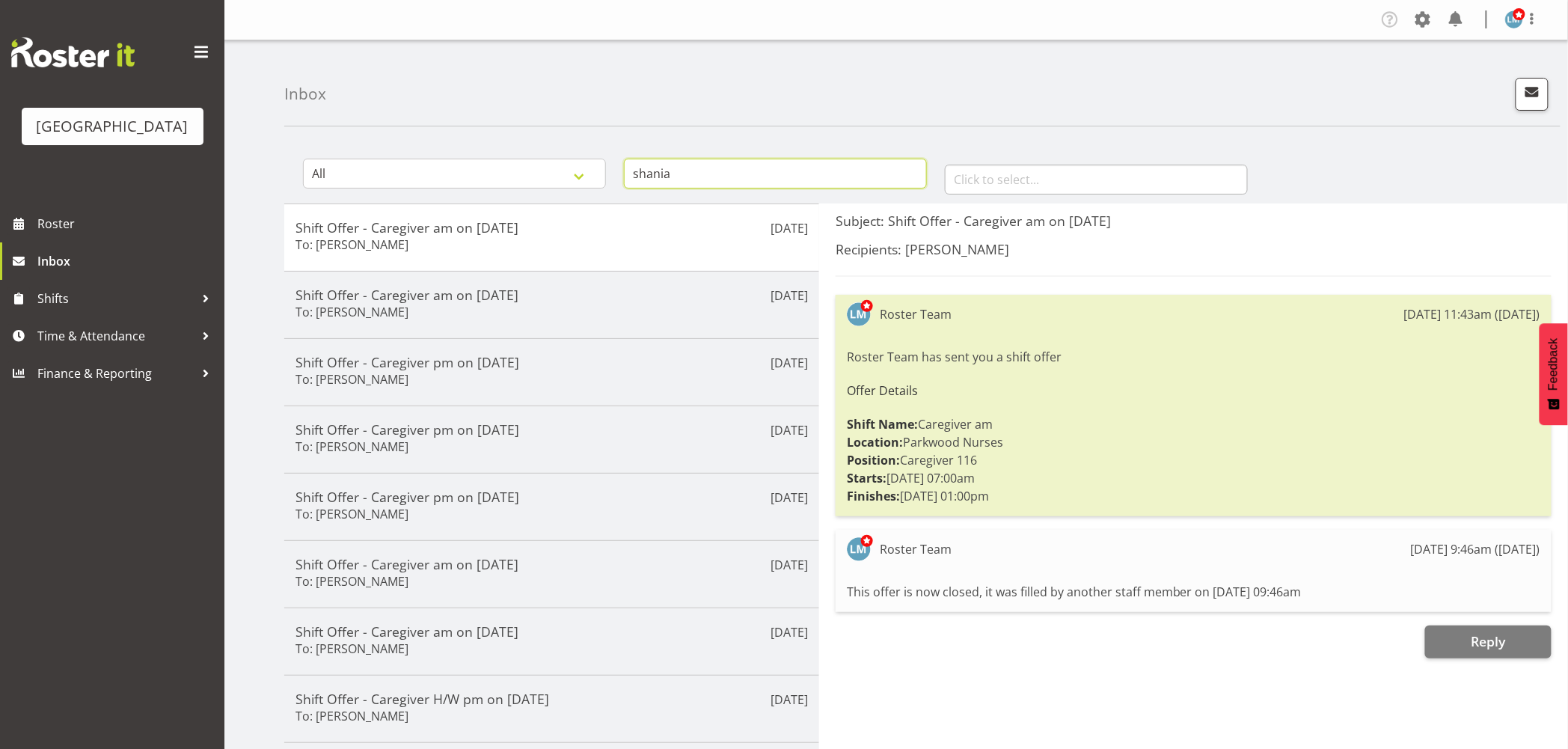
type input "shania"
click at [1178, 174] on input "text" at bounding box center [1096, 179] width 303 height 30
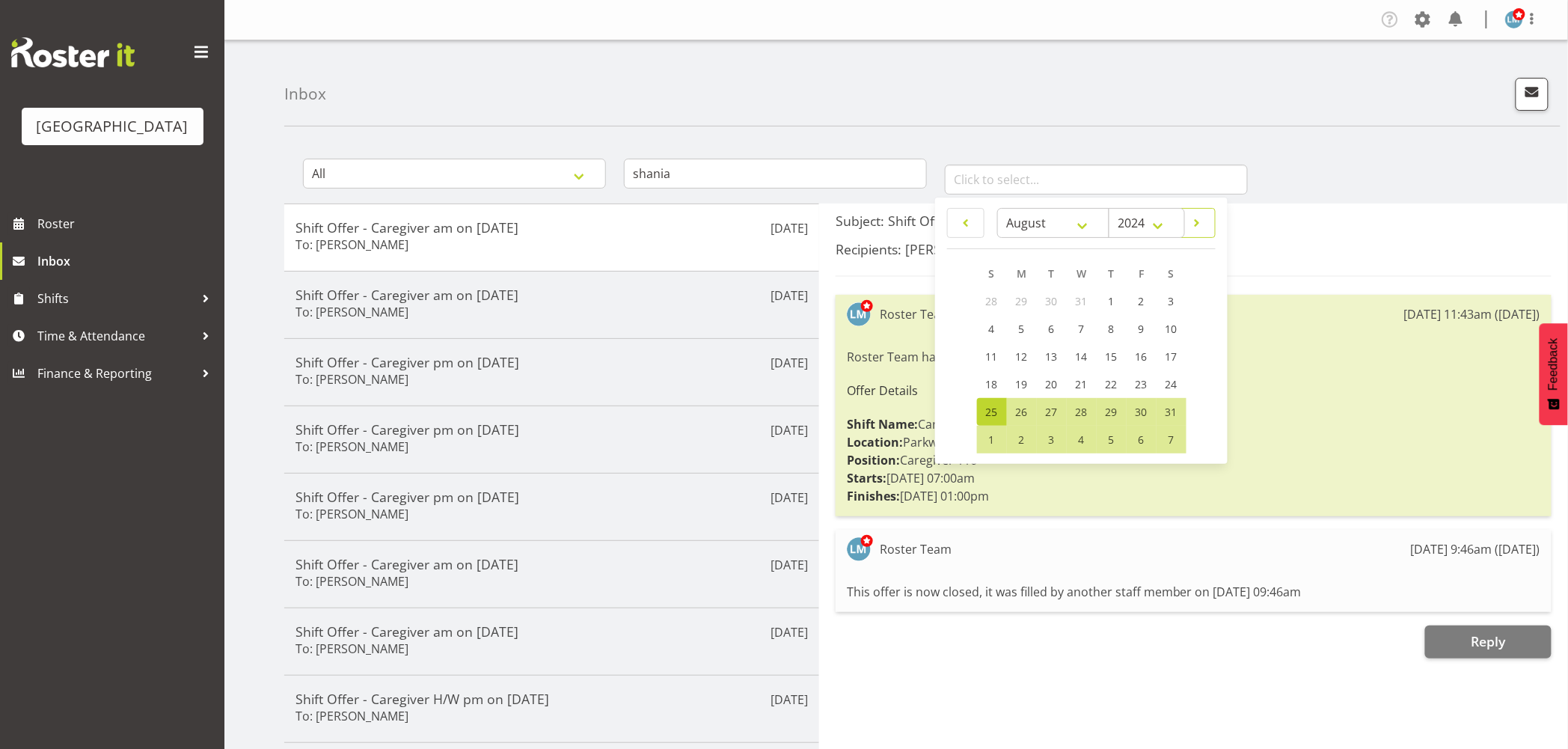
click at [1196, 217] on span at bounding box center [1196, 222] width 18 height 18
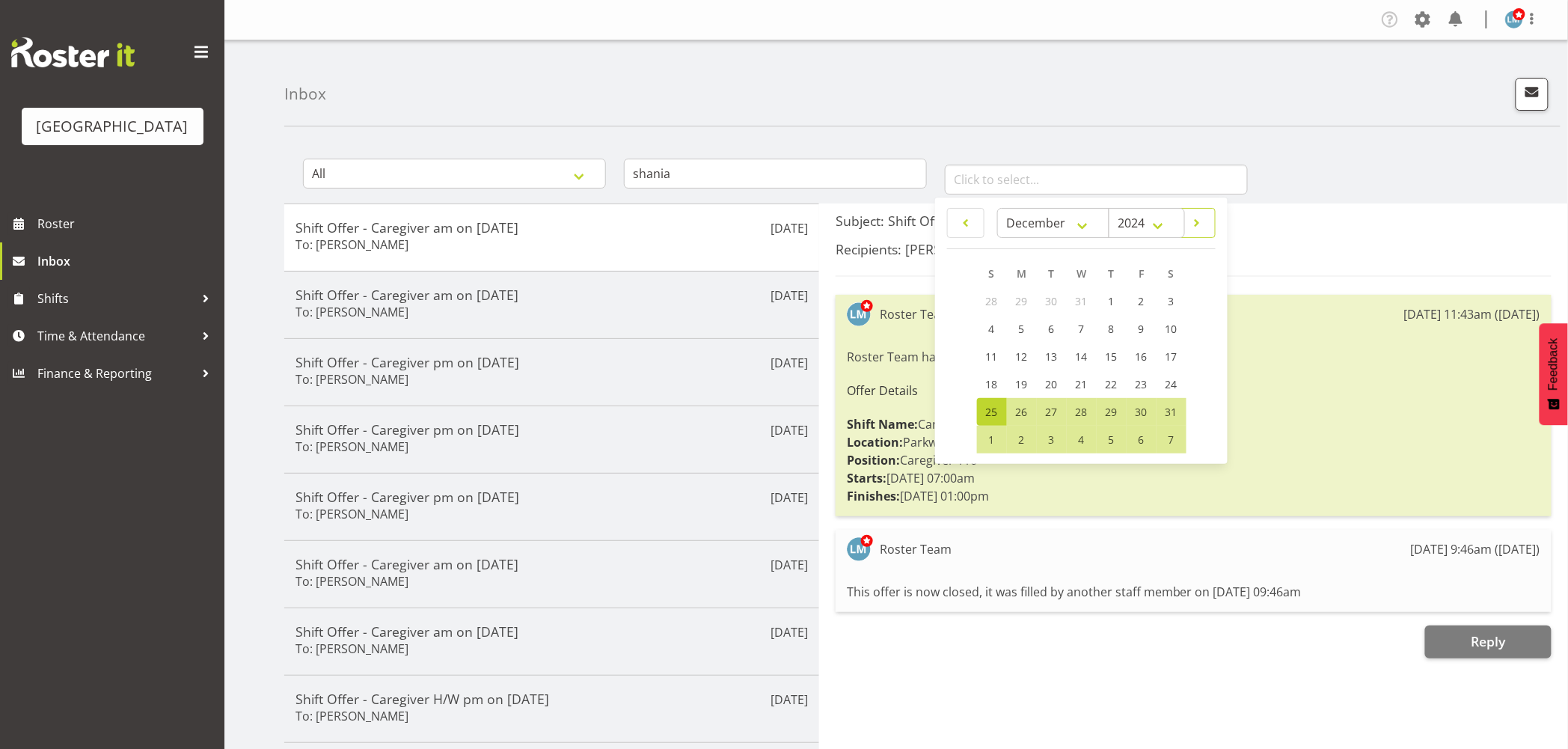
select select "0"
select select "2025"
click at [1196, 217] on span at bounding box center [1196, 222] width 18 height 18
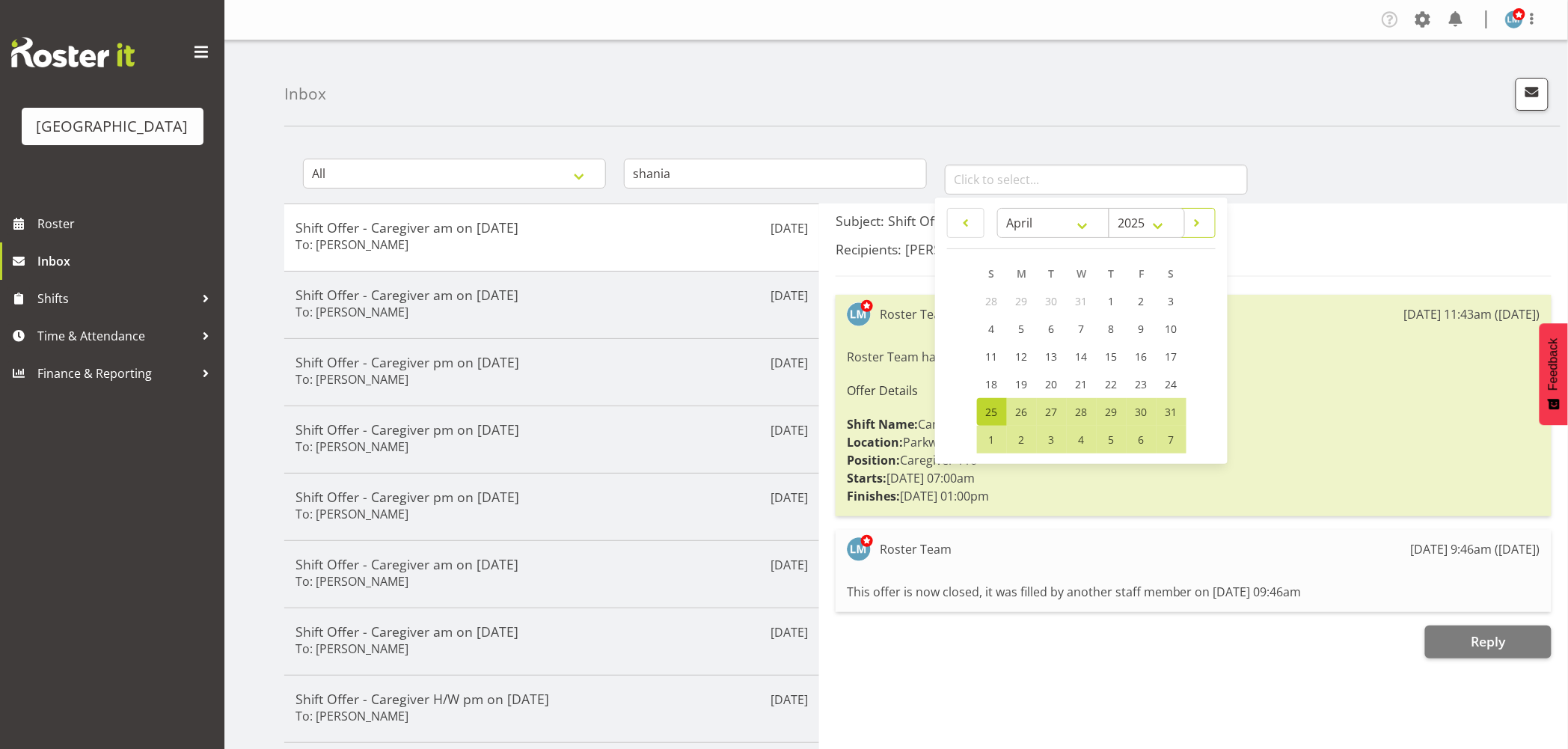
click at [1196, 217] on span at bounding box center [1196, 222] width 18 height 18
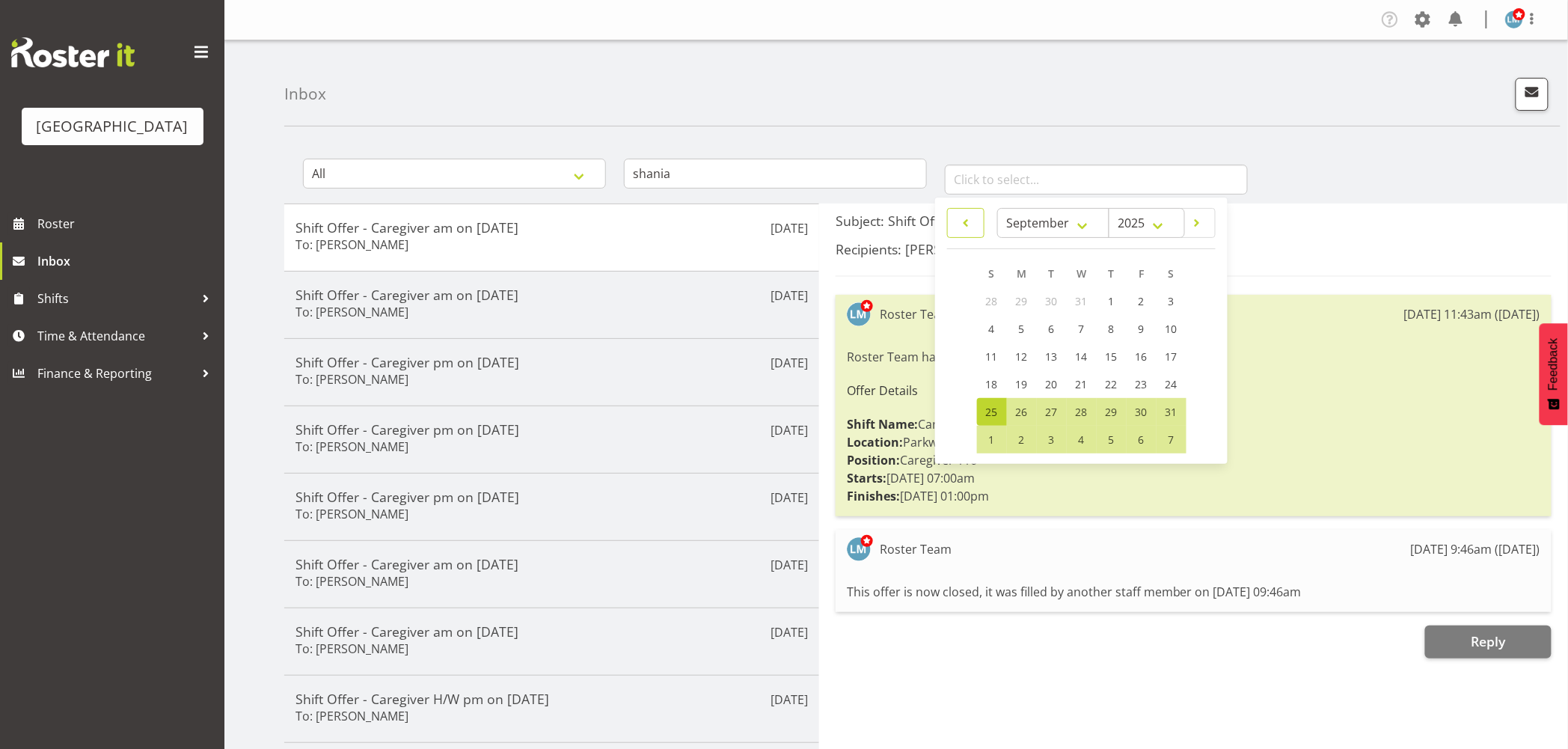
click at [966, 226] on span at bounding box center [965, 222] width 18 height 18
select select "6"
click at [1448, 191] on div "All General Shift Offers Shift Swap Offers Leave Requests shania January Februa…" at bounding box center [926, 170] width 1284 height 66
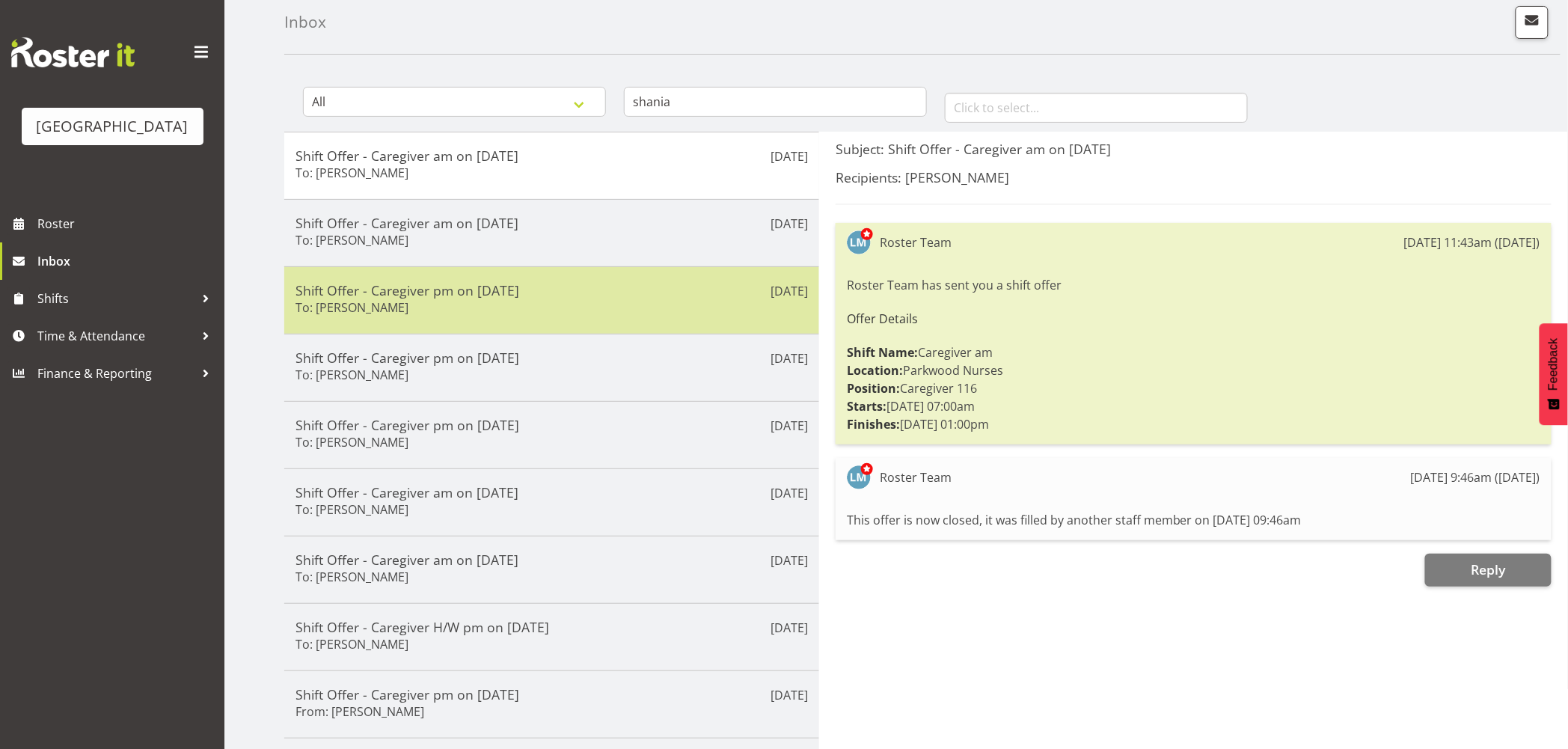
scroll to position [191, 0]
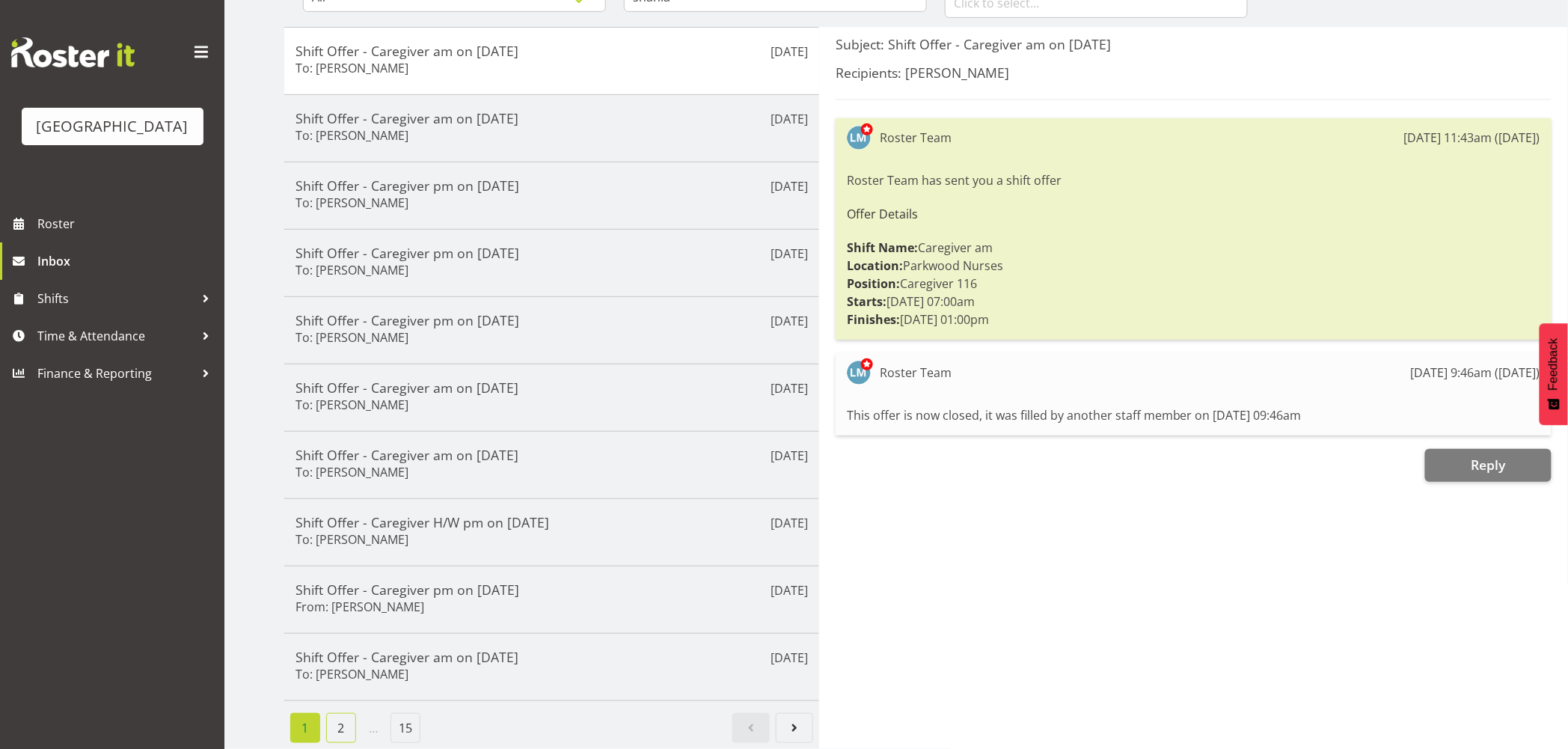
click at [340, 724] on link "2" at bounding box center [341, 728] width 30 height 30
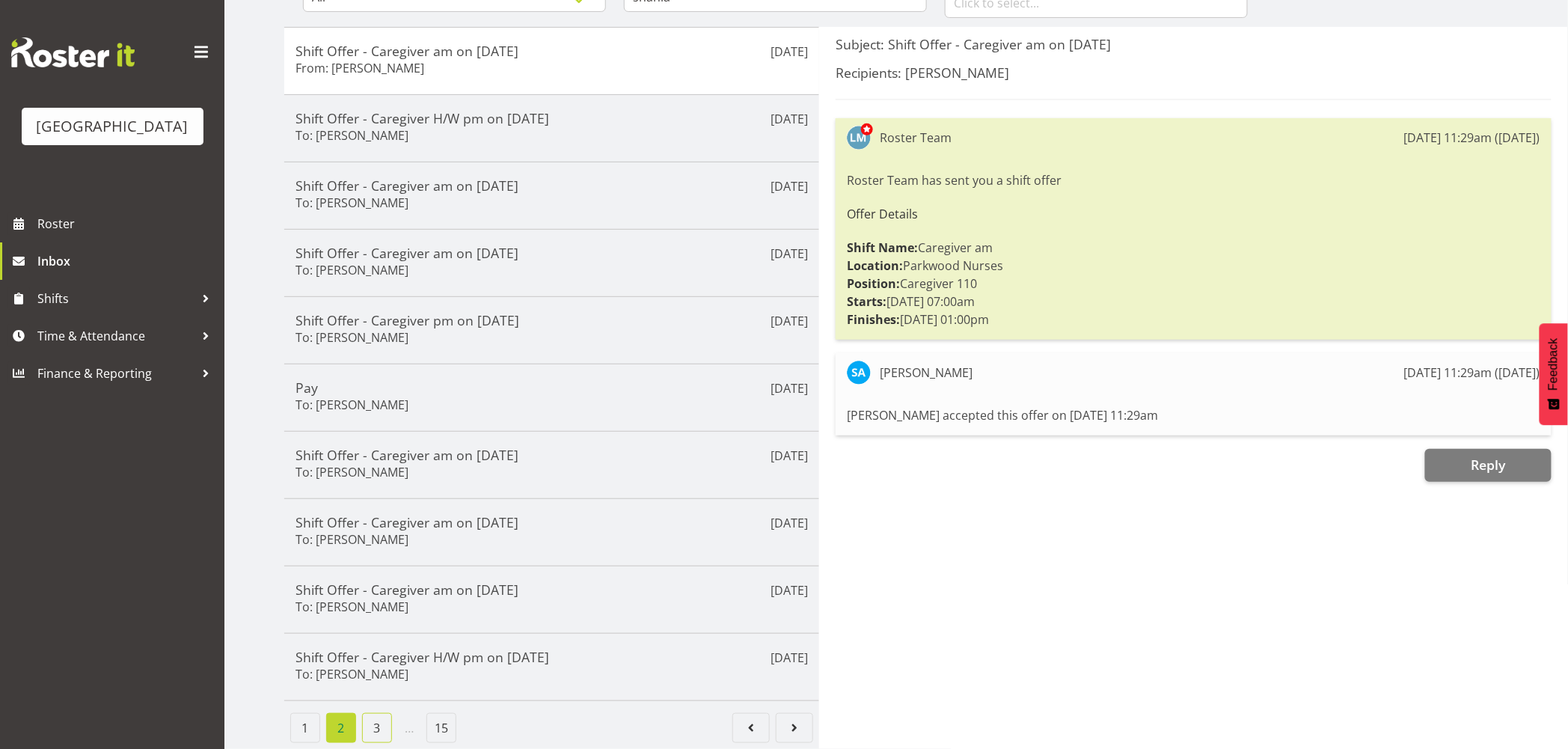
click at [376, 713] on link "3" at bounding box center [377, 728] width 30 height 30
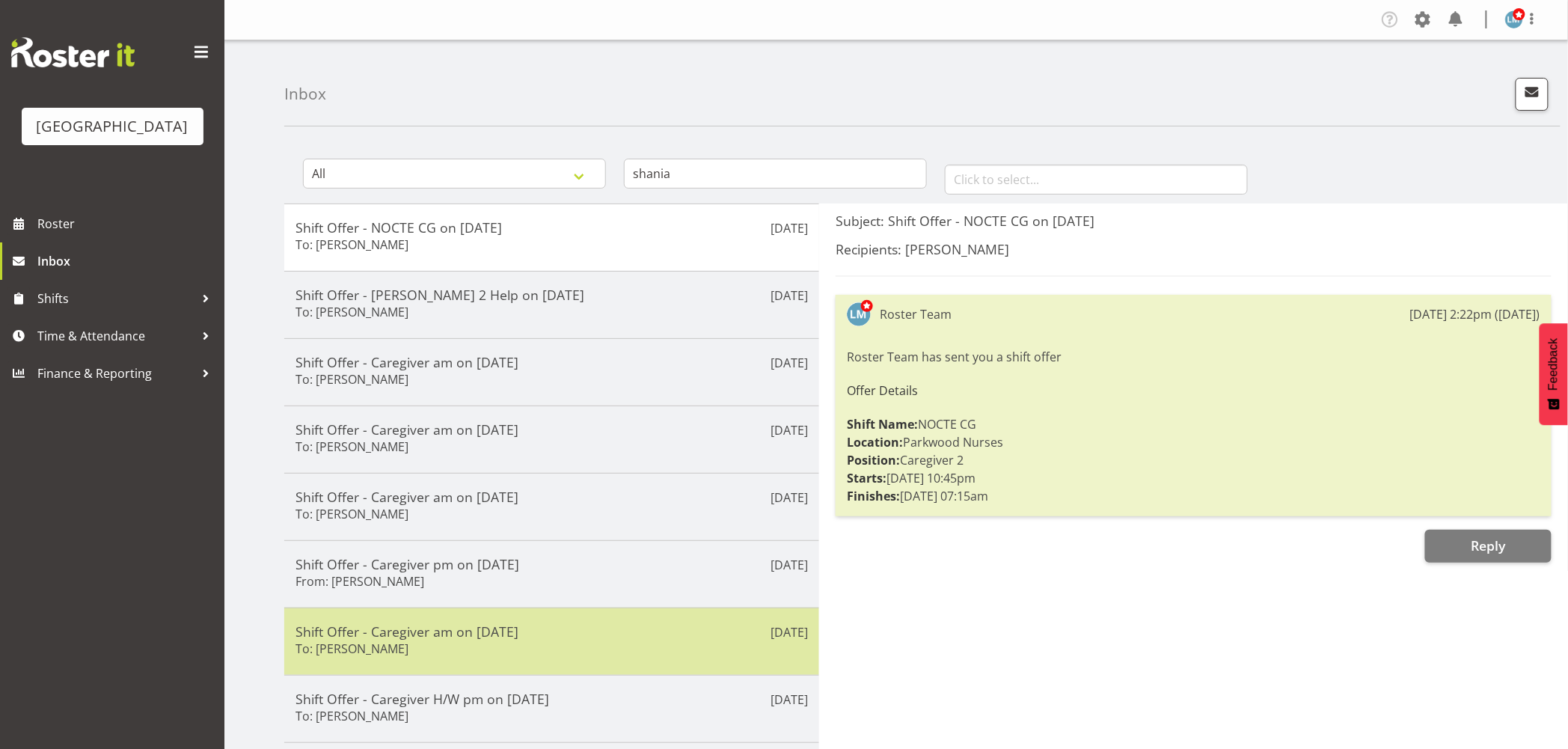
click at [412, 642] on div "Shift Offer - Caregiver am on 31/07/25 To: Shania Ali" at bounding box center [552, 641] width 513 height 36
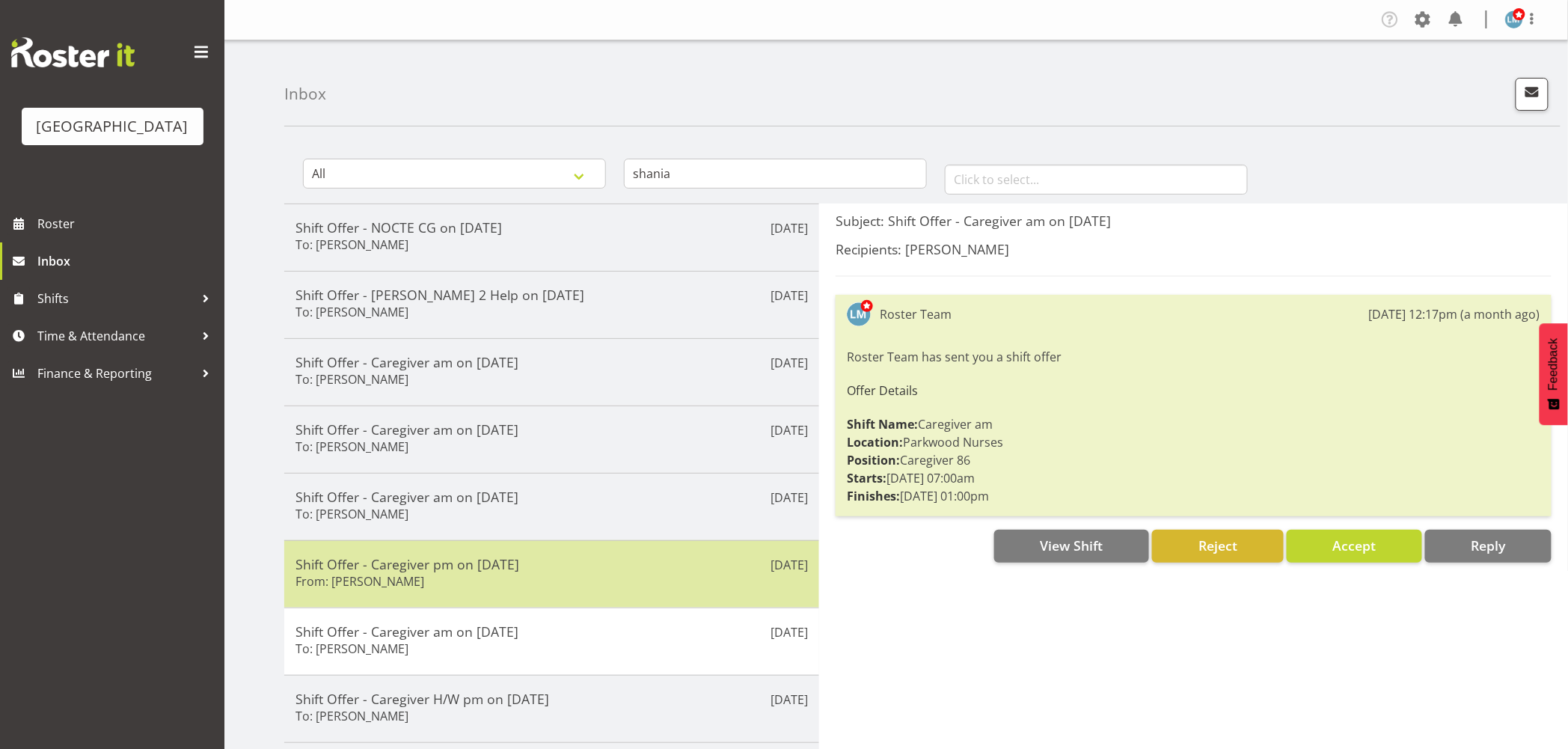
click at [465, 555] on div "Jul 31st Shift Offer - Caregiver pm on 31/07/25 From: Shania Ali" at bounding box center [552, 573] width 535 height 67
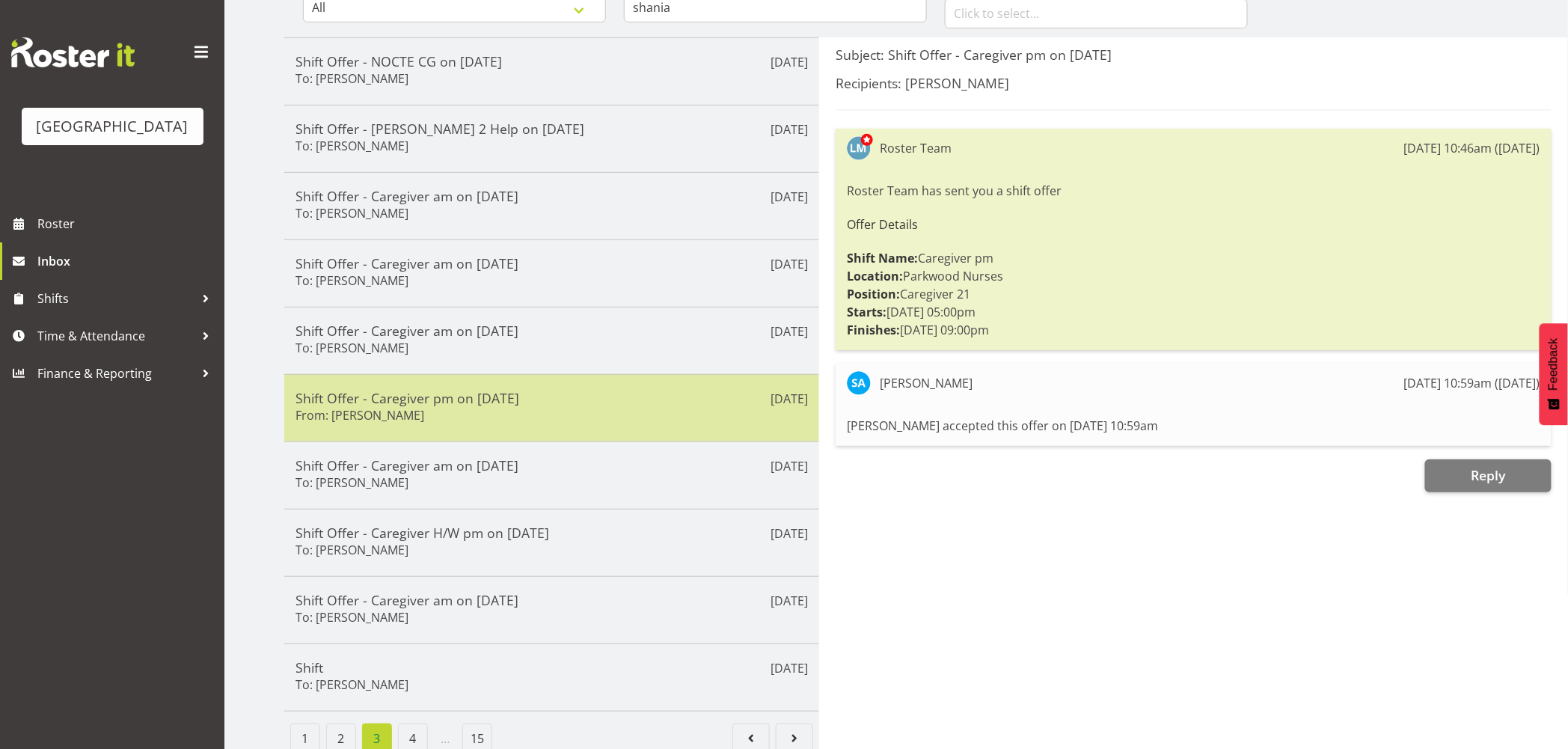
scroll to position [191, 0]
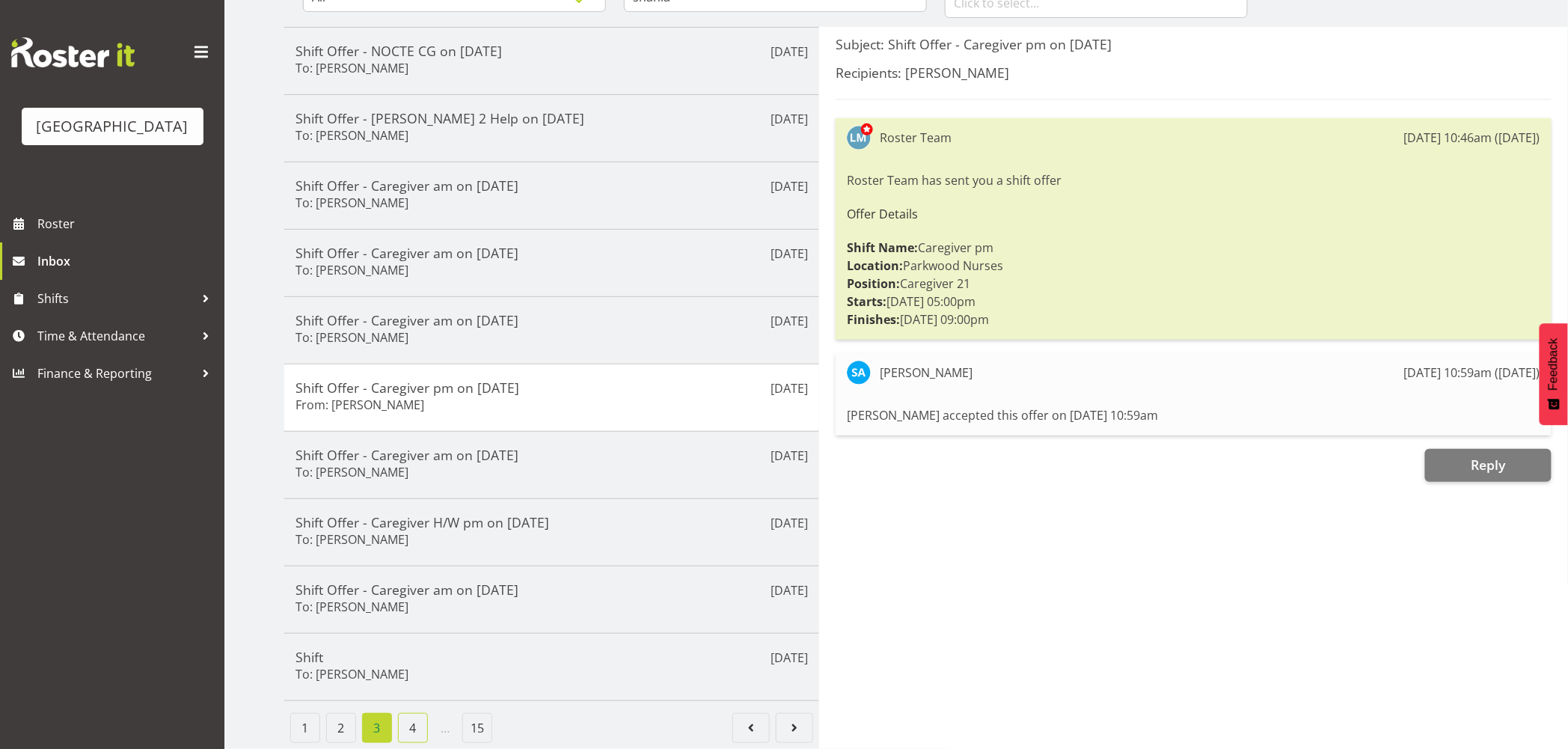
click at [425, 718] on link "4" at bounding box center [412, 728] width 30 height 30
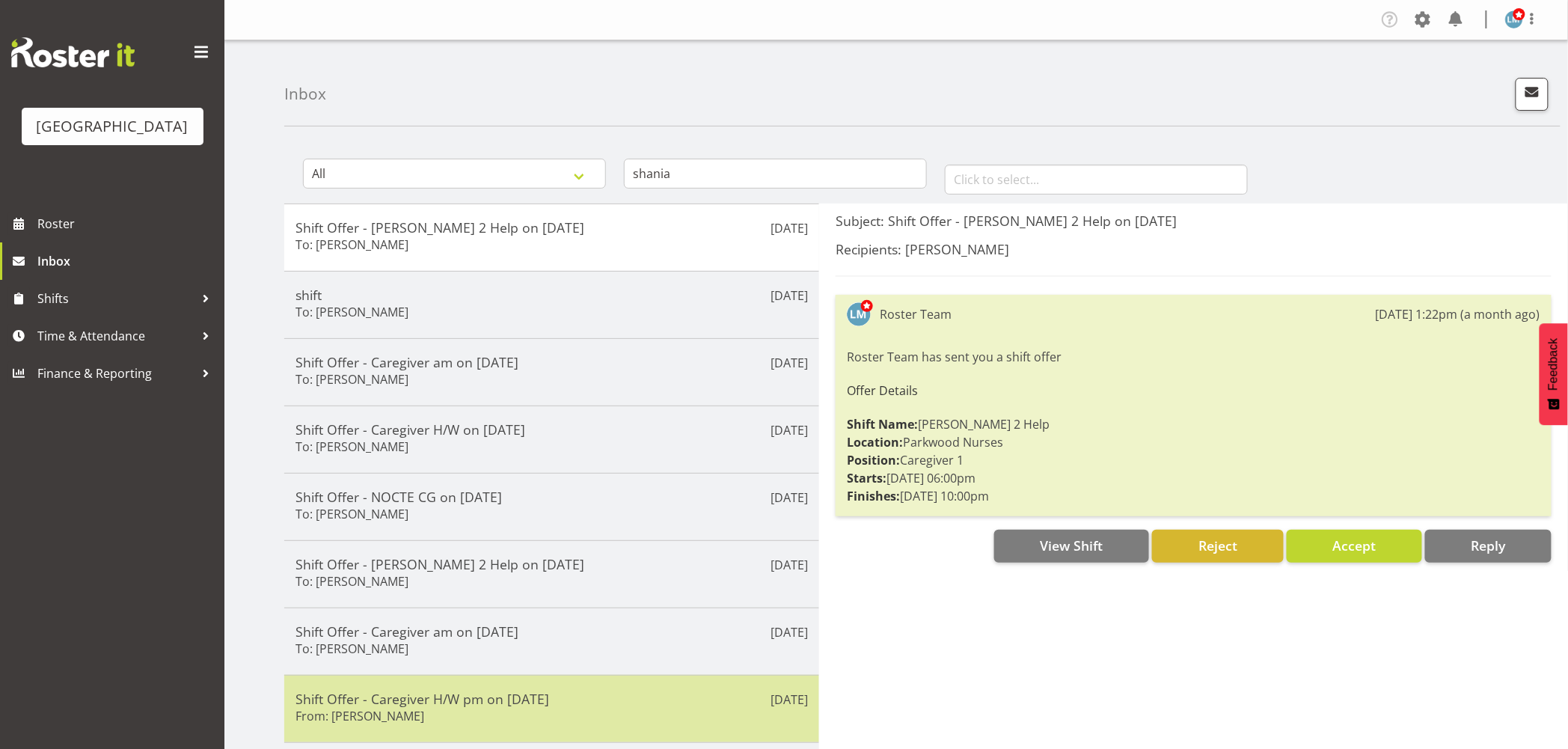
click at [428, 716] on div "Shift Offer - Caregiver H/W pm on 22/07/25 From: Shania Ali" at bounding box center [552, 708] width 513 height 36
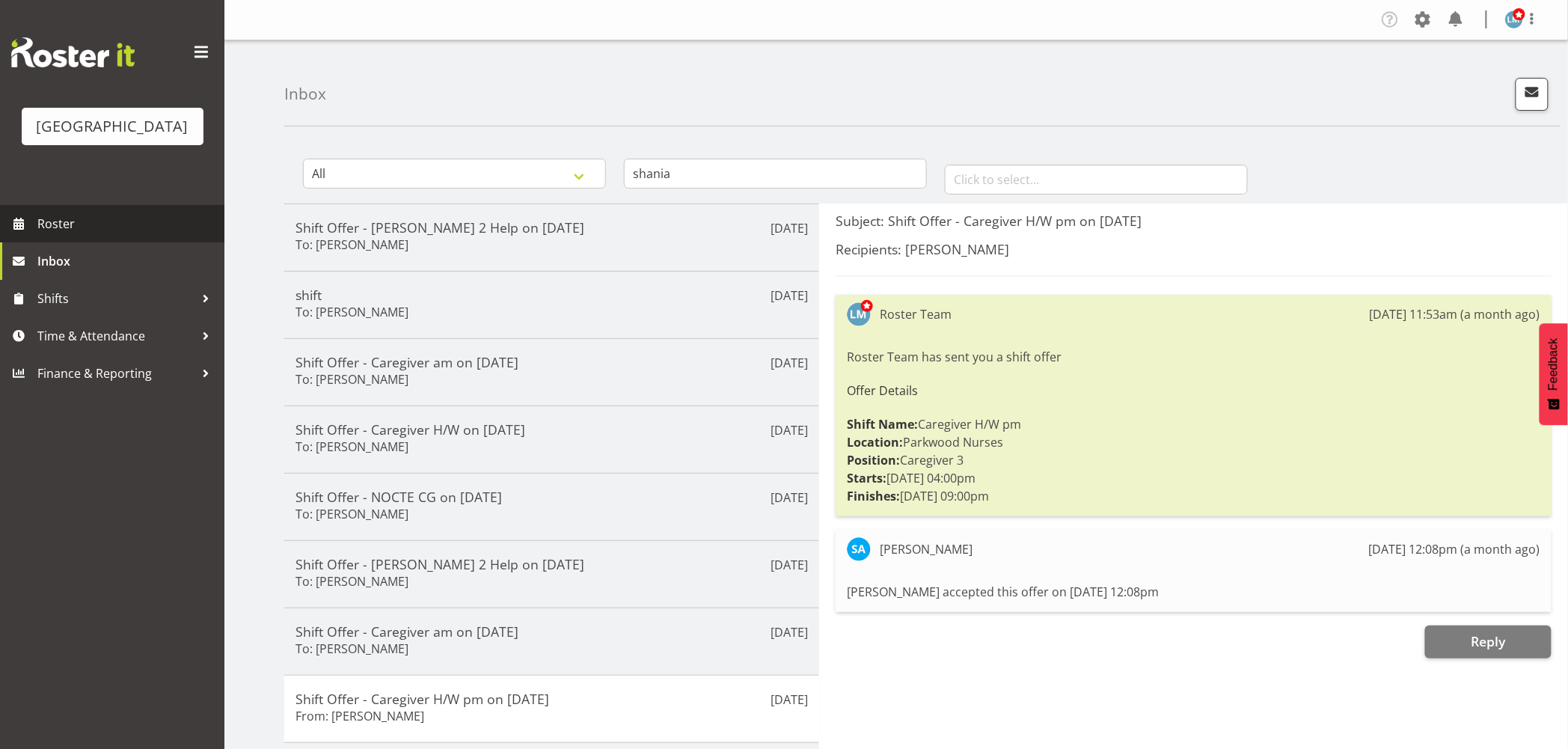
click at [35, 243] on link "Roster" at bounding box center [112, 224] width 225 height 37
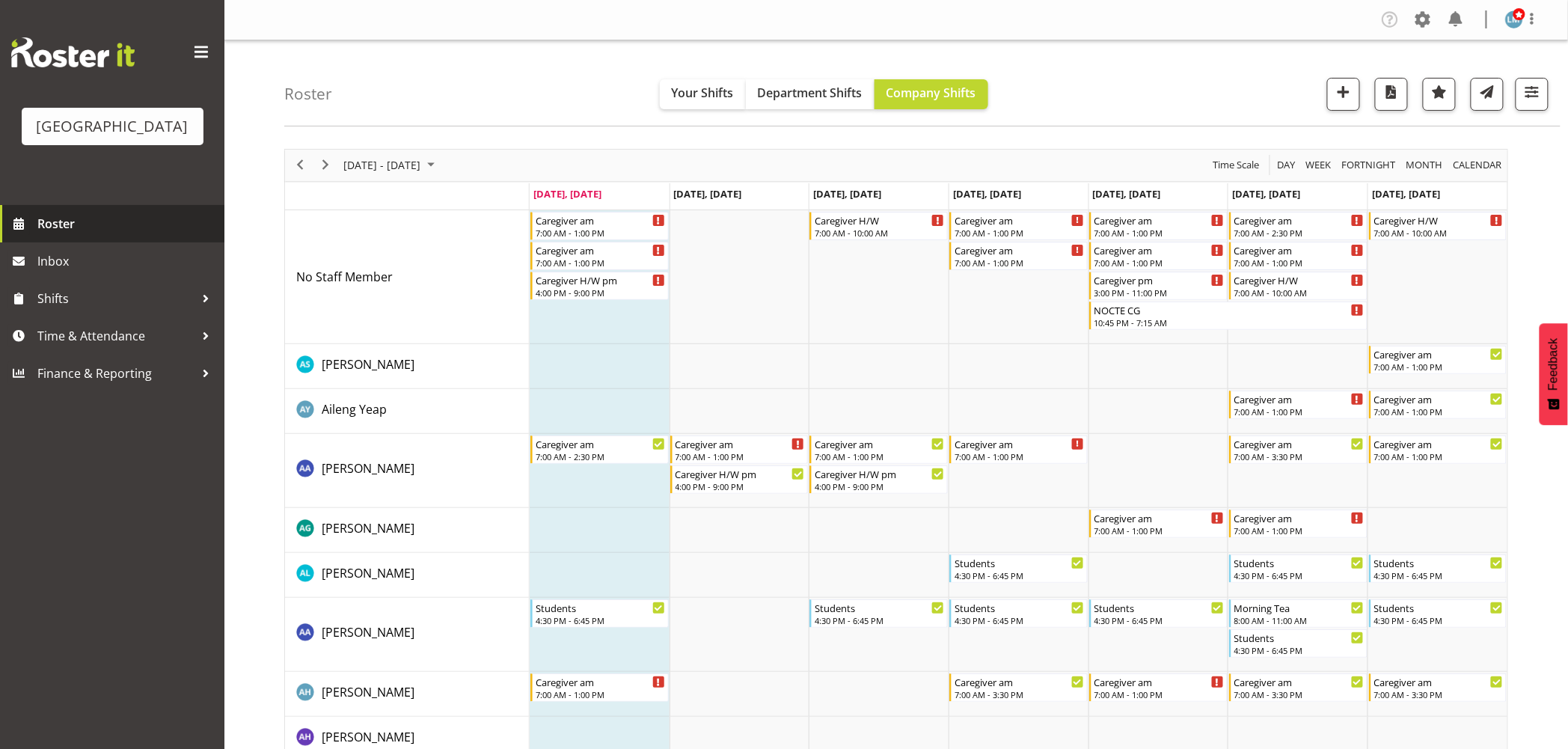
click at [59, 235] on span "Roster" at bounding box center [126, 224] width 179 height 22
click at [1535, 20] on span at bounding box center [1531, 18] width 18 height 18
click at [1514, 78] on link "Log Out" at bounding box center [1469, 78] width 144 height 27
